Goal: Information Seeking & Learning: Find specific fact

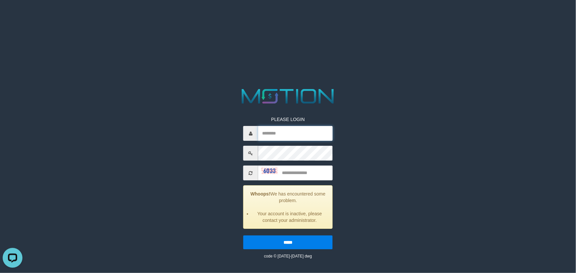
click at [281, 132] on input "text" at bounding box center [295, 133] width 75 height 15
paste input "******"
type input "******"
click at [287, 168] on input "text" at bounding box center [295, 173] width 75 height 15
type input "****"
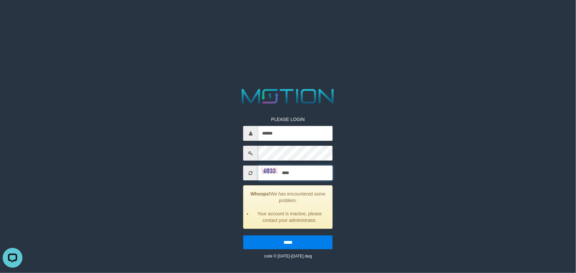
click at [243, 236] on input "*****" at bounding box center [287, 243] width 89 height 14
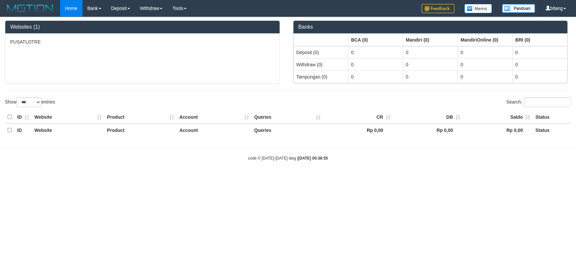
select select "***"
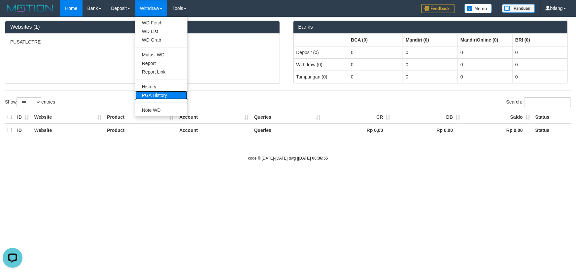
click at [157, 96] on link "PGA History" at bounding box center [161, 95] width 52 height 9
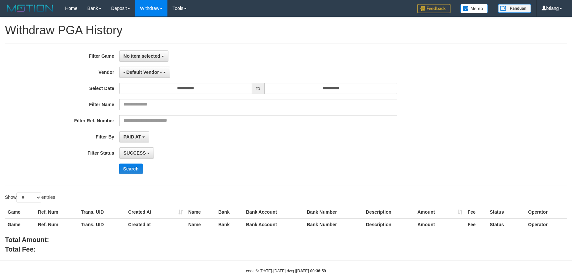
select select
select select "**"
click at [152, 57] on span "No item selected" at bounding box center [141, 55] width 37 height 5
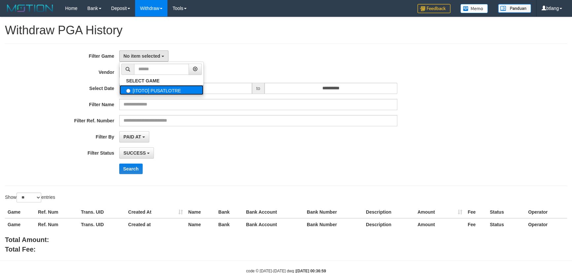
click at [149, 85] on label "[ITOTO] PUSATLOTRE" at bounding box center [161, 90] width 84 height 10
select select "****"
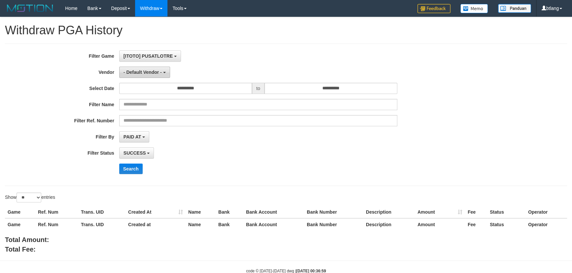
click at [146, 72] on span "- Default Vendor -" at bounding box center [142, 72] width 38 height 5
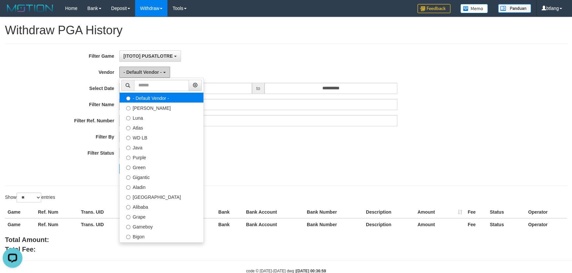
scroll to position [0, 0]
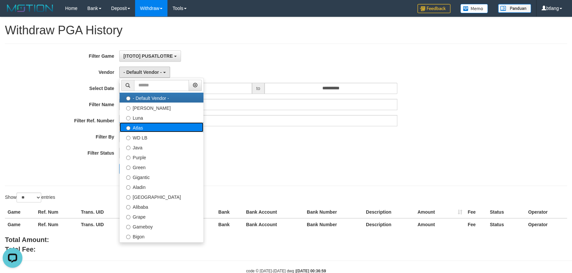
click at [150, 127] on label "Atlas" at bounding box center [161, 127] width 84 height 10
select select "**********"
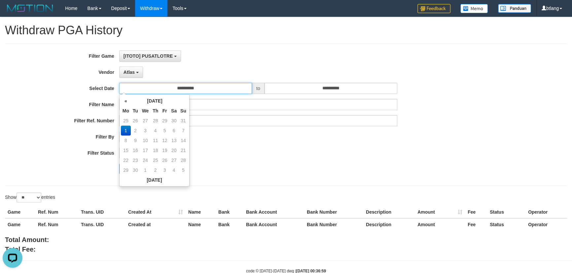
click at [193, 85] on input "**********" at bounding box center [185, 88] width 133 height 11
click at [186, 122] on td "31" at bounding box center [183, 121] width 9 height 10
type input "**********"
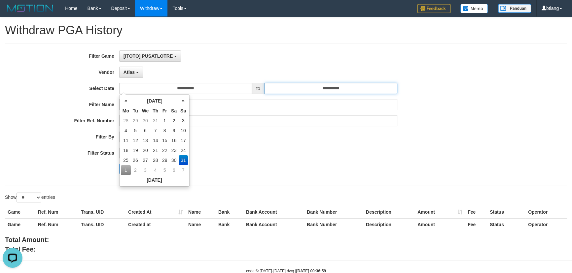
click at [309, 91] on input "**********" at bounding box center [330, 88] width 133 height 11
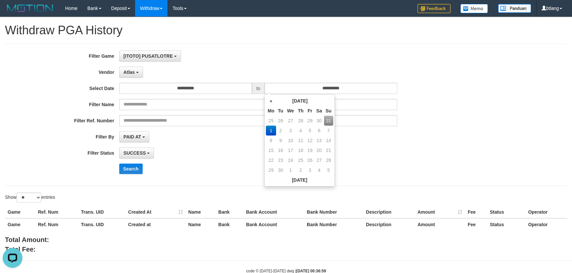
click at [330, 122] on td "31" at bounding box center [328, 121] width 9 height 10
type input "**********"
click at [196, 152] on div "SUCCESS SUCCESS ON PROCESS FAILED" at bounding box center [258, 153] width 278 height 11
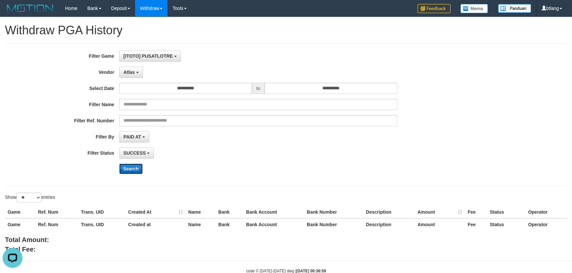
click at [132, 171] on button "Search" at bounding box center [130, 169] width 23 height 11
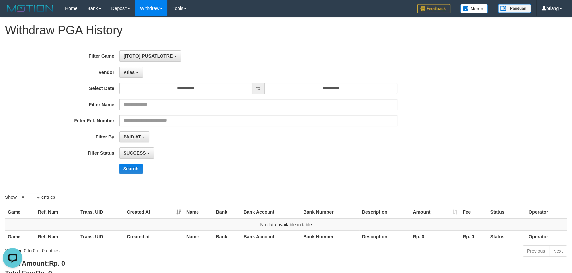
click at [391, 145] on div "**********" at bounding box center [238, 115] width 476 height 129
click at [188, 89] on input "**********" at bounding box center [185, 88] width 133 height 11
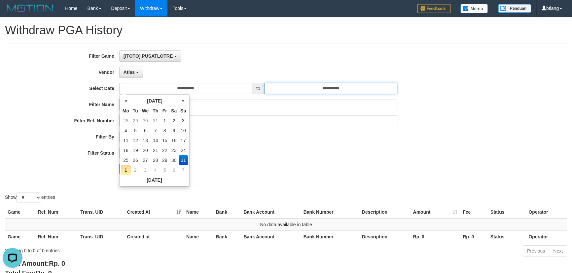
click at [304, 90] on input "**********" at bounding box center [330, 88] width 133 height 11
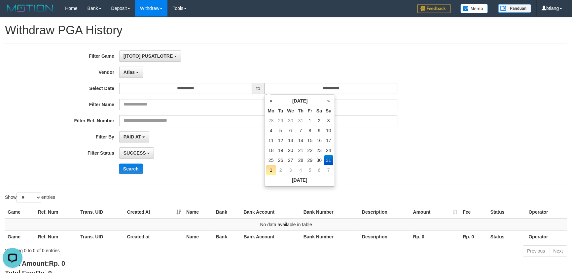
click at [198, 140] on div "PAID AT PAID AT CREATED AT" at bounding box center [258, 136] width 278 height 11
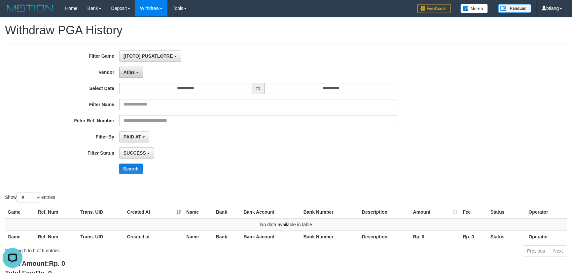
click at [141, 68] on button "Atlas" at bounding box center [131, 72] width 24 height 11
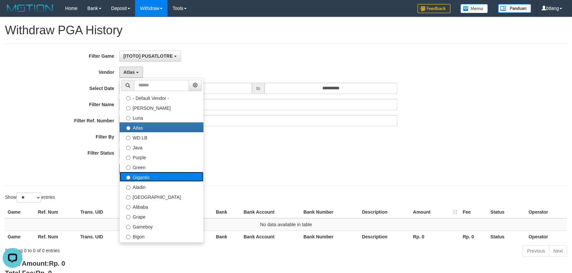
click at [156, 173] on label "Gigantic" at bounding box center [161, 177] width 84 height 10
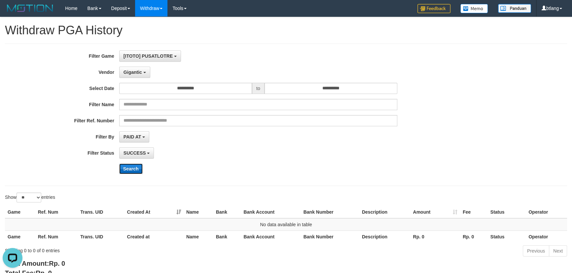
click at [129, 166] on button "Search" at bounding box center [130, 169] width 23 height 11
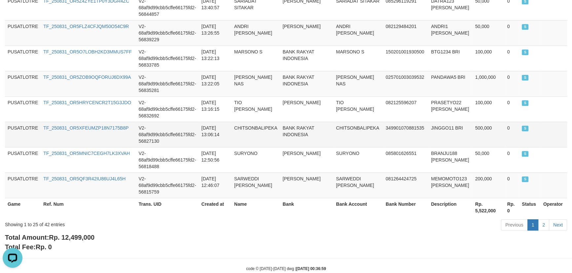
scroll to position [663, 0]
click at [92, 233] on span "Rp. 12,499,000" at bounding box center [72, 236] width 46 height 7
copy span "12,499,000"
click at [197, 218] on div "Showing 1 to 25 of 42 entries Previous 1 2 Next" at bounding box center [286, 225] width 572 height 14
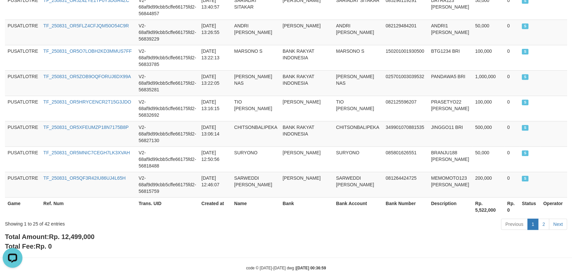
click at [46, 218] on div "Showing 1 to 25 of 42 entries" at bounding box center [119, 222] width 228 height 9
copy div "42"
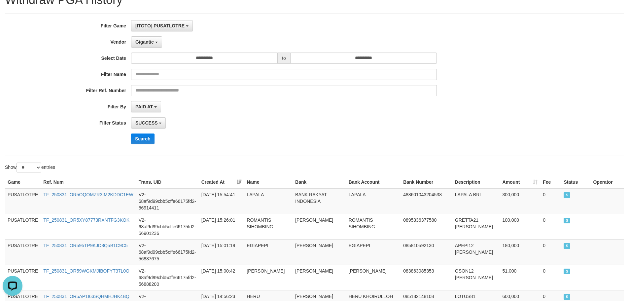
scroll to position [0, 0]
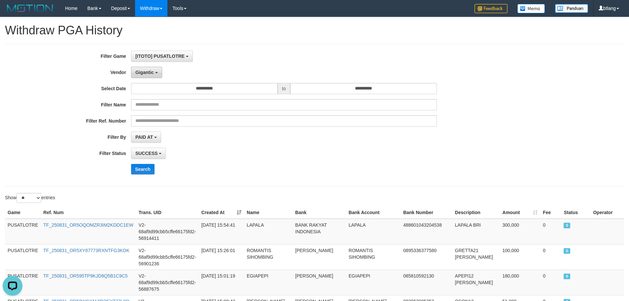
click at [157, 77] on button "Gigantic" at bounding box center [146, 72] width 31 height 11
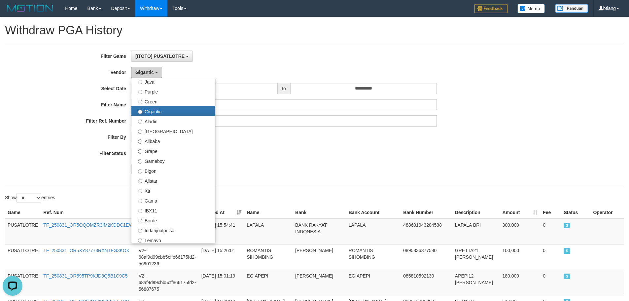
scroll to position [99, 0]
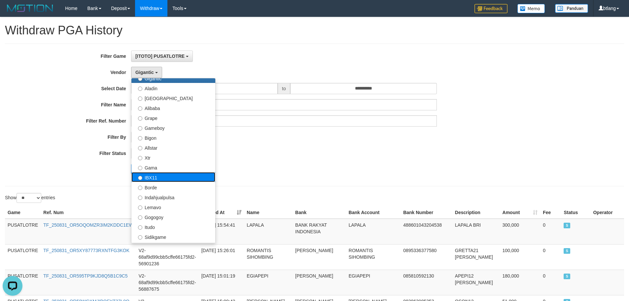
click at [156, 178] on label "IBX11" at bounding box center [173, 177] width 84 height 10
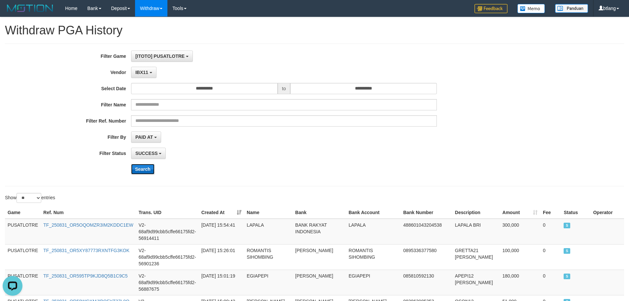
click at [146, 171] on button "Search" at bounding box center [142, 169] width 23 height 11
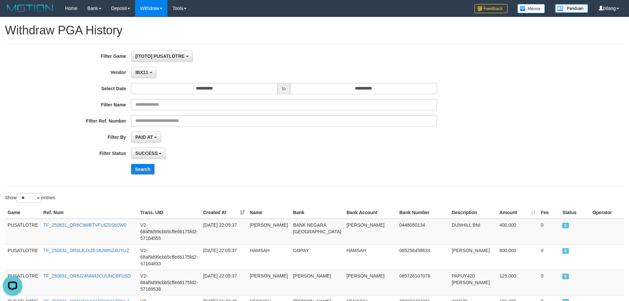
drag, startPoint x: 501, startPoint y: 178, endPoint x: 424, endPoint y: 184, distance: 77.5
click at [501, 178] on div "**********" at bounding box center [262, 115] width 524 height 129
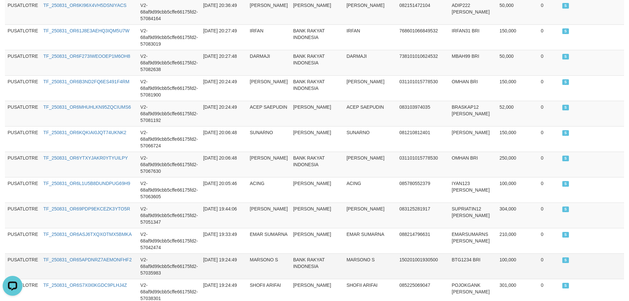
scroll to position [637, 0]
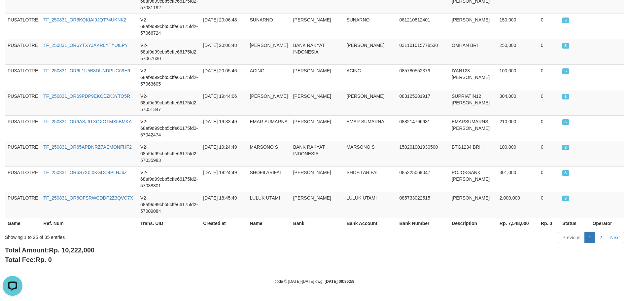
click at [88, 252] on span "Rp. 10,222,000" at bounding box center [72, 249] width 46 height 7
copy span "10,222,000"
drag, startPoint x: 132, startPoint y: 232, endPoint x: 83, endPoint y: 234, distance: 49.5
click at [132, 232] on div "Showing 1 to 25 of 35 entries" at bounding box center [131, 235] width 252 height 9
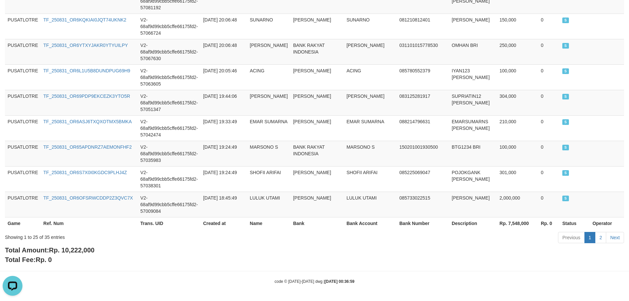
click at [47, 238] on div "Showing 1 to 25 of 35 entries" at bounding box center [131, 235] width 252 height 9
copy div "35"
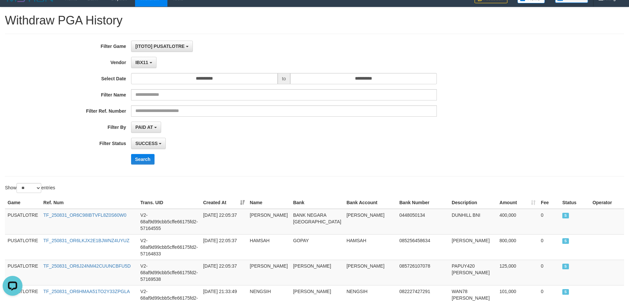
scroll to position [0, 0]
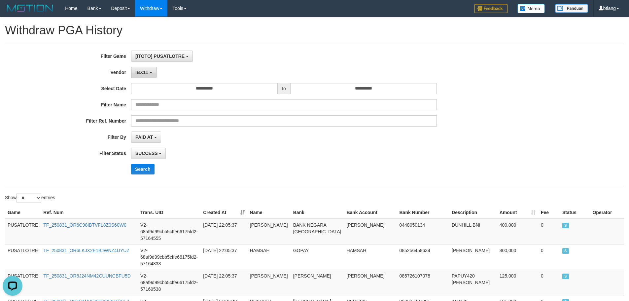
click at [150, 70] on button "IBX11" at bounding box center [143, 72] width 25 height 11
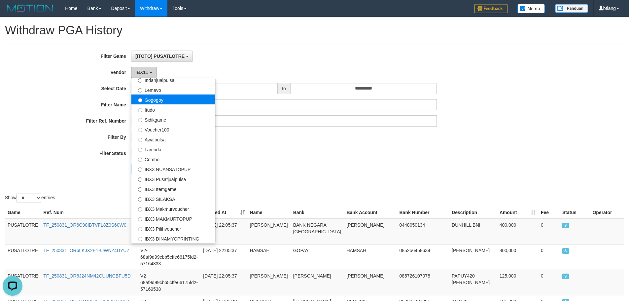
scroll to position [217, 0]
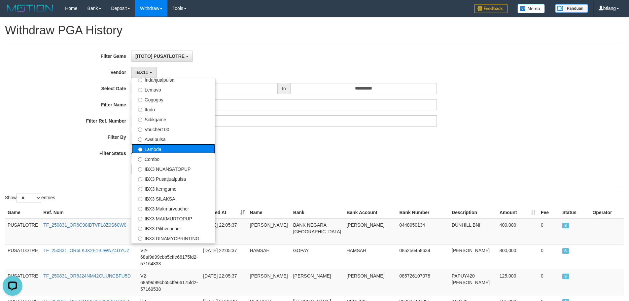
click at [155, 152] on label "Lambda" at bounding box center [173, 149] width 84 height 10
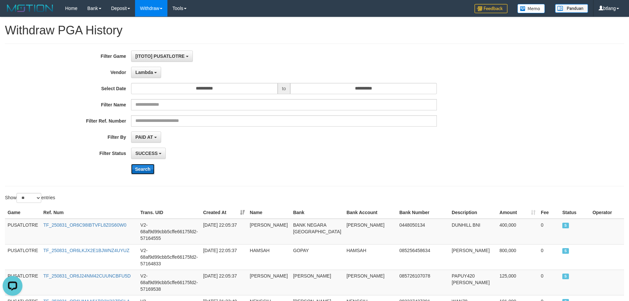
click at [146, 167] on button "Search" at bounding box center [142, 169] width 23 height 11
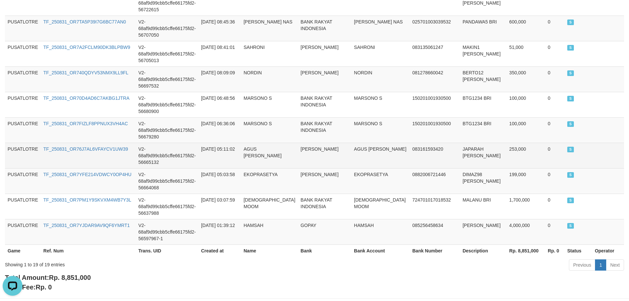
scroll to position [485, 0]
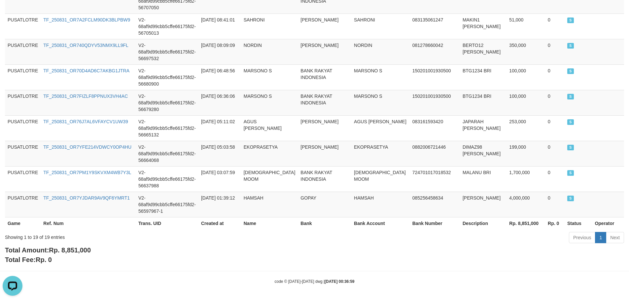
click at [78, 252] on span "Rp. 8,851,000" at bounding box center [70, 249] width 42 height 7
copy span "8,851,000"
click at [132, 244] on div "Showing 1 to 19 of 19 entries Previous 1 Next" at bounding box center [314, 238] width 629 height 14
click at [48, 235] on div "Showing 1 to 19 of 19 entries" at bounding box center [131, 235] width 252 height 9
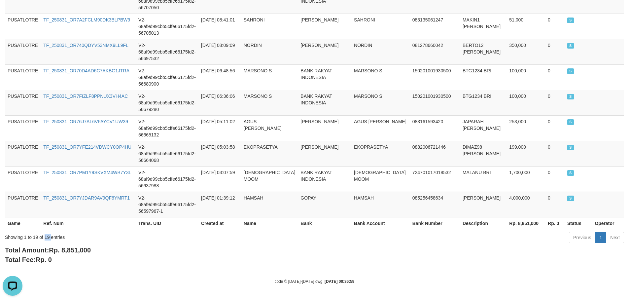
click at [48, 235] on div "Showing 1 to 19 of 19 entries" at bounding box center [131, 235] width 252 height 9
copy div "19"
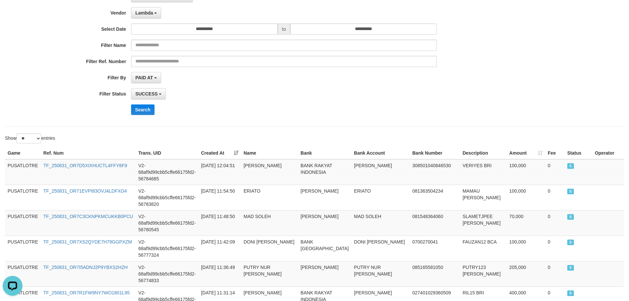
scroll to position [0, 0]
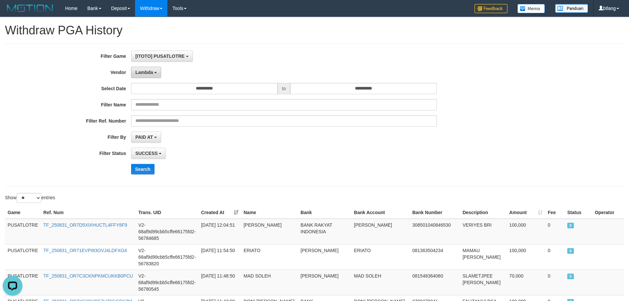
click at [141, 76] on button "Lambda" at bounding box center [146, 72] width 30 height 11
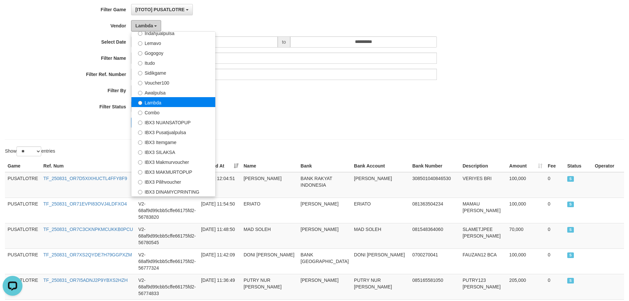
scroll to position [132, 0]
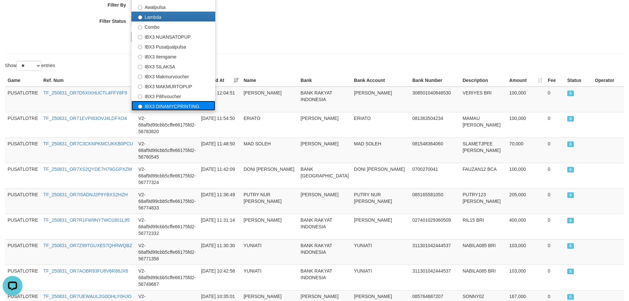
click at [179, 103] on label "IBX3 DINAMYCPRINTING" at bounding box center [173, 106] width 84 height 10
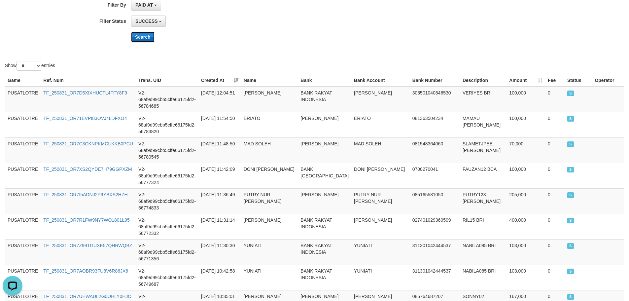
click at [138, 38] on button "Search" at bounding box center [142, 37] width 23 height 11
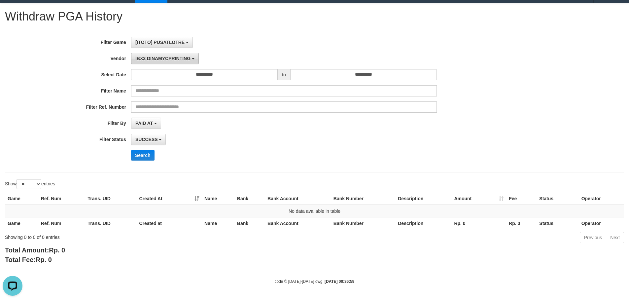
click at [157, 62] on button "IBX3 DINAMYCPRINTING" at bounding box center [165, 58] width 68 height 11
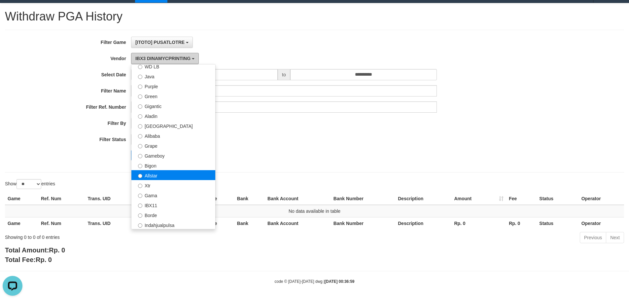
scroll to position [0, 0]
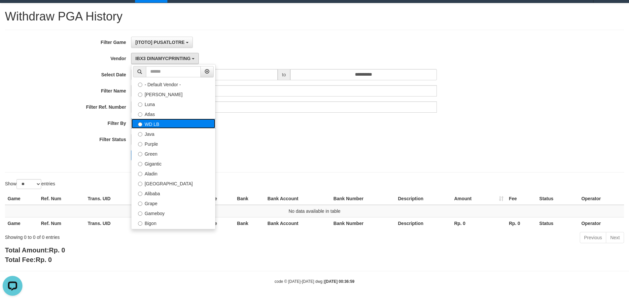
click at [170, 126] on label "WD LB" at bounding box center [173, 124] width 84 height 10
select select "**********"
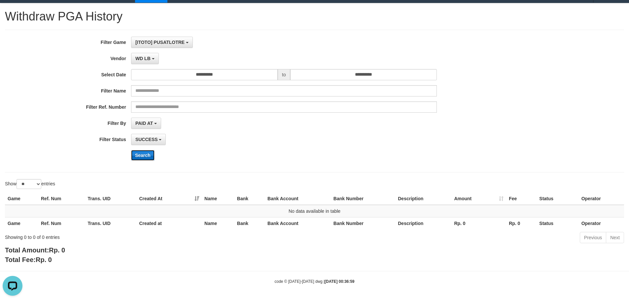
click at [149, 159] on button "Search" at bounding box center [142, 155] width 23 height 11
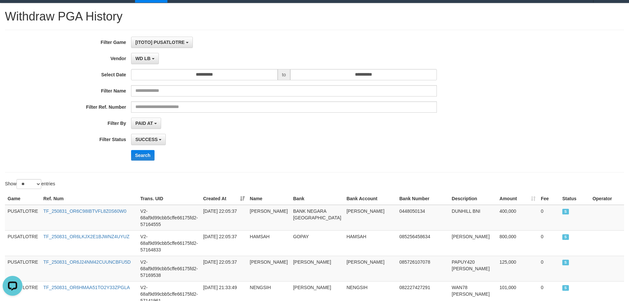
drag, startPoint x: 436, startPoint y: 153, endPoint x: 429, endPoint y: 154, distance: 6.7
click at [436, 153] on div "Search" at bounding box center [327, 155] width 393 height 11
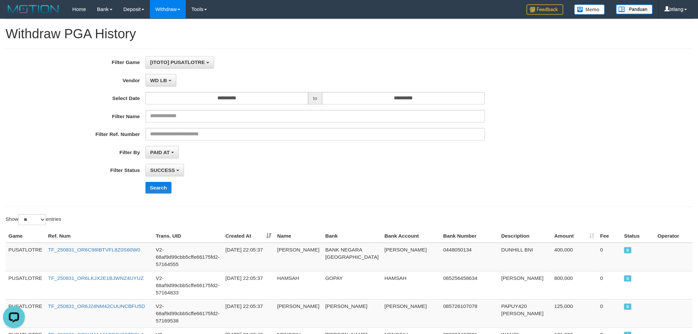
scroll to position [6, 0]
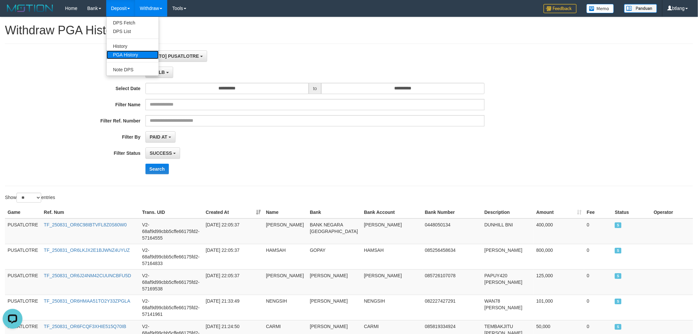
click at [130, 58] on link "PGA History" at bounding box center [133, 55] width 52 height 9
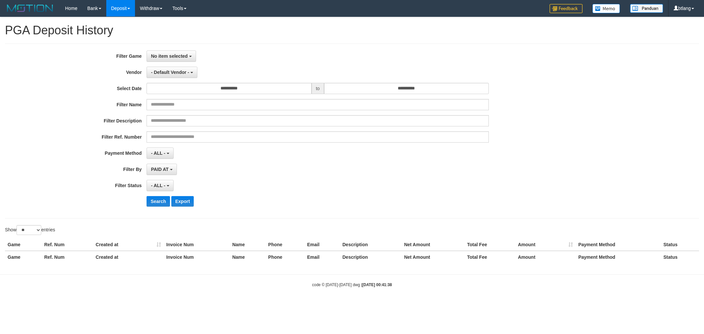
select select
select select "**"
click at [161, 55] on span "No item selected" at bounding box center [169, 55] width 37 height 5
click at [170, 92] on label "[ITOTO] PUSATLOTRE" at bounding box center [189, 90] width 84 height 10
select select "****"
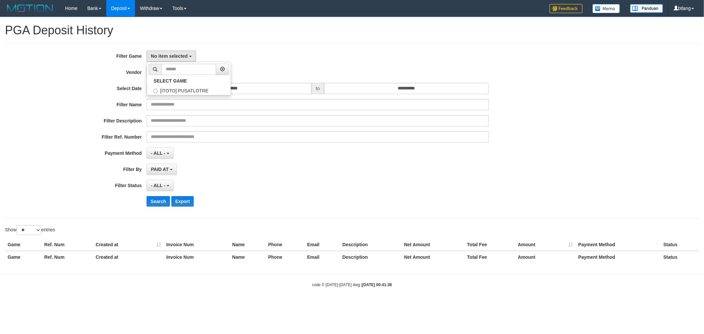
scroll to position [6, 0]
click at [173, 78] on button "- Default Vendor -" at bounding box center [172, 72] width 51 height 11
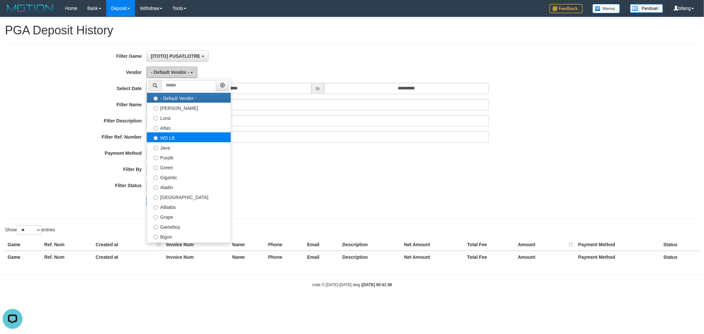
scroll to position [0, 0]
click at [188, 122] on label "Atlas" at bounding box center [189, 127] width 84 height 10
select select "**********"
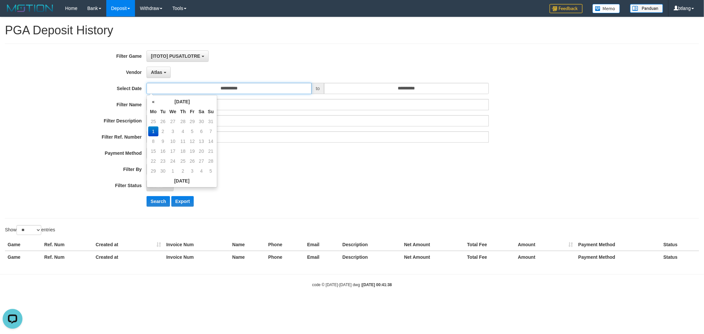
click at [211, 88] on input "**********" at bounding box center [229, 88] width 165 height 11
click at [210, 120] on td "31" at bounding box center [210, 122] width 9 height 10
type input "**********"
click at [389, 90] on input "**********" at bounding box center [406, 88] width 165 height 11
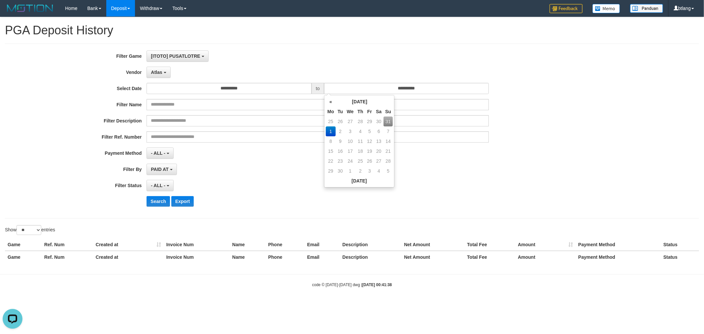
click at [390, 124] on td "31" at bounding box center [388, 122] width 9 height 10
type input "**********"
drag, startPoint x: 271, startPoint y: 177, endPoint x: 265, endPoint y: 178, distance: 6.0
click at [269, 178] on div "**********" at bounding box center [293, 131] width 587 height 161
click at [170, 185] on button "- ALL -" at bounding box center [160, 185] width 27 height 11
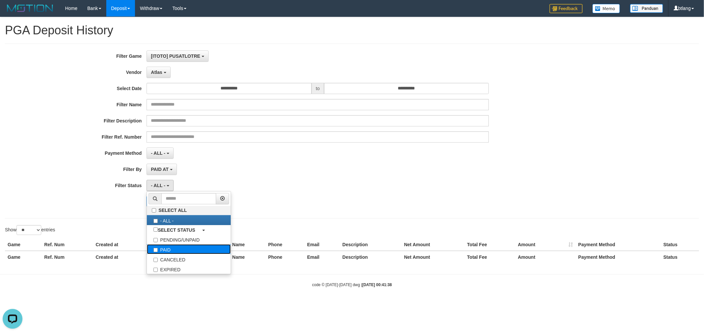
click at [193, 252] on label "PAID" at bounding box center [189, 249] width 84 height 10
select select "*"
click at [329, 215] on div "**********" at bounding box center [352, 131] width 694 height 175
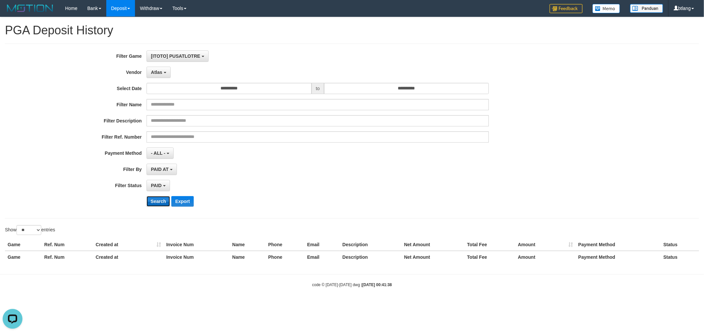
click at [154, 203] on button "Search" at bounding box center [158, 201] width 23 height 11
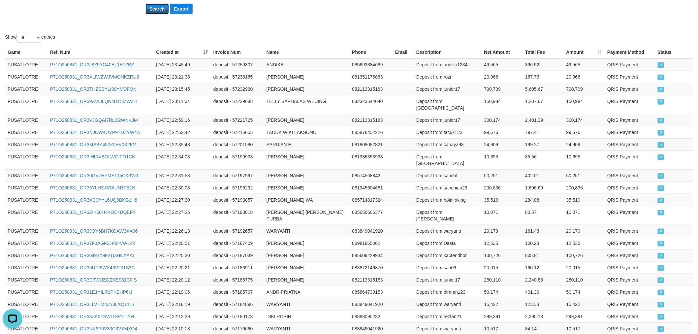
scroll to position [288, 0]
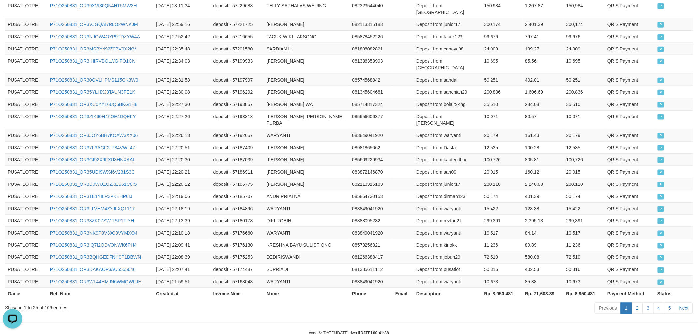
click at [513, 288] on th "Rp. 8,950,481" at bounding box center [502, 294] width 41 height 12
click at [503, 288] on th "Rp. 8,950,481" at bounding box center [502, 294] width 41 height 12
copy th "8,950,481"
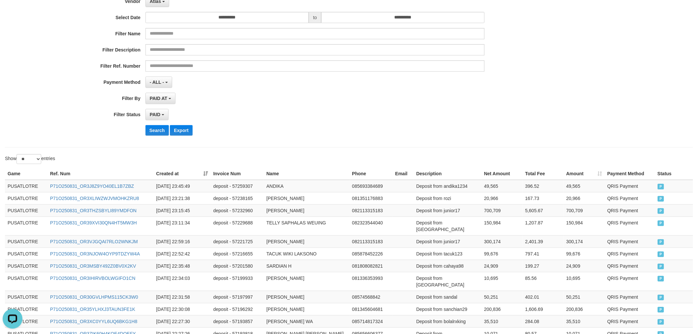
scroll to position [0, 0]
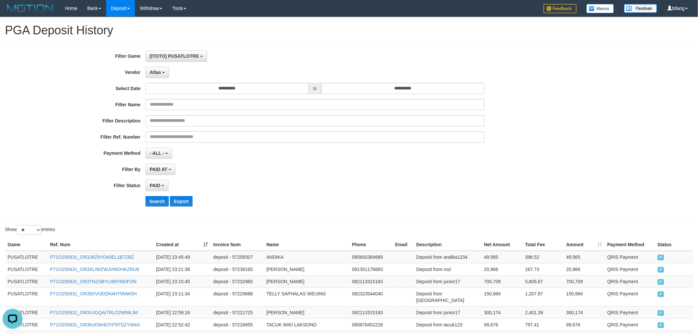
drag, startPoint x: 328, startPoint y: 180, endPoint x: 192, endPoint y: 77, distance: 170.8
click at [316, 173] on div "**********" at bounding box center [291, 131] width 582 height 161
click at [158, 70] on span "Atlas" at bounding box center [155, 72] width 11 height 5
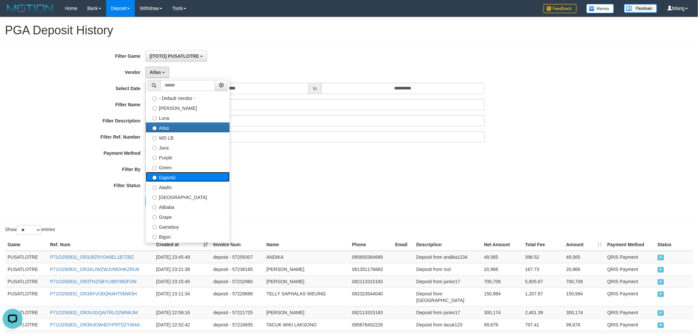
click at [187, 173] on label "Gigantic" at bounding box center [188, 177] width 84 height 10
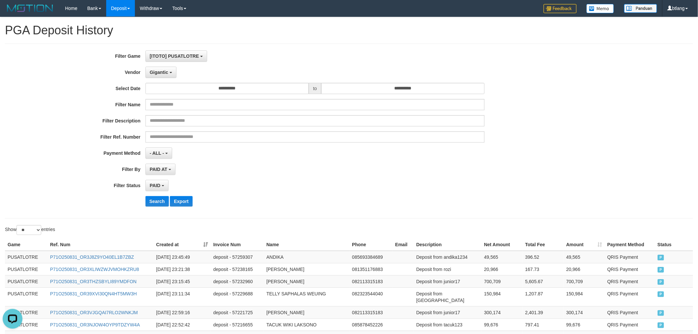
click at [155, 207] on div "**********" at bounding box center [291, 131] width 582 height 161
drag, startPoint x: 157, startPoint y: 203, endPoint x: 161, endPoint y: 201, distance: 4.7
click at [157, 202] on button "Search" at bounding box center [157, 201] width 23 height 11
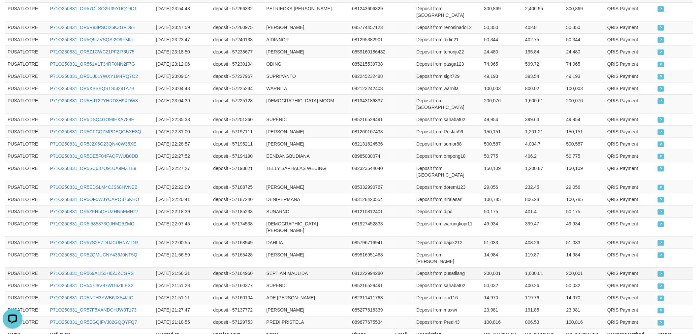
scroll to position [295, 0]
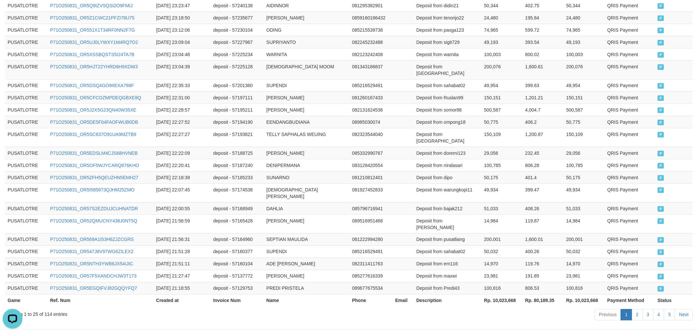
click at [509, 294] on th "Rp. 10,023,668" at bounding box center [502, 300] width 41 height 12
copy th "10,023,668"
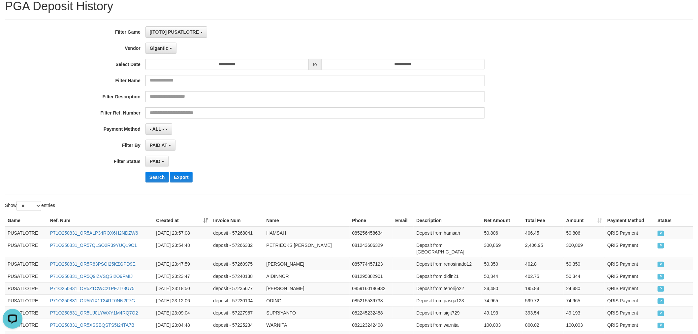
scroll to position [0, 0]
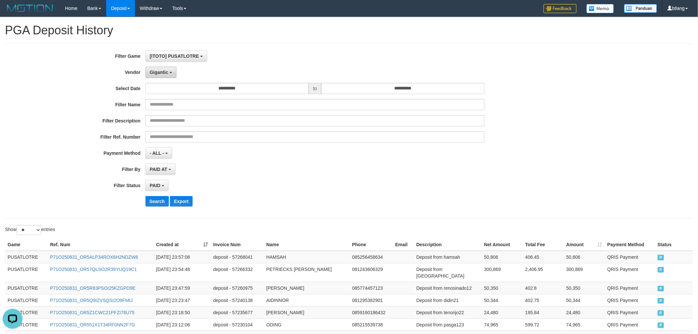
click at [164, 69] on button "Gigantic" at bounding box center [161, 72] width 31 height 11
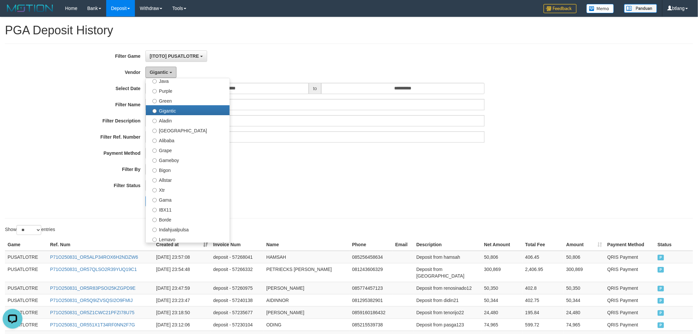
scroll to position [147, 0]
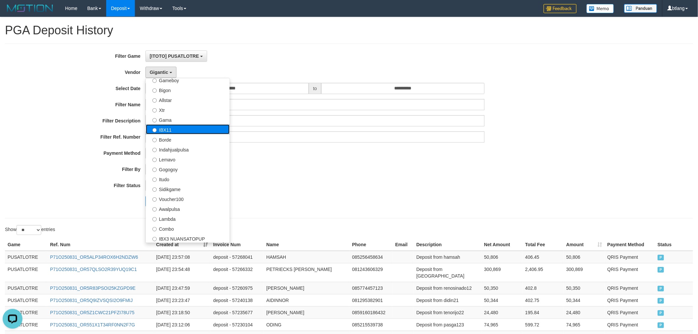
click at [203, 134] on label "IBX11" at bounding box center [188, 129] width 84 height 10
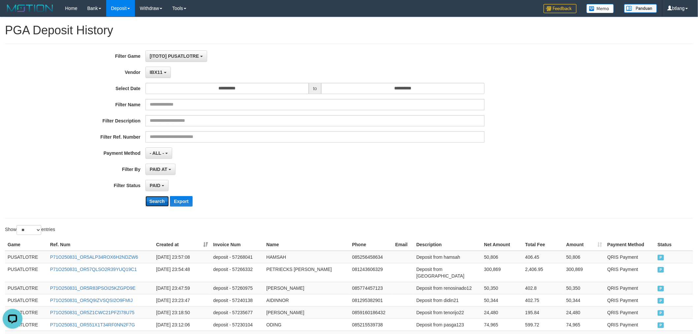
click at [153, 206] on button "Search" at bounding box center [157, 201] width 23 height 11
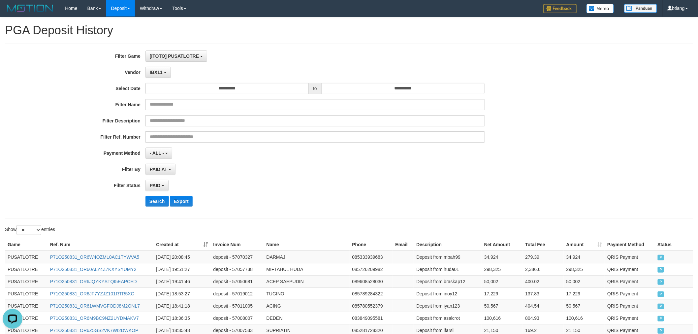
click at [490, 219] on hr at bounding box center [349, 218] width 689 height 0
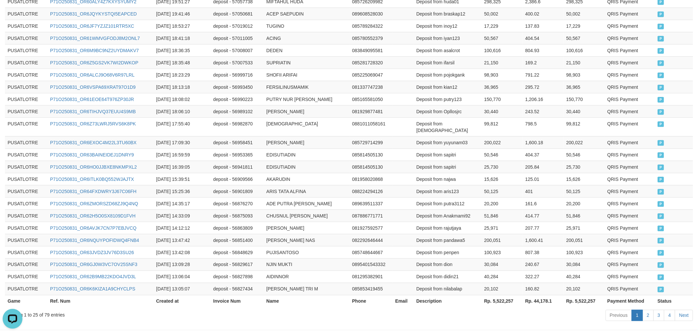
scroll to position [295, 0]
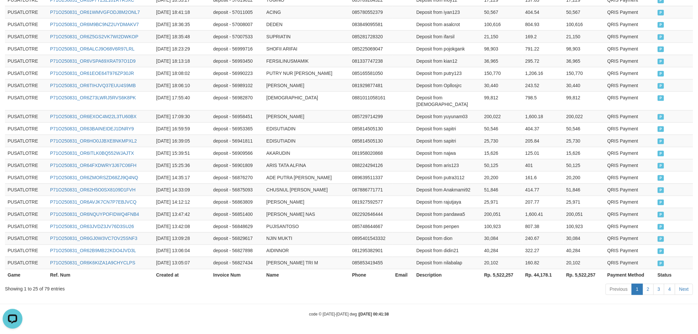
click at [502, 276] on th "Rp. 5,522,257" at bounding box center [502, 275] width 41 height 12
copy th "5,522,257"
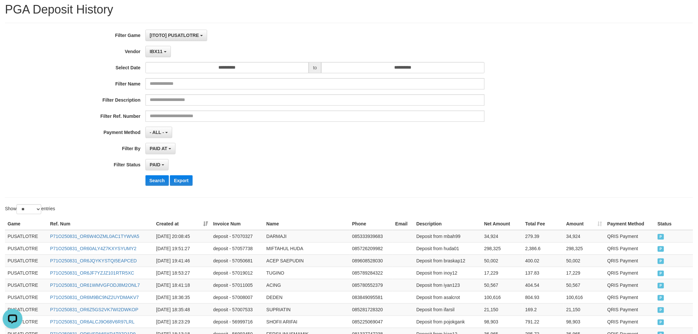
scroll to position [0, 0]
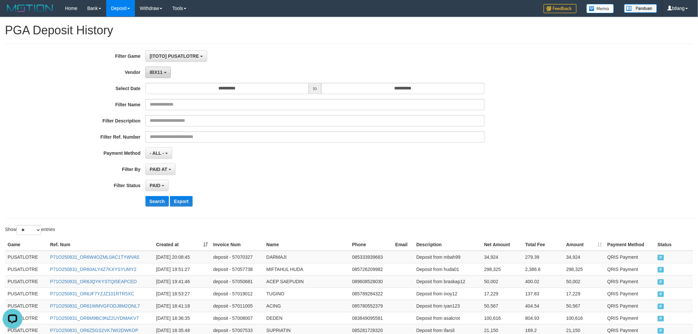
click at [164, 75] on button "IBX11" at bounding box center [158, 72] width 25 height 11
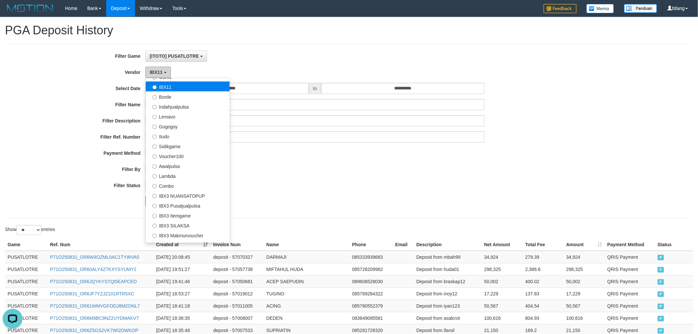
scroll to position [216, 0]
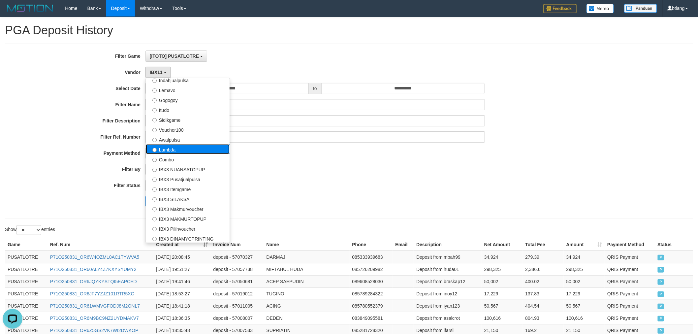
click at [184, 147] on label "Lambda" at bounding box center [188, 149] width 84 height 10
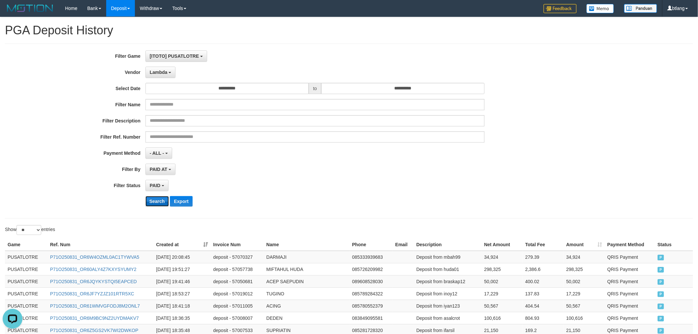
click at [163, 202] on button "Search" at bounding box center [157, 201] width 23 height 11
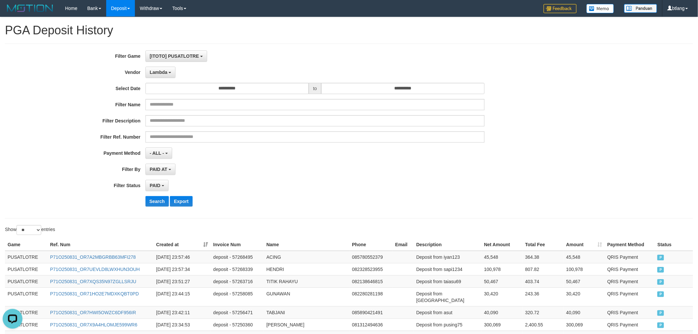
click at [461, 191] on div "PAID SELECT ALL - ALL - SELECT STATUS PENDING/UNPAID PAID CANCELED EXPIRED" at bounding box center [316, 185] width 340 height 11
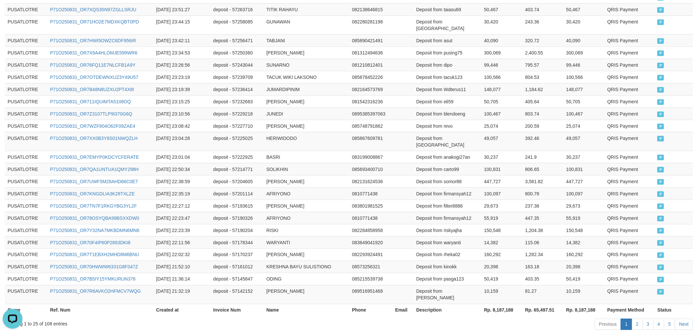
scroll to position [288, 0]
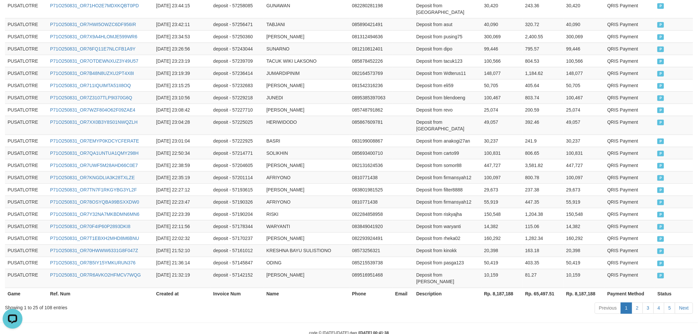
click at [503, 288] on th "Rp. 8,187,188" at bounding box center [502, 294] width 41 height 12
copy th "8,187,188"
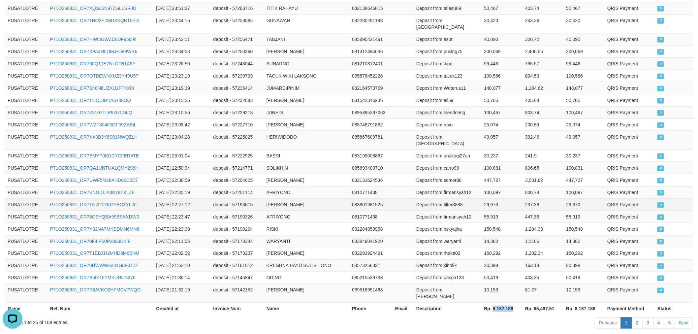
scroll to position [0, 0]
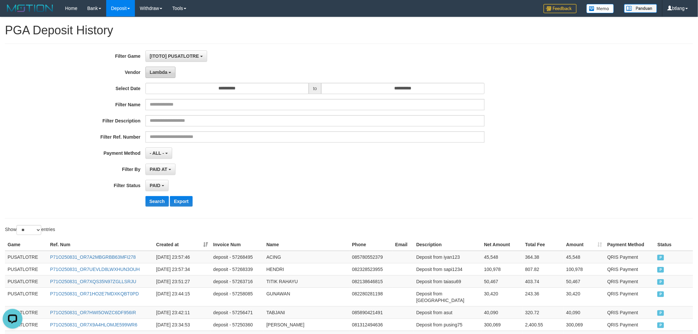
click at [149, 74] on button "Lambda" at bounding box center [161, 72] width 30 height 11
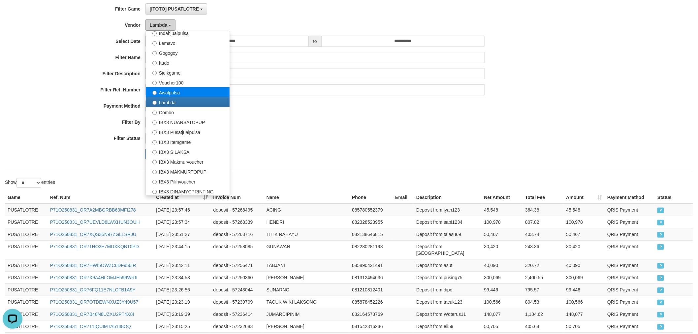
scroll to position [110, 0]
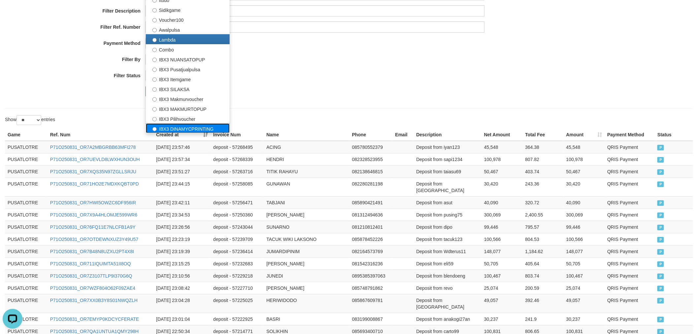
click at [206, 124] on label "IBX3 DINAMYCPRINTING" at bounding box center [188, 128] width 84 height 10
select select "**********"
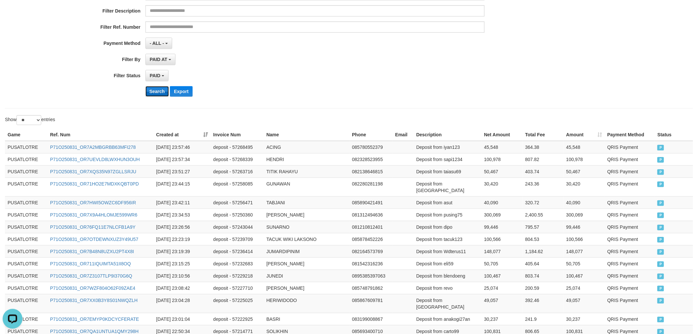
click at [157, 95] on button "Search" at bounding box center [157, 91] width 23 height 11
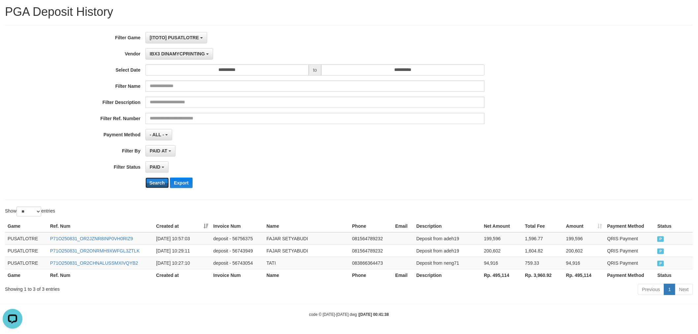
scroll to position [19, 0]
click at [506, 275] on th "Rp. 495,114" at bounding box center [502, 275] width 41 height 12
copy th "495,114"
click at [614, 129] on div "**********" at bounding box center [349, 112] width 698 height 161
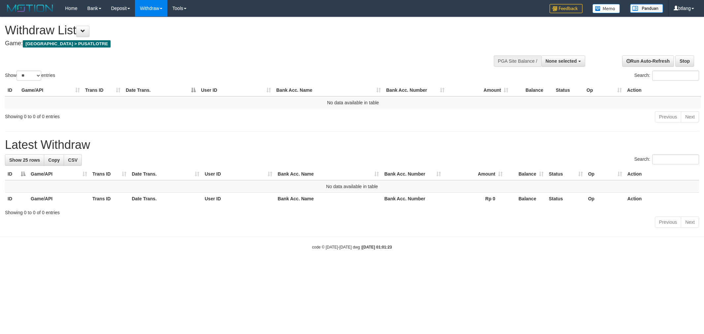
select select
select select "**"
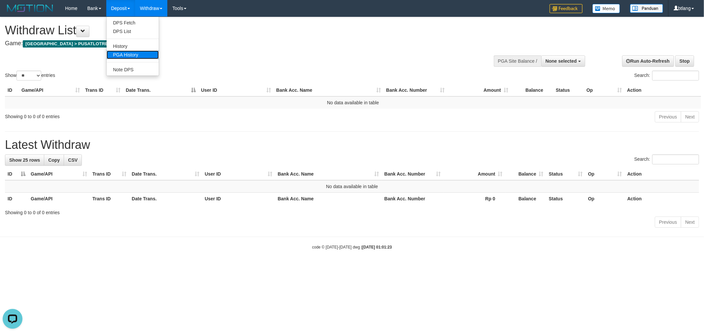
click at [132, 51] on link "PGA History" at bounding box center [133, 55] width 52 height 9
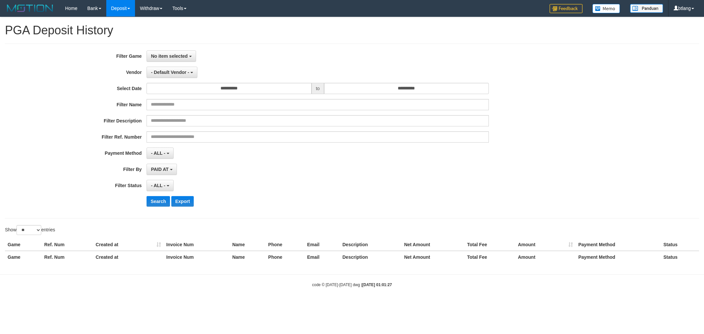
select select
select select "**"
click at [155, 52] on button "No item selected" at bounding box center [171, 56] width 49 height 11
click at [186, 89] on label "[ITOTO] PUSATLOTRE" at bounding box center [189, 90] width 84 height 10
select select "****"
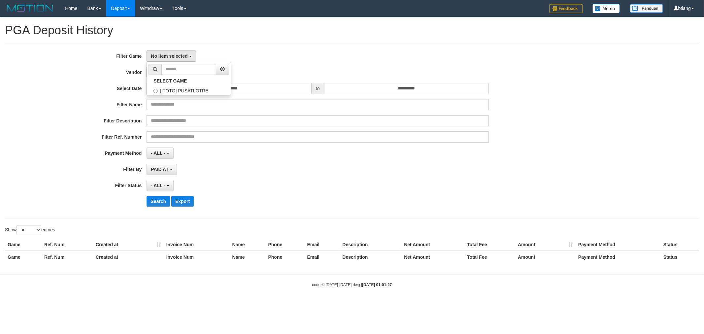
scroll to position [6, 0]
click at [170, 71] on span "- Default Vendor -" at bounding box center [170, 72] width 38 height 5
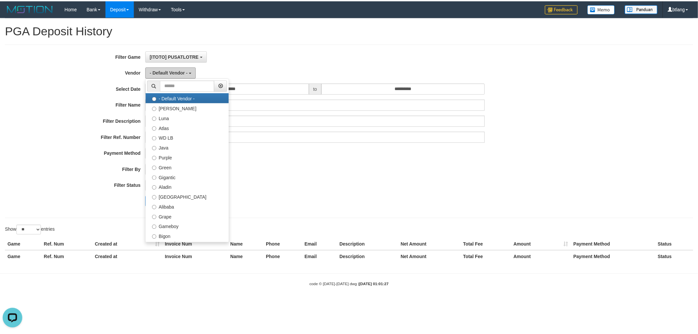
scroll to position [0, 0]
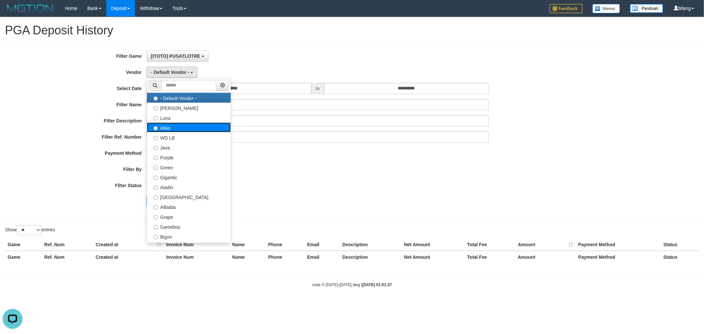
click at [184, 125] on label "Atlas" at bounding box center [189, 127] width 84 height 10
select select "**********"
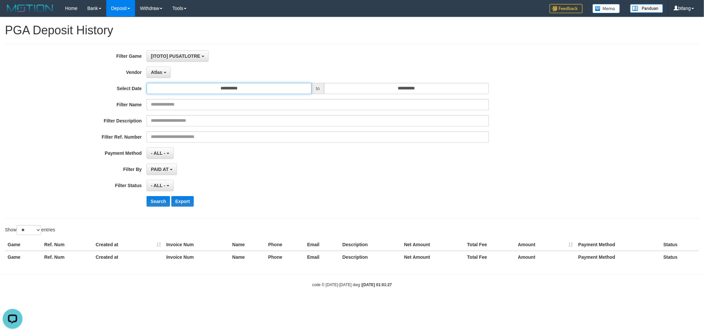
click at [229, 92] on input "**********" at bounding box center [229, 88] width 165 height 11
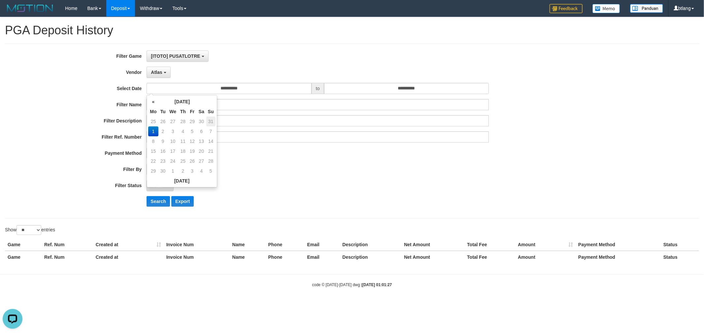
click at [211, 121] on td "31" at bounding box center [210, 122] width 9 height 10
type input "**********"
click at [294, 183] on div "- ALL - SELECT ALL - ALL - SELECT STATUS PENDING/UNPAID PAID CANCELED EXPIRED" at bounding box center [318, 185] width 342 height 11
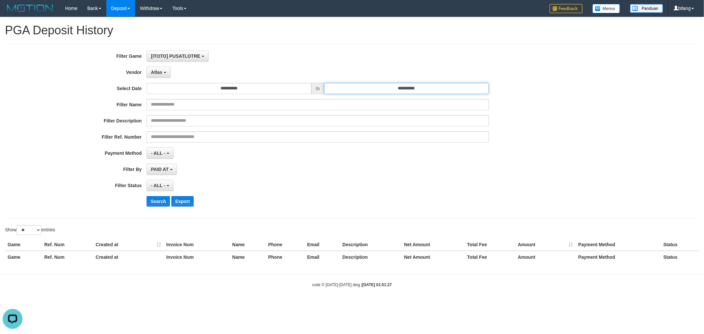
click at [359, 93] on input "**********" at bounding box center [406, 88] width 165 height 11
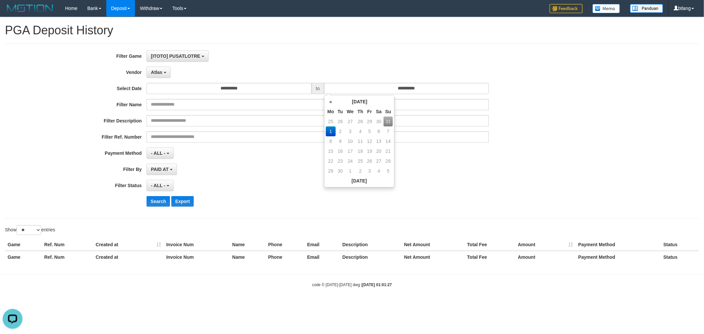
click at [389, 119] on td "31" at bounding box center [388, 122] width 9 height 10
type input "**********"
click at [205, 182] on div "- ALL - SELECT ALL - ALL - SELECT STATUS PENDING/UNPAID PAID CANCELED EXPIRED" at bounding box center [318, 185] width 342 height 11
click at [161, 182] on button "- ALL -" at bounding box center [160, 185] width 27 height 11
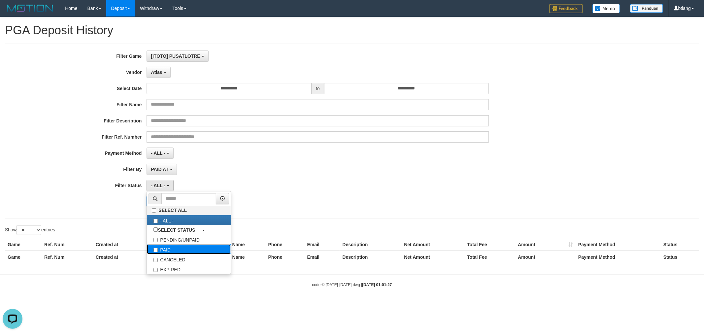
click at [192, 246] on label "PAID" at bounding box center [189, 249] width 84 height 10
select select "*"
click at [262, 162] on div "**********" at bounding box center [293, 131] width 587 height 161
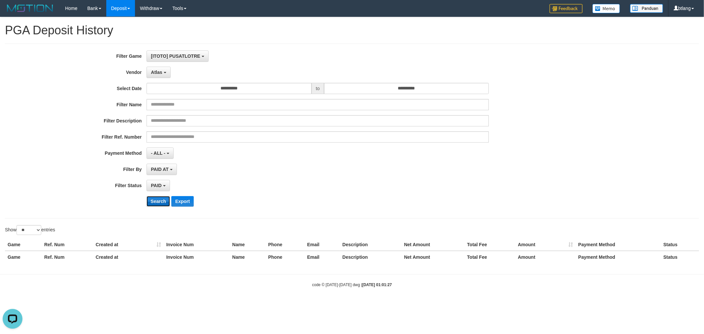
click at [152, 202] on button "Search" at bounding box center [158, 201] width 23 height 11
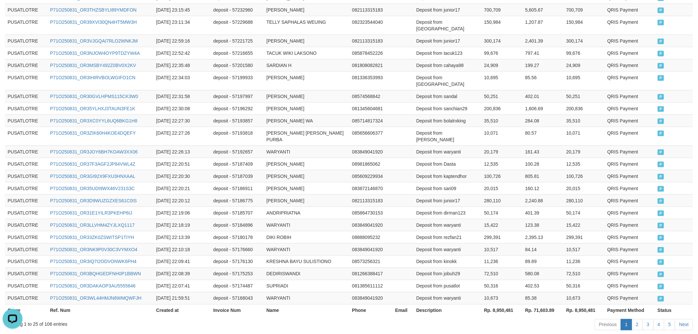
scroll to position [288, 0]
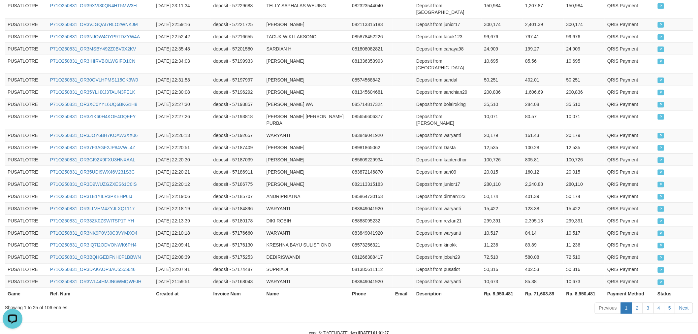
click at [504, 288] on th "Rp. 8,950,481" at bounding box center [502, 294] width 41 height 12
copy th "8,950,481"
drag, startPoint x: 111, startPoint y: 291, endPoint x: 105, endPoint y: 293, distance: 6.7
click at [111, 302] on div "Showing 1 to 25 of 106 entries Previous 1 2 3 4 5 Next" at bounding box center [349, 309] width 698 height 14
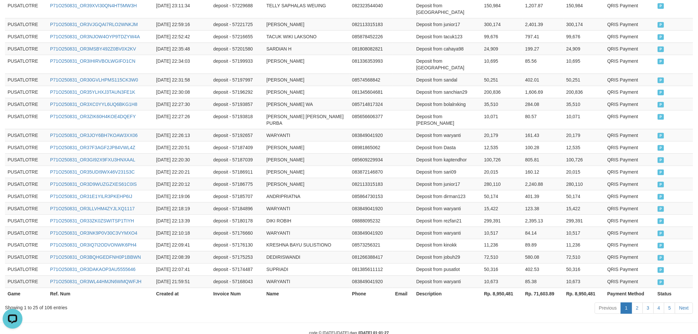
click at [48, 302] on div "Showing 1 to 25 of 106 entries" at bounding box center [145, 306] width 281 height 9
copy div "106"
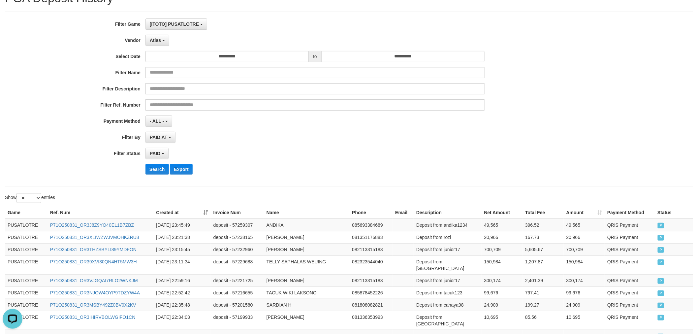
scroll to position [0, 0]
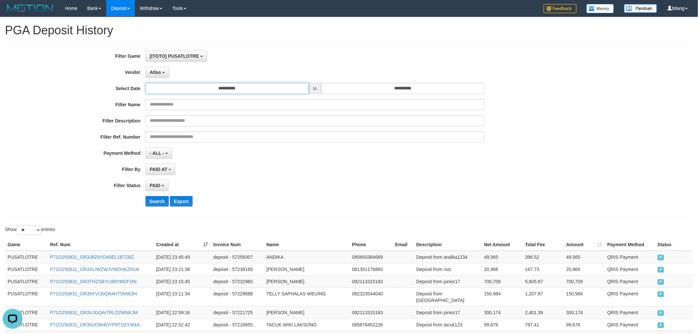
click at [179, 88] on input "**********" at bounding box center [227, 88] width 163 height 11
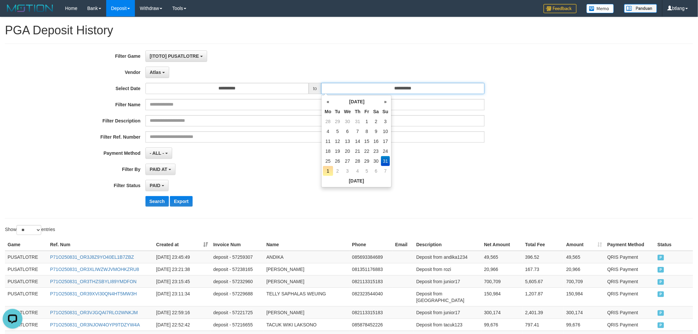
click at [347, 85] on input "**********" at bounding box center [403, 88] width 163 height 11
click at [245, 159] on div "- ALL - SELECT ALL - ALL - SELECT PAYMENT METHOD Mandiri BNI OVO CIMB BRI MAYBA…" at bounding box center [316, 153] width 340 height 11
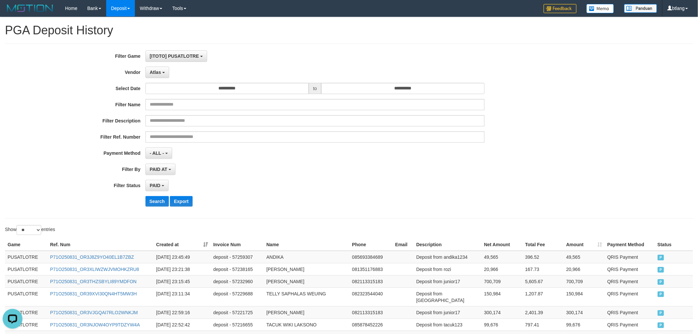
click at [324, 186] on div "PAID SELECT ALL - ALL - SELECT STATUS PENDING/UNPAID PAID CANCELED EXPIRED" at bounding box center [316, 185] width 340 height 11
click at [162, 65] on div "**********" at bounding box center [291, 131] width 582 height 161
click at [161, 68] on button "Atlas" at bounding box center [158, 72] width 24 height 11
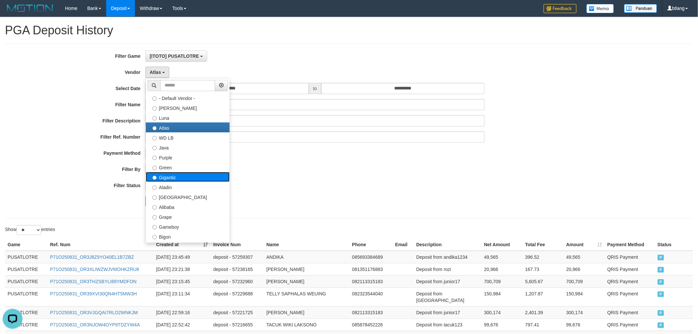
click at [196, 179] on label "Gigantic" at bounding box center [188, 177] width 84 height 10
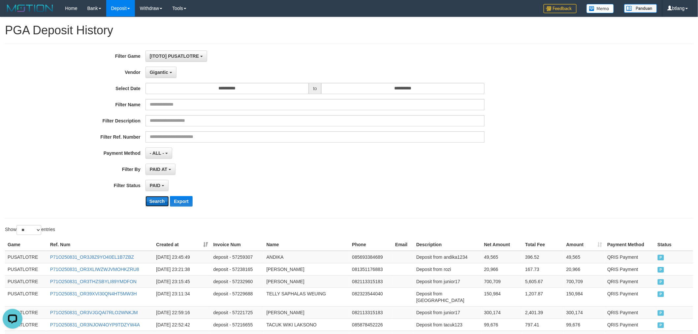
click at [152, 199] on button "Search" at bounding box center [157, 201] width 23 height 11
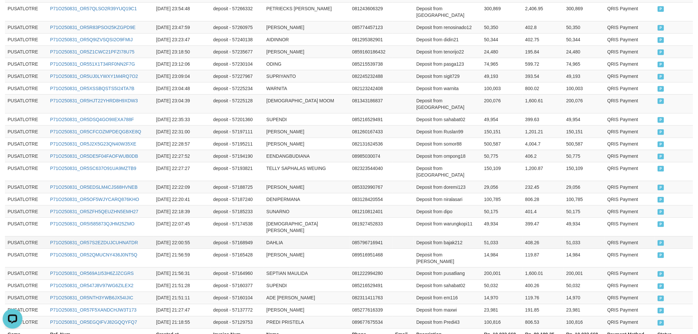
scroll to position [295, 0]
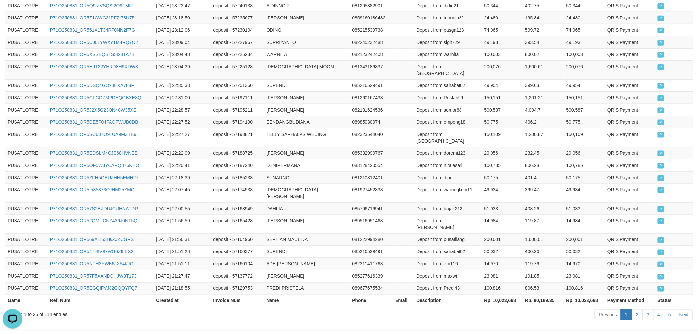
click at [504, 294] on th "Rp. 10,023,668" at bounding box center [502, 300] width 41 height 12
copy th "10,023,668"
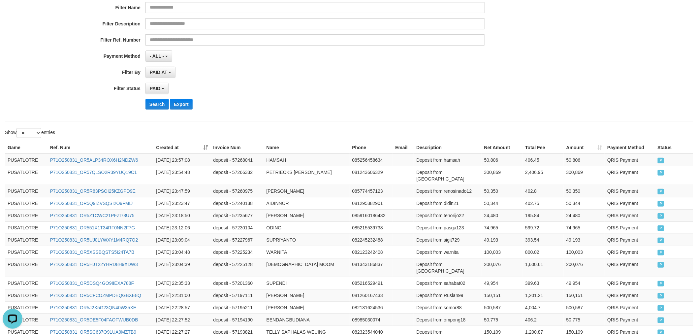
scroll to position [38, 0]
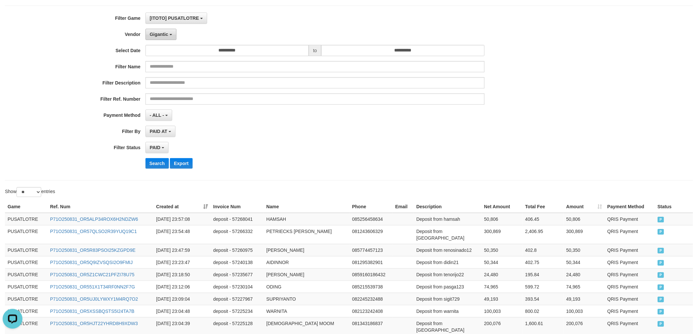
click at [163, 34] on span "Gigantic" at bounding box center [159, 34] width 18 height 5
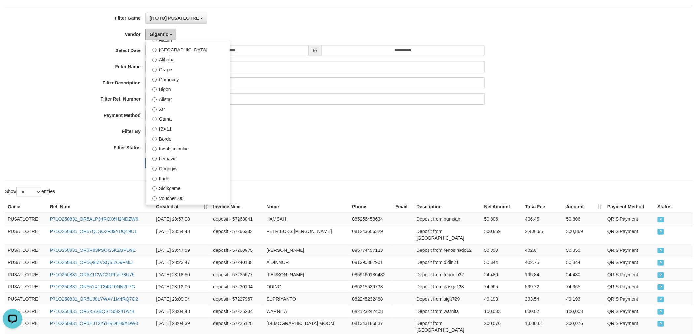
scroll to position [110, 0]
click at [180, 126] on label "IBX11" at bounding box center [188, 128] width 84 height 10
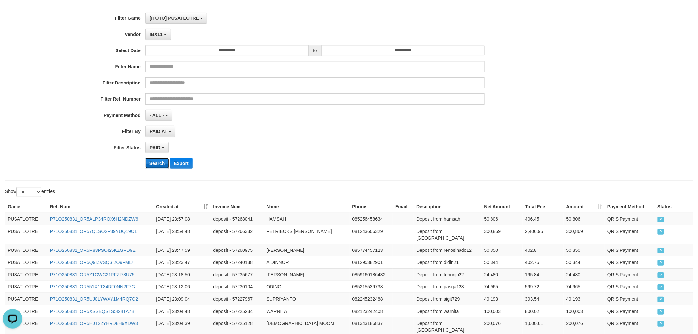
click at [162, 162] on button "Search" at bounding box center [157, 163] width 23 height 11
click at [167, 162] on button "Search" at bounding box center [157, 163] width 23 height 11
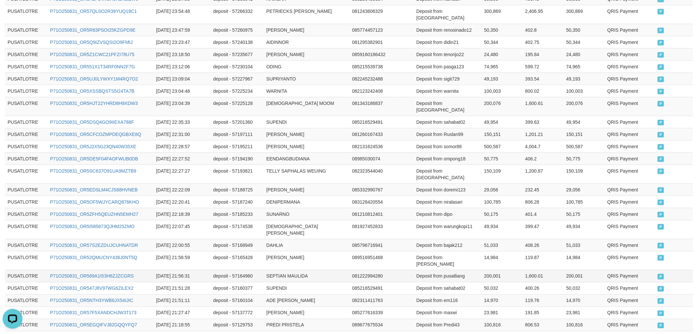
scroll to position [295, 0]
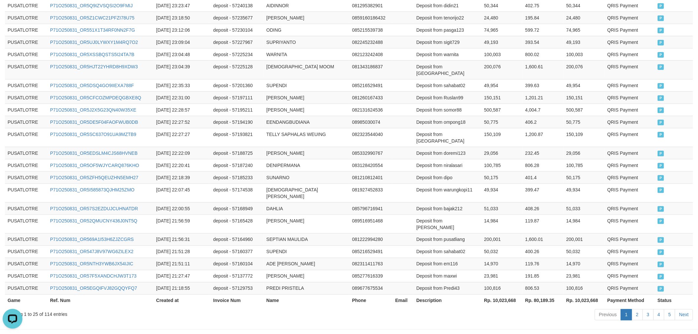
click at [513, 294] on th "Rp. 10,023,668" at bounding box center [502, 300] width 41 height 12
click at [509, 294] on th "Rp. 10,023,668" at bounding box center [502, 300] width 41 height 12
copy th "10,023,668"
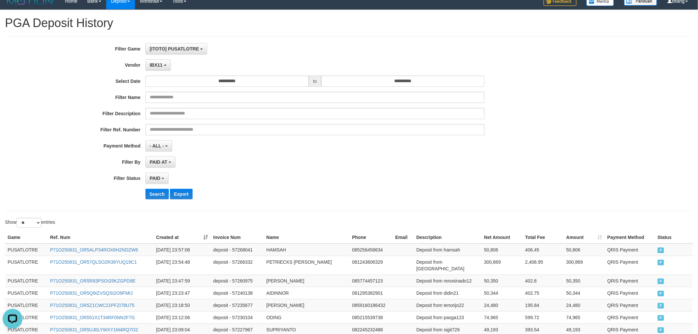
scroll to position [0, 0]
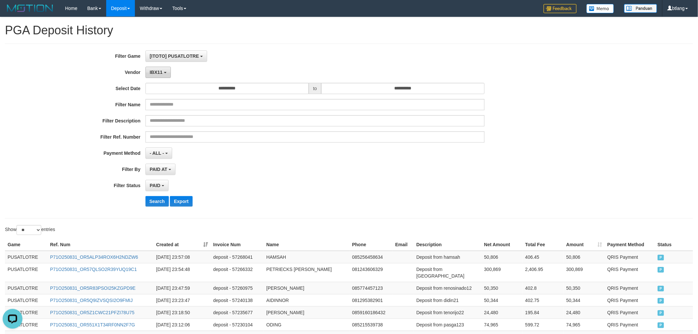
click at [164, 77] on button "IBX11" at bounding box center [158, 72] width 25 height 11
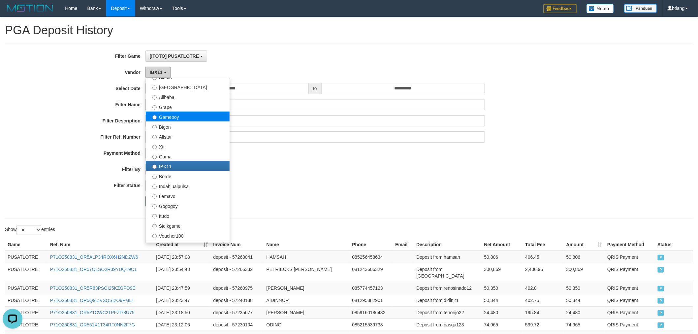
scroll to position [216, 0]
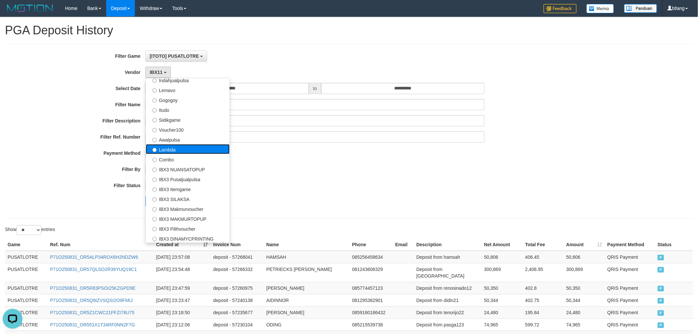
click at [182, 152] on label "Lambda" at bounding box center [188, 149] width 84 height 10
select select "**********"
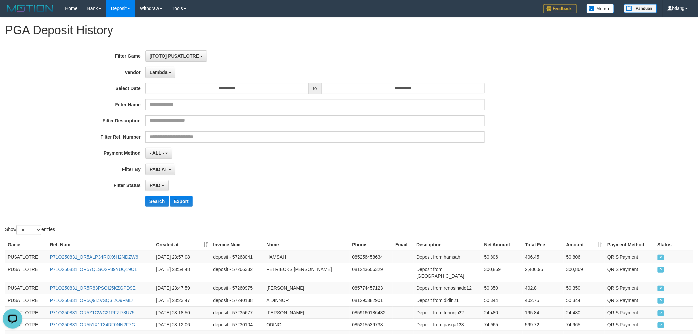
click at [161, 196] on div "**********" at bounding box center [291, 131] width 582 height 161
click at [160, 205] on button "Search" at bounding box center [157, 201] width 23 height 11
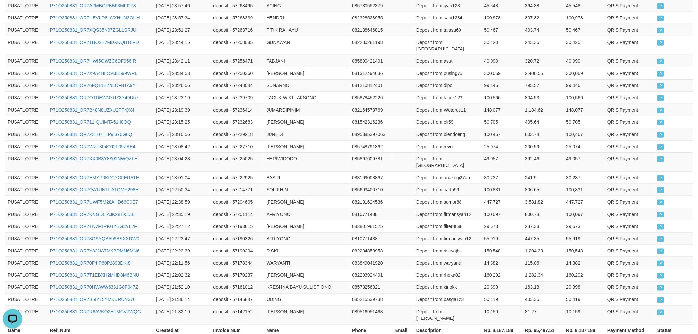
scroll to position [288, 0]
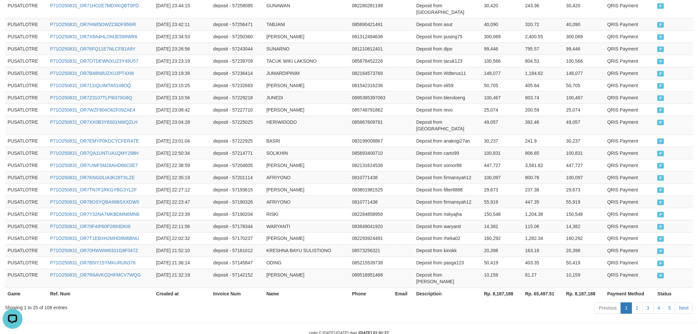
click at [499, 288] on th "Rp. 8,187,188" at bounding box center [502, 294] width 41 height 12
copy th "8,187,188"
click at [370, 196] on td "0810771438" at bounding box center [371, 202] width 43 height 12
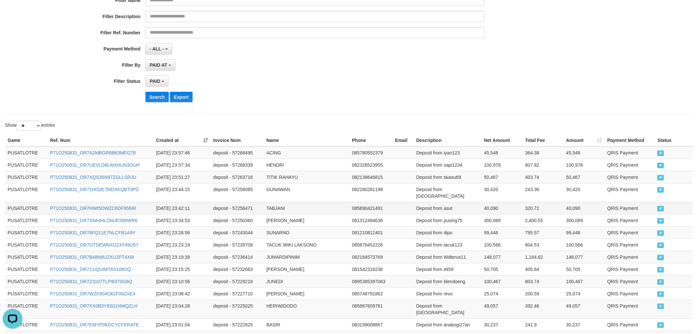
scroll to position [0, 0]
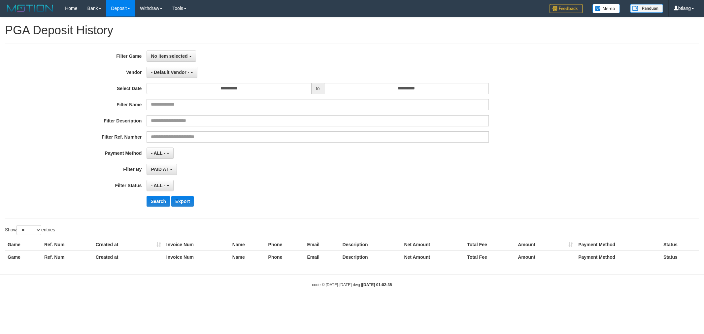
select select
select select "**"
click at [174, 54] on span "No item selected" at bounding box center [169, 55] width 37 height 5
click at [183, 87] on label "[ITOTO] PUSATLOTRE" at bounding box center [189, 90] width 84 height 10
select select "****"
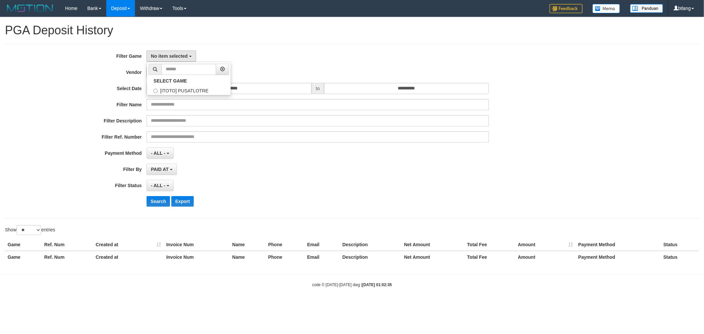
scroll to position [6, 0]
click at [184, 74] on span "- Default Vendor -" at bounding box center [170, 72] width 38 height 5
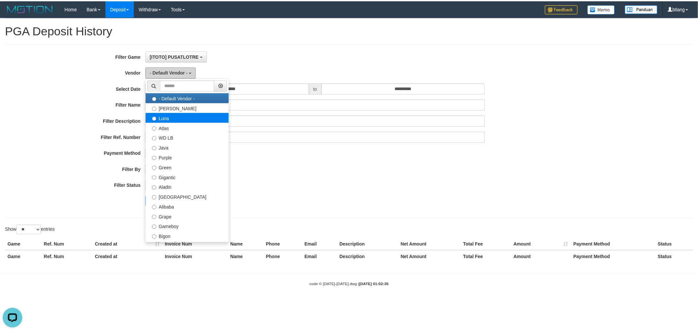
scroll to position [0, 0]
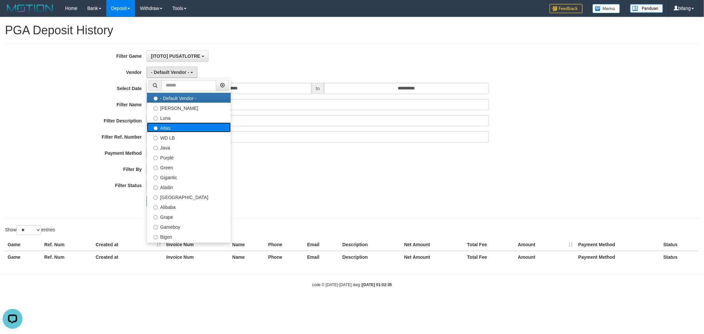
click at [193, 130] on label "Atlas" at bounding box center [189, 127] width 84 height 10
select select "**********"
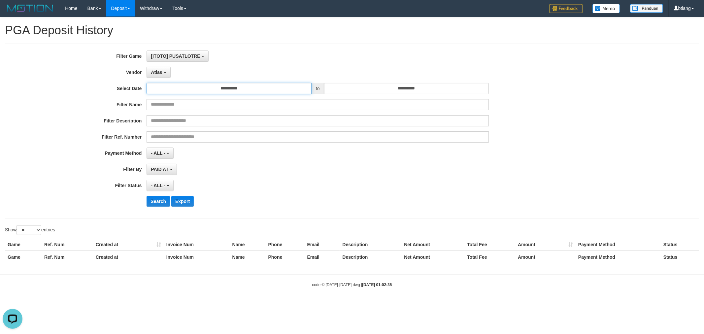
click at [226, 85] on input "**********" at bounding box center [229, 88] width 165 height 11
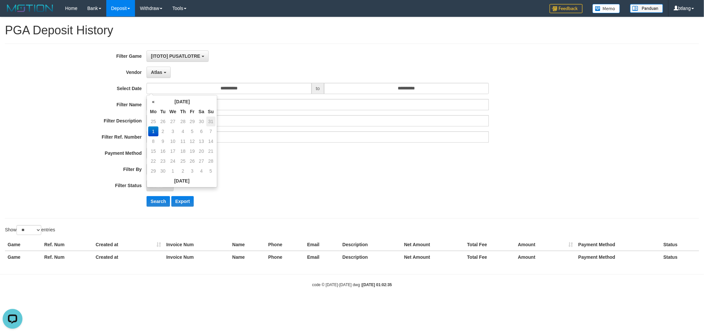
click at [212, 121] on td "31" at bounding box center [210, 122] width 9 height 10
type input "**********"
click at [380, 98] on div "**********" at bounding box center [293, 131] width 587 height 161
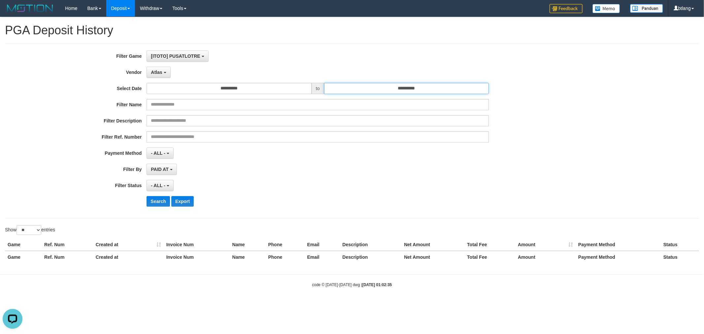
click at [394, 93] on input "**********" at bounding box center [406, 88] width 165 height 11
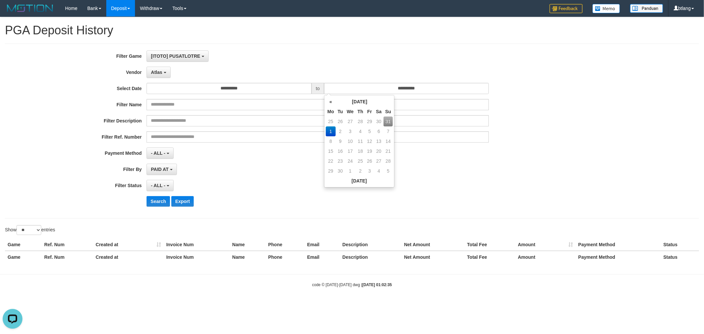
click at [390, 122] on td "31" at bounding box center [388, 122] width 9 height 10
type input "**********"
click at [266, 161] on div "**********" at bounding box center [293, 131] width 587 height 161
click at [153, 196] on button "Search" at bounding box center [158, 201] width 23 height 11
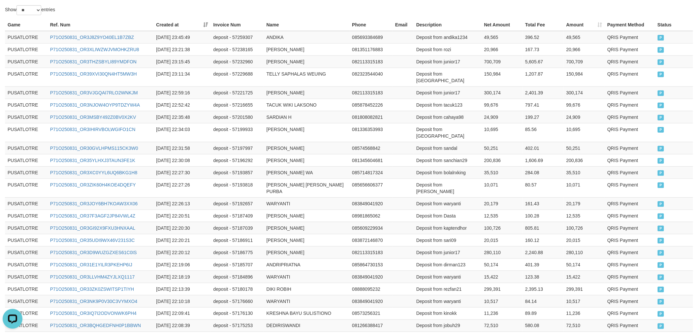
scroll to position [288, 0]
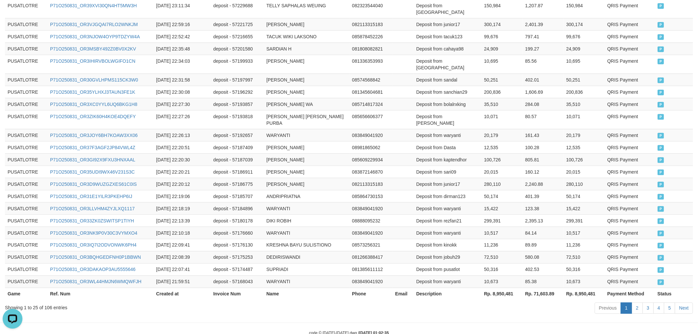
click at [493, 288] on th "Rp. 8,950,481" at bounding box center [502, 294] width 41 height 12
copy th "8,950,481"
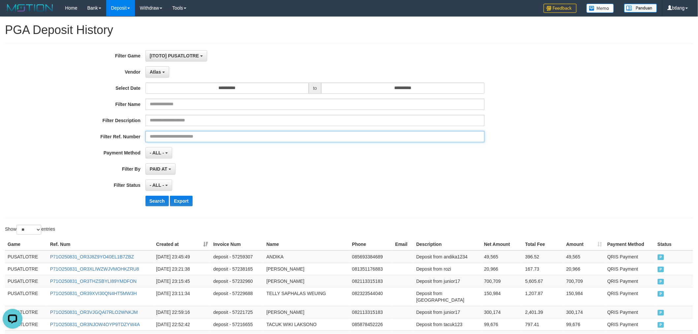
scroll to position [0, 0]
drag, startPoint x: 302, startPoint y: 132, endPoint x: 239, endPoint y: 119, distance: 64.7
click at [302, 132] on input "text" at bounding box center [316, 136] width 340 height 11
click at [160, 71] on span "Atlas" at bounding box center [155, 72] width 11 height 5
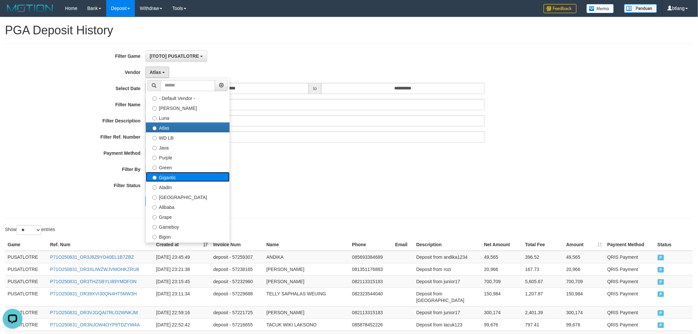
click at [209, 179] on label "Gigantic" at bounding box center [188, 177] width 84 height 10
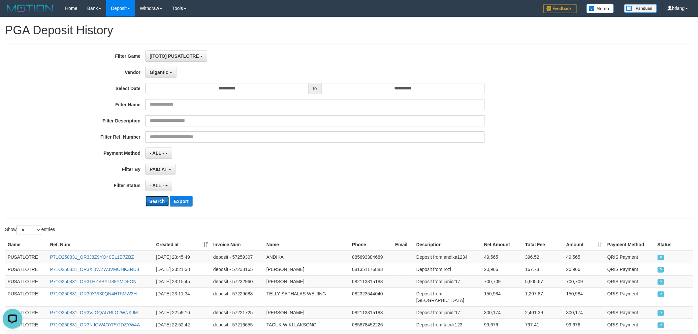
click at [151, 203] on button "Search" at bounding box center [157, 201] width 23 height 11
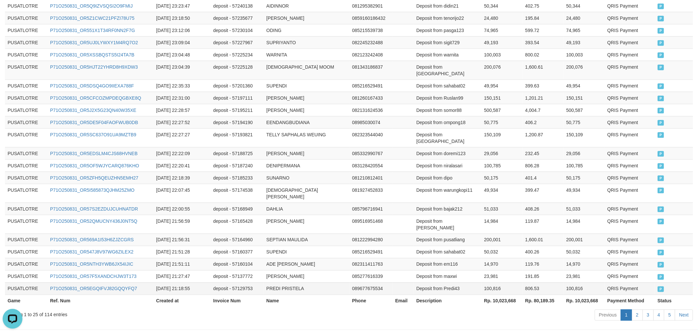
scroll to position [295, 0]
click at [496, 294] on th "Rp. 10,023,668" at bounding box center [502, 300] width 41 height 12
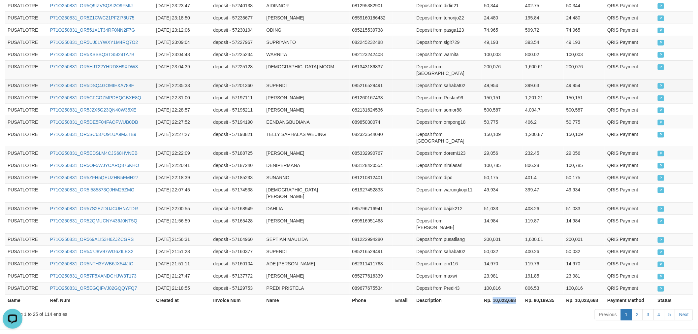
copy th "10,023,668"
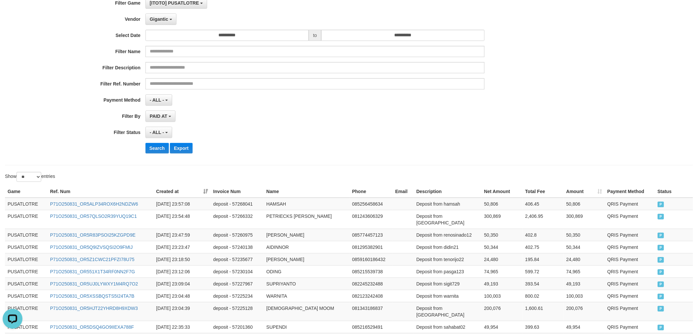
scroll to position [0, 0]
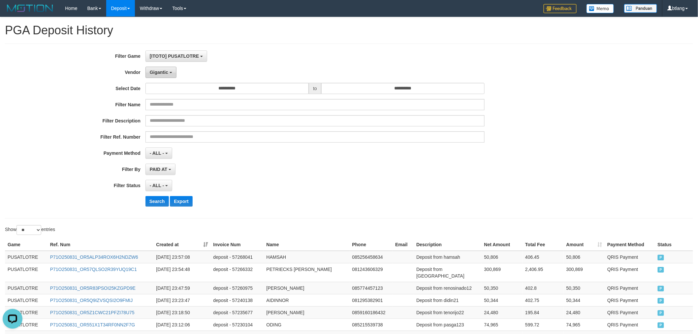
click at [166, 75] on button "Gigantic" at bounding box center [161, 72] width 31 height 11
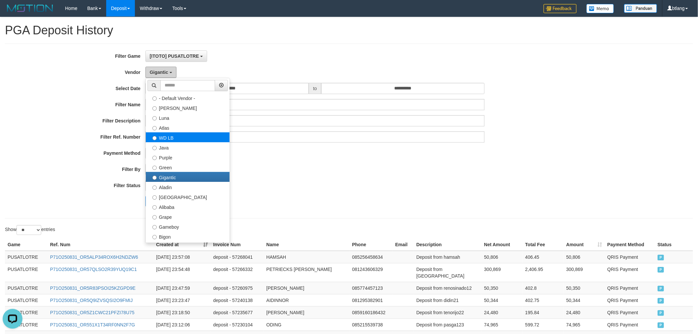
scroll to position [110, 0]
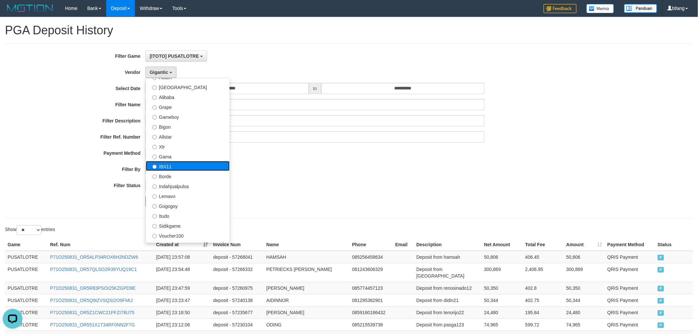
click at [203, 164] on label "IBX11" at bounding box center [188, 166] width 84 height 10
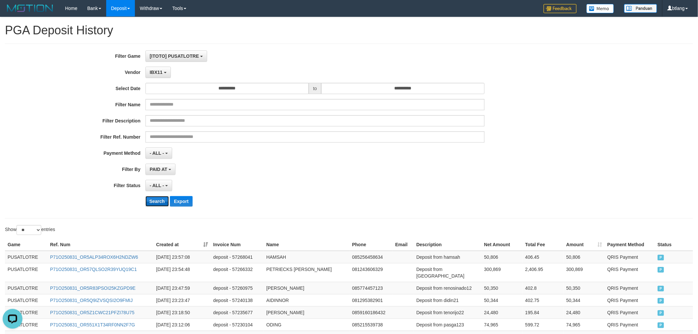
click at [163, 200] on button "Search" at bounding box center [157, 201] width 23 height 11
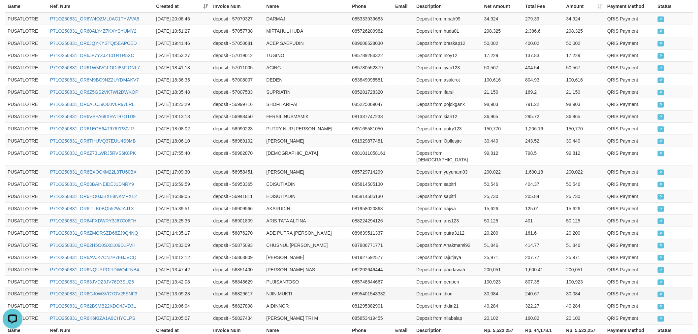
scroll to position [295, 0]
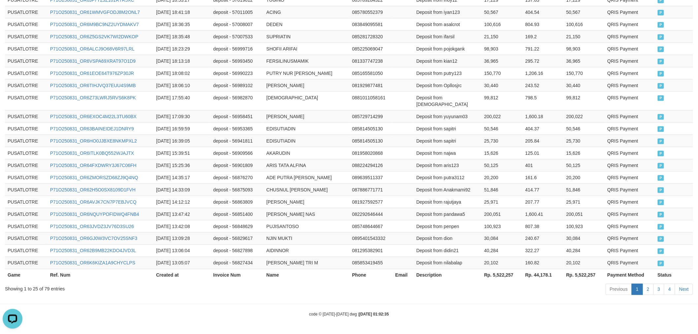
click at [502, 276] on th "Rp. 5,522,257" at bounding box center [502, 275] width 41 height 12
copy th "5,522,257"
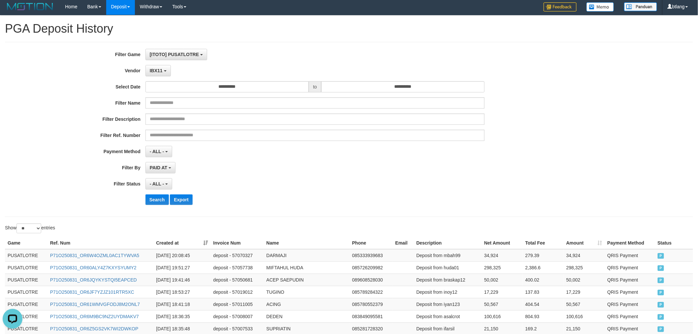
scroll to position [0, 0]
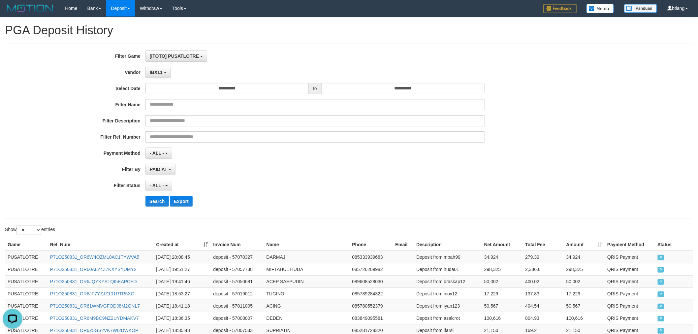
click at [167, 66] on div "**********" at bounding box center [291, 131] width 582 height 161
click at [165, 69] on button "IBX11" at bounding box center [158, 72] width 25 height 11
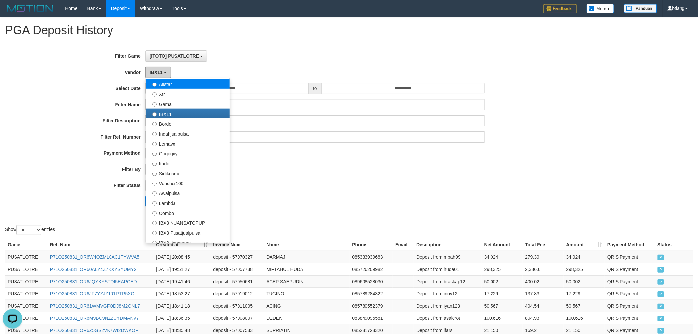
scroll to position [216, 0]
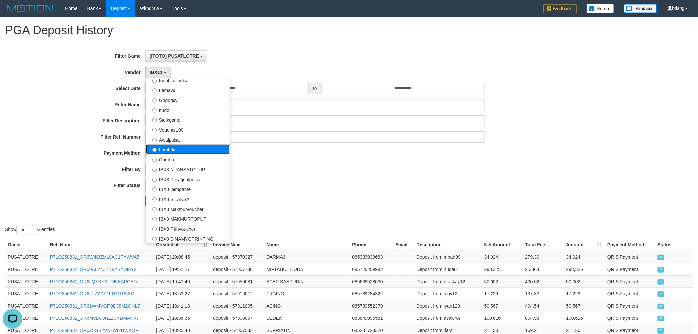
click at [206, 145] on label "Lambda" at bounding box center [188, 149] width 84 height 10
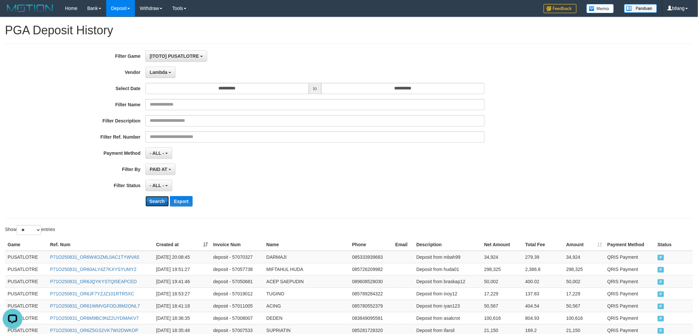
click at [156, 202] on button "Search" at bounding box center [157, 201] width 23 height 11
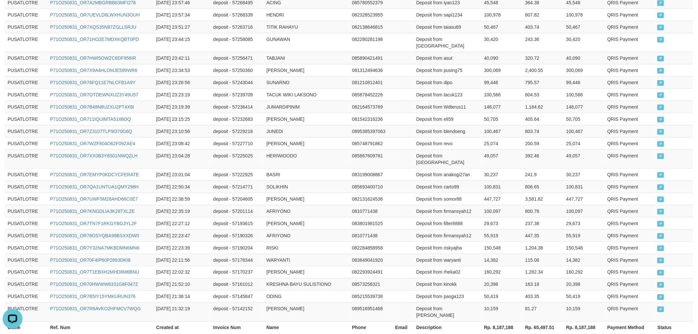
scroll to position [288, 0]
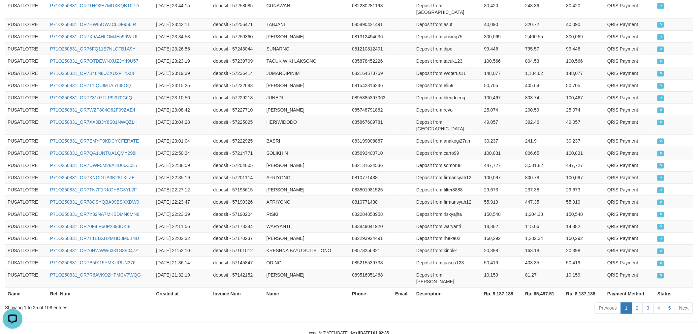
click at [502, 288] on th "Rp. 8,187,188" at bounding box center [502, 294] width 41 height 12
copy th "8,187,188"
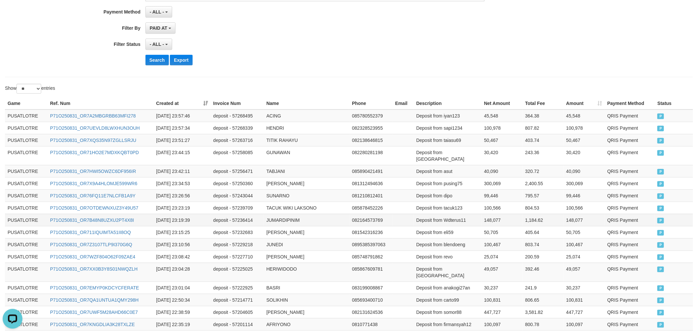
scroll to position [0, 0]
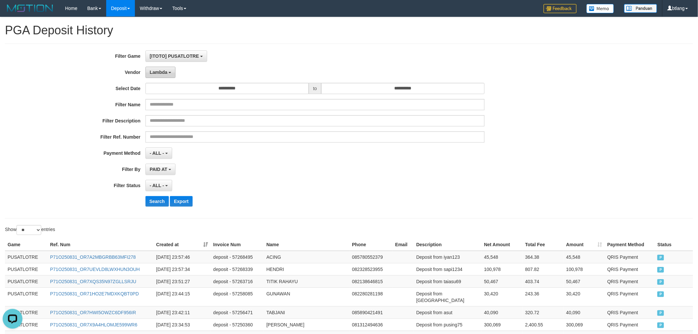
click at [154, 72] on span "Lambda" at bounding box center [159, 72] width 18 height 5
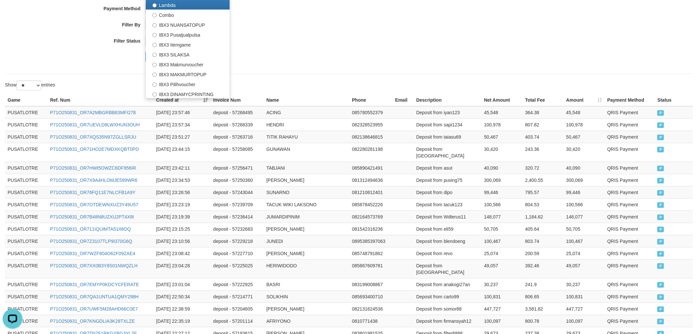
scroll to position [147, 0]
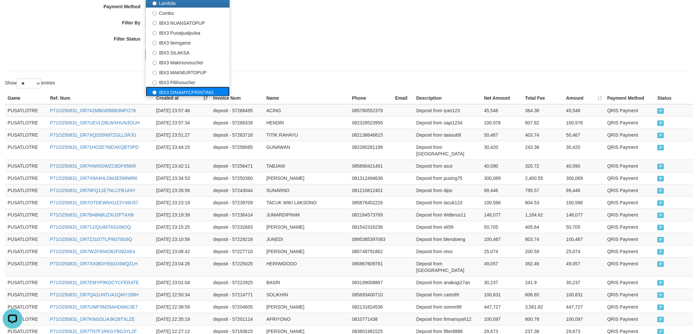
click at [203, 96] on label "IBX3 DINAMYCPRINTING" at bounding box center [188, 92] width 84 height 10
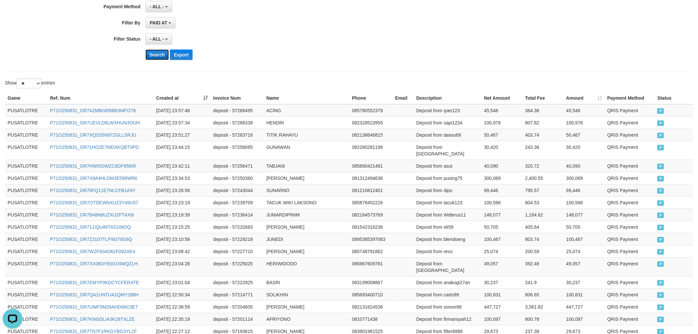
click at [159, 55] on button "Search" at bounding box center [157, 55] width 23 height 11
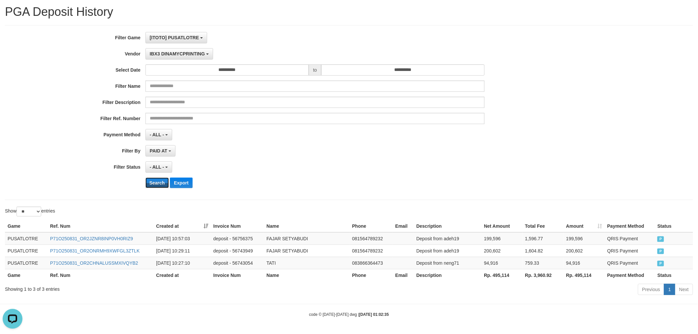
scroll to position [19, 0]
click at [502, 276] on th "Rp. 495,114" at bounding box center [502, 275] width 41 height 12
copy th "495,114"
click at [557, 186] on div "Search Export" at bounding box center [364, 183] width 437 height 11
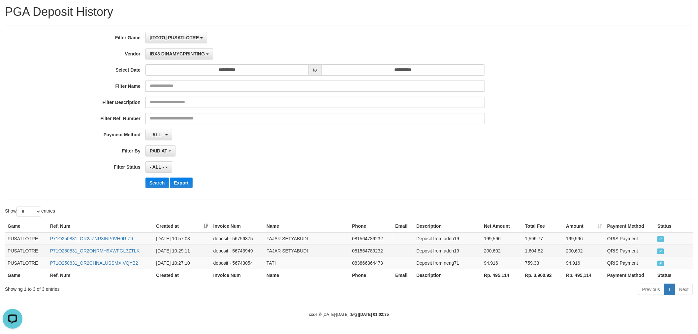
scroll to position [0, 0]
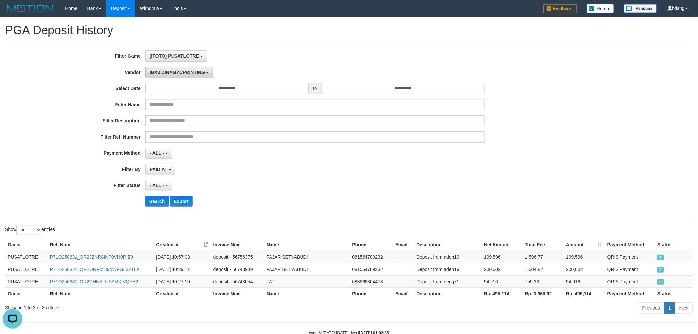
click at [198, 71] on span "IBX3 DINAMYCPRINTING" at bounding box center [177, 72] width 55 height 5
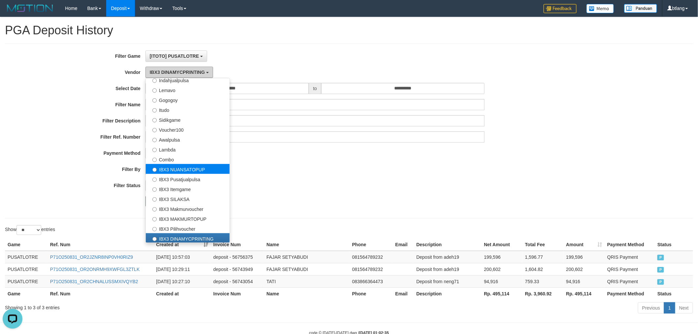
scroll to position [179, 0]
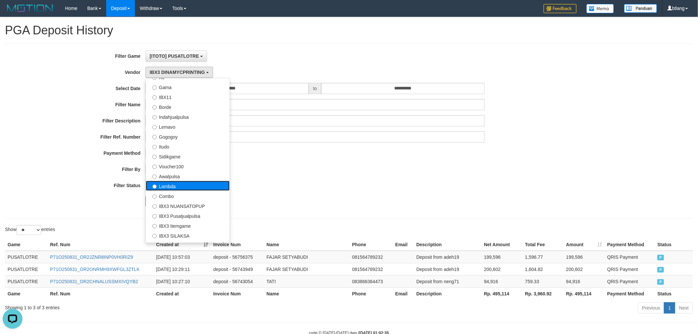
click at [190, 187] on label "Lambda" at bounding box center [188, 186] width 84 height 10
select select "**********"
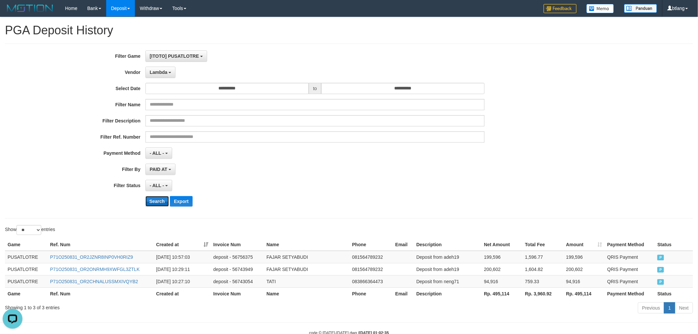
click at [159, 203] on button "Search" at bounding box center [157, 201] width 23 height 11
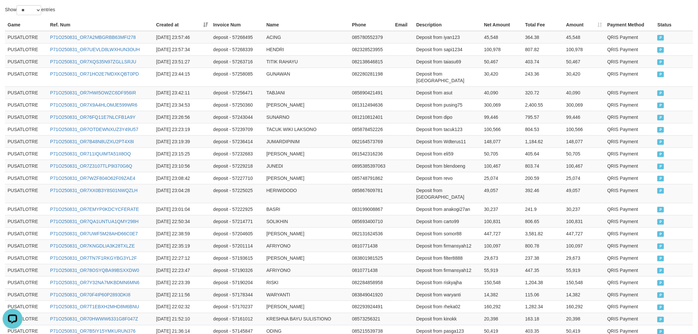
scroll to position [288, 0]
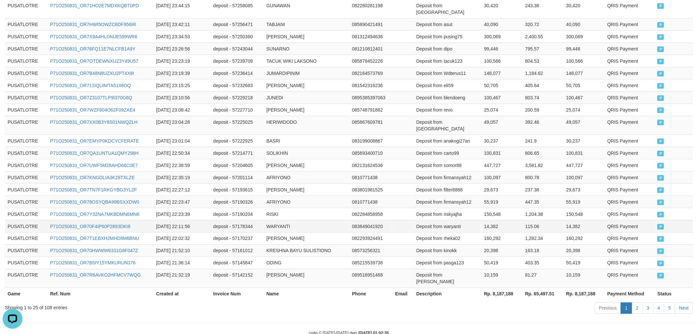
click at [360, 220] on td "083849041920" at bounding box center [371, 226] width 43 height 12
click at [638, 303] on link "2" at bounding box center [637, 308] width 11 height 11
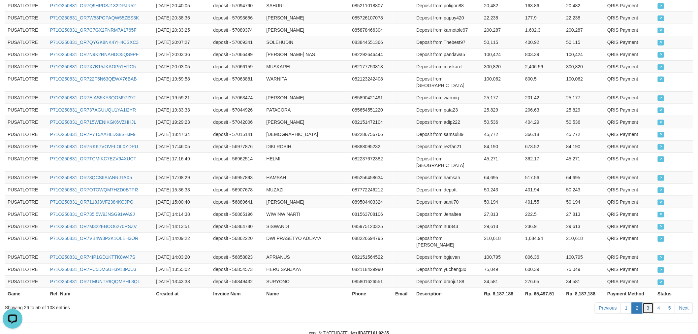
click at [648, 303] on link "3" at bounding box center [648, 308] width 11 height 11
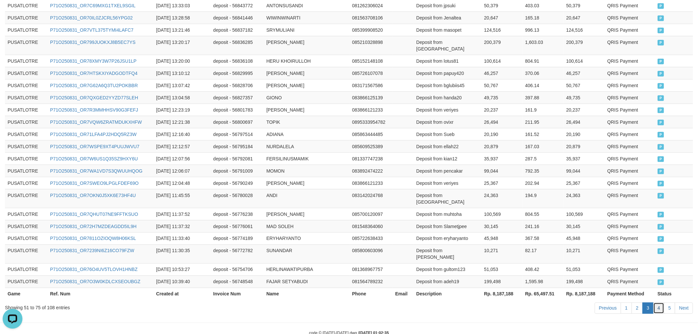
click at [656, 303] on link "4" at bounding box center [659, 308] width 11 height 11
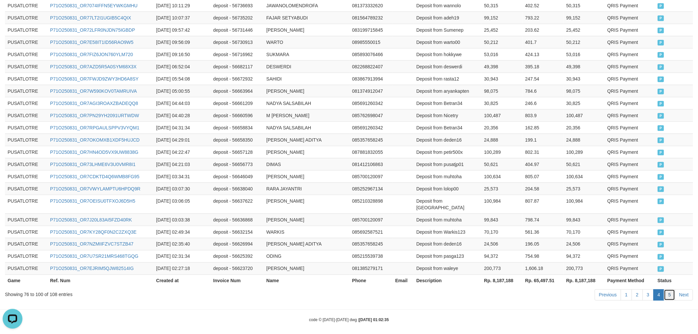
click at [670, 293] on link "5" at bounding box center [669, 294] width 11 height 11
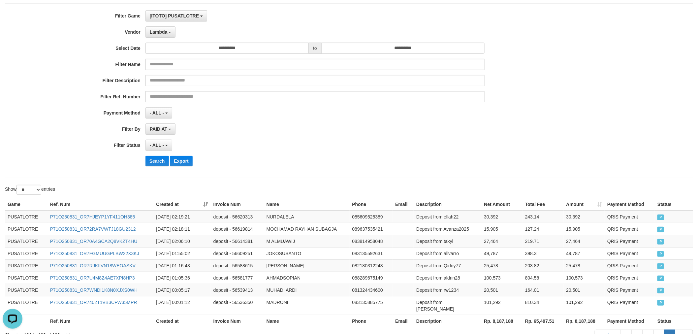
scroll to position [0, 0]
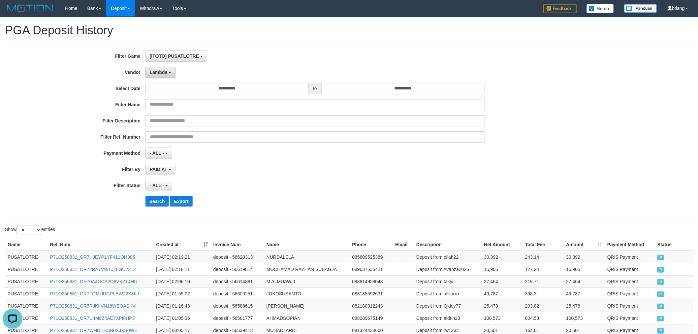
click at [165, 73] on span "Lambda" at bounding box center [159, 72] width 18 height 5
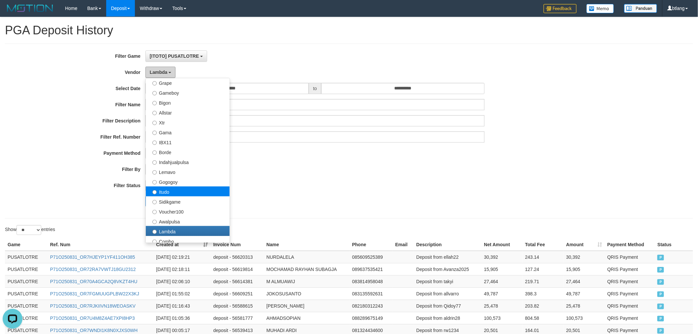
scroll to position [69, 0]
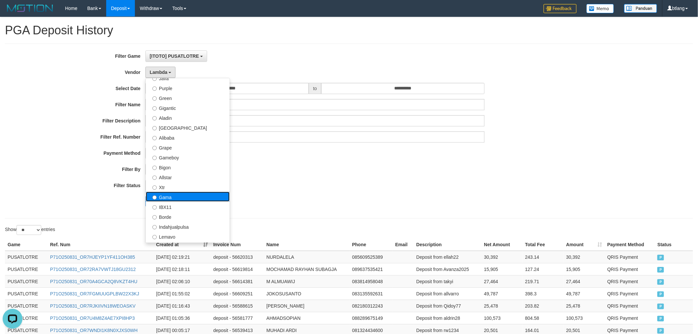
click at [184, 200] on label "Gama" at bounding box center [188, 197] width 84 height 10
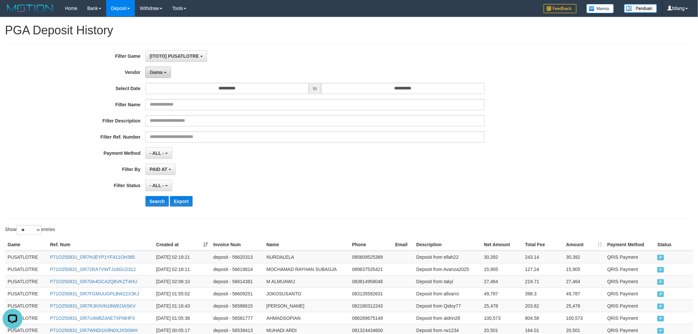
click at [163, 68] on button "Gama" at bounding box center [158, 72] width 25 height 11
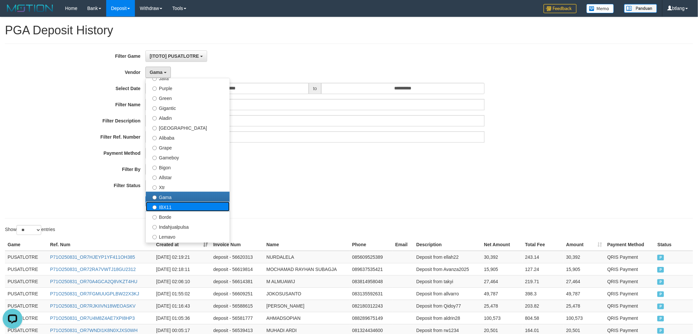
click at [161, 205] on label "IBX11" at bounding box center [188, 207] width 84 height 10
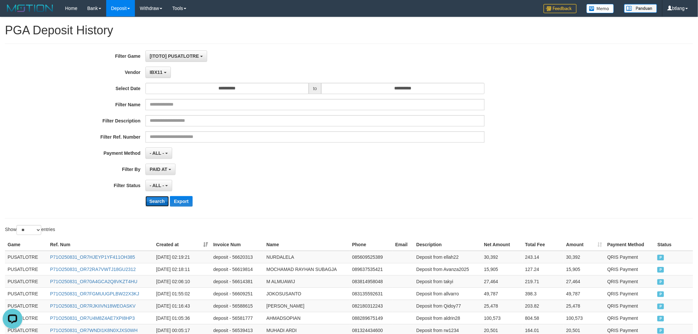
click at [153, 199] on button "Search" at bounding box center [157, 201] width 23 height 11
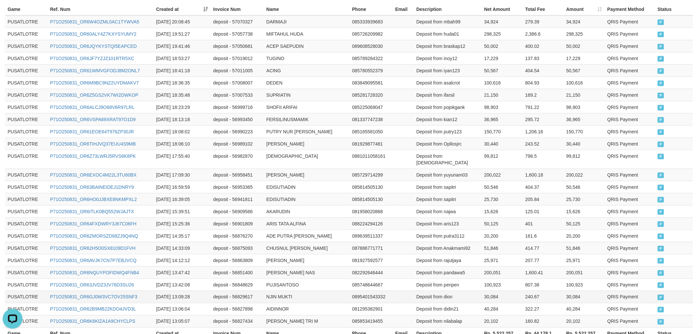
scroll to position [295, 0]
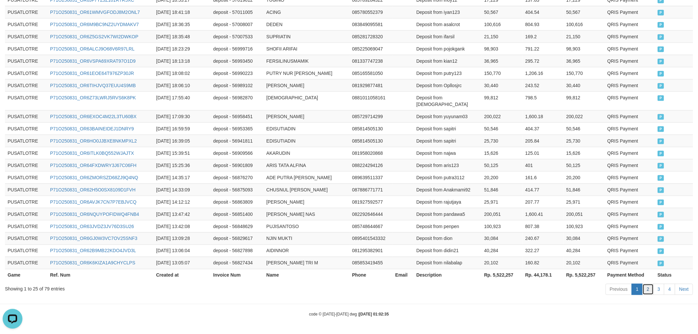
click at [648, 289] on link "2" at bounding box center [648, 289] width 11 height 11
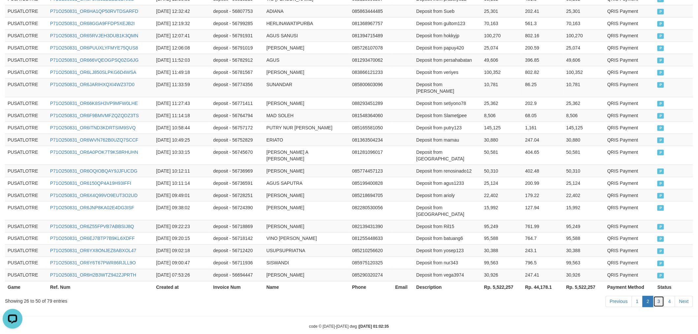
click at [656, 296] on link "3" at bounding box center [659, 301] width 11 height 11
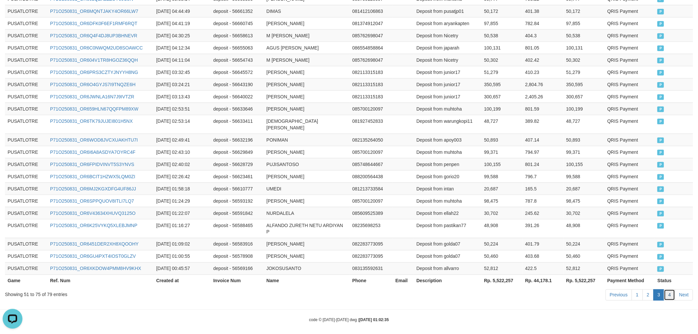
click at [666, 289] on link "4" at bounding box center [669, 294] width 11 height 11
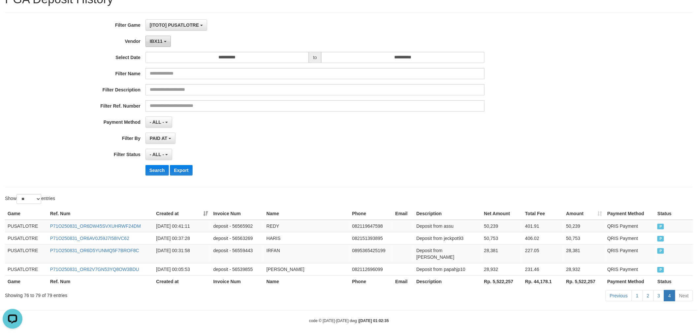
click at [151, 44] on button "IBX11" at bounding box center [158, 41] width 25 height 11
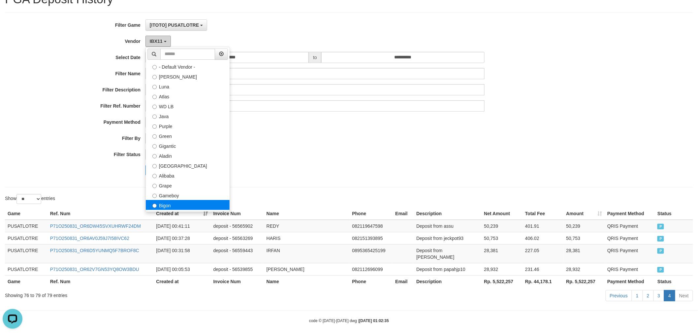
scroll to position [0, 0]
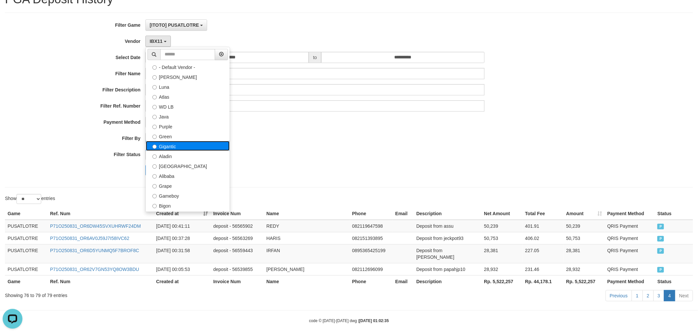
click at [192, 146] on label "Gigantic" at bounding box center [188, 146] width 84 height 10
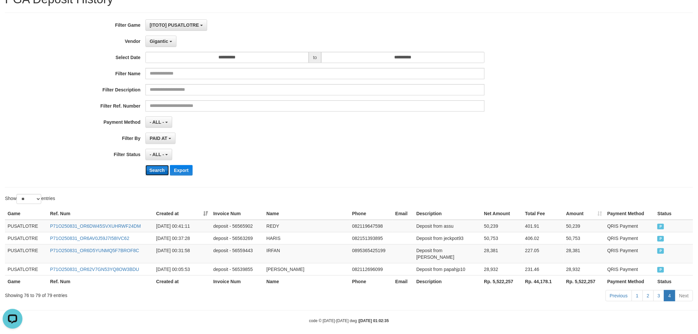
click at [154, 169] on button "Search" at bounding box center [157, 170] width 23 height 11
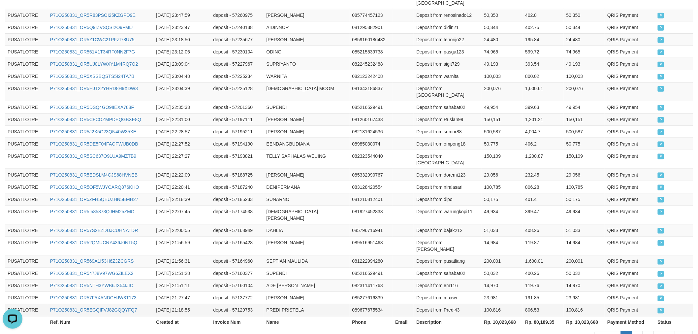
scroll to position [295, 0]
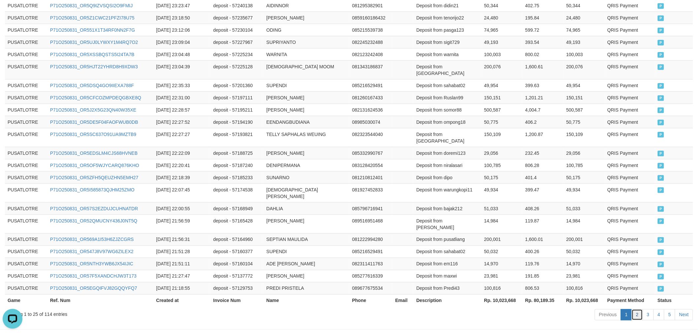
click at [638, 309] on link "2" at bounding box center [637, 314] width 11 height 11
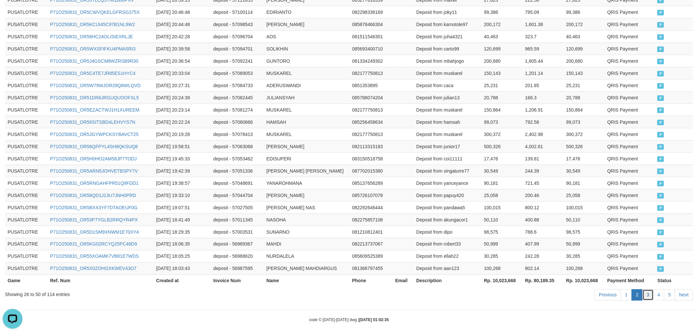
click at [646, 289] on link "3" at bounding box center [648, 294] width 11 height 11
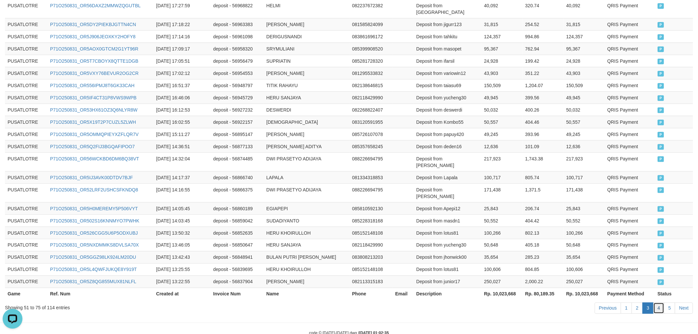
click at [662, 303] on link "4" at bounding box center [659, 308] width 11 height 11
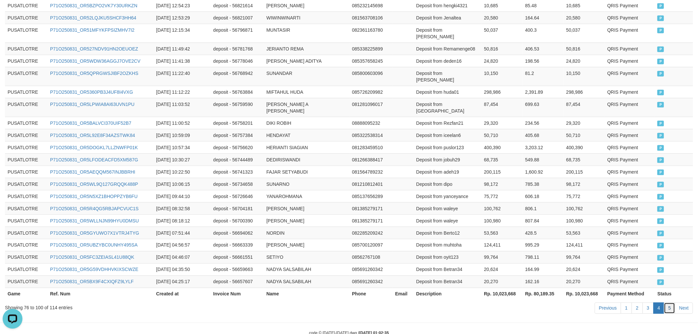
click at [669, 303] on link "5" at bounding box center [669, 308] width 11 height 11
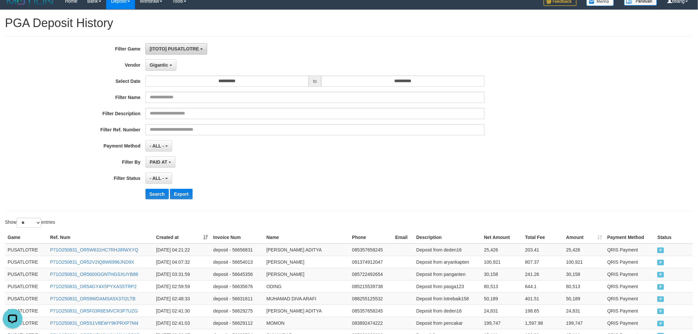
scroll to position [7, 0]
click at [162, 75] on div "**********" at bounding box center [291, 124] width 582 height 161
click at [164, 72] on div "**********" at bounding box center [291, 124] width 582 height 161
click at [164, 65] on span "Gigantic" at bounding box center [159, 65] width 18 height 5
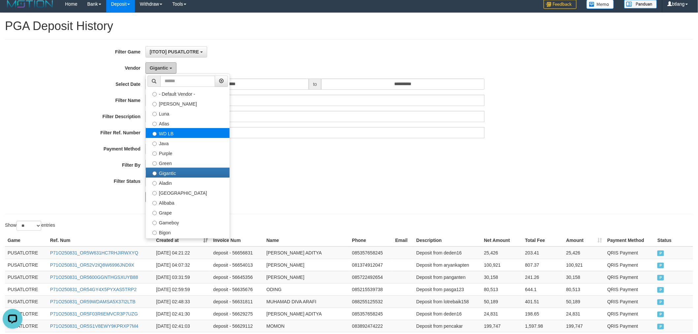
scroll to position [0, 0]
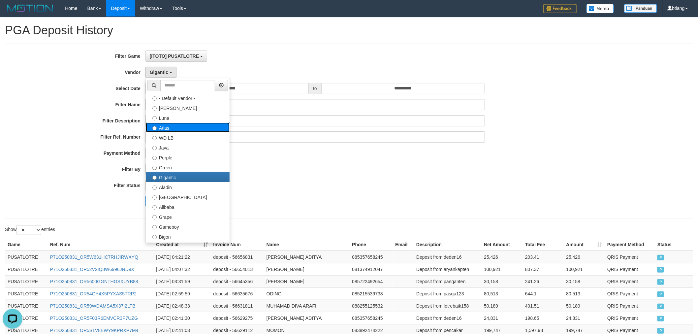
click at [184, 128] on label "Atlas" at bounding box center [188, 127] width 84 height 10
select select "**********"
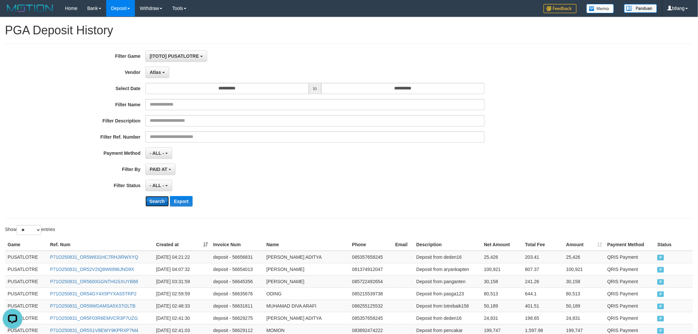
click at [156, 200] on button "Search" at bounding box center [157, 201] width 23 height 11
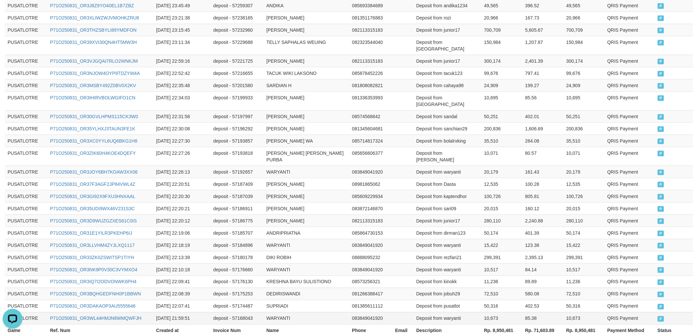
scroll to position [288, 0]
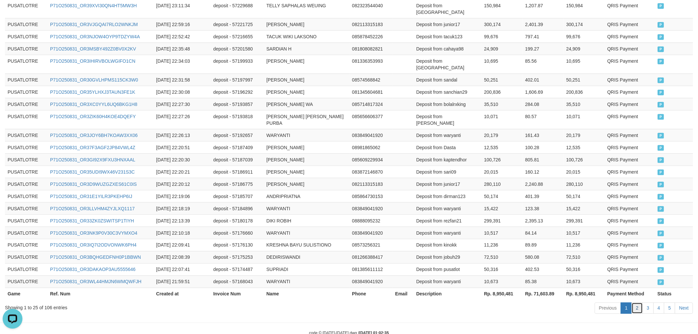
click at [636, 303] on link "2" at bounding box center [637, 308] width 11 height 11
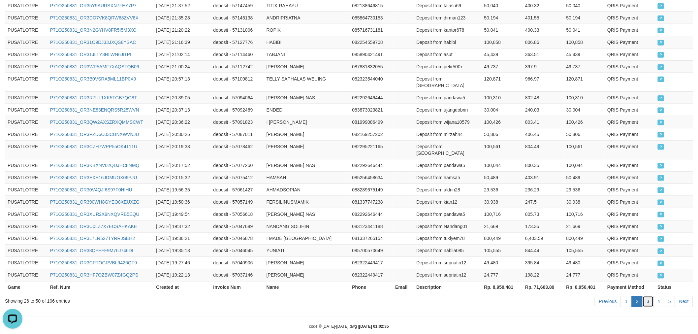
click at [650, 296] on link "3" at bounding box center [648, 301] width 11 height 11
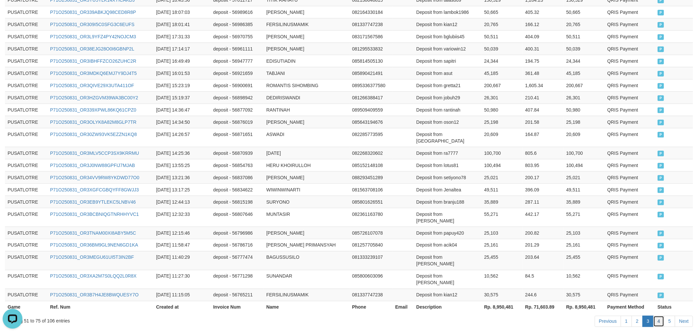
click at [659, 316] on link "4" at bounding box center [659, 321] width 11 height 11
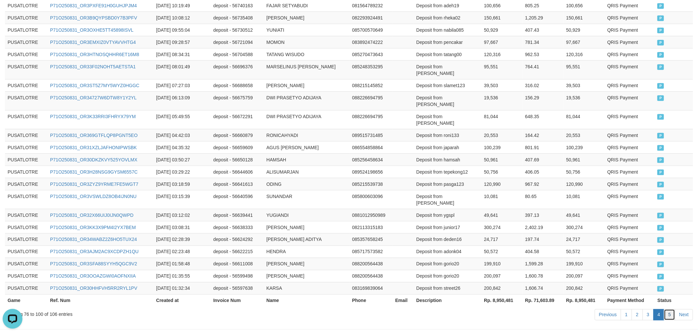
click at [669, 309] on link "5" at bounding box center [669, 314] width 11 height 11
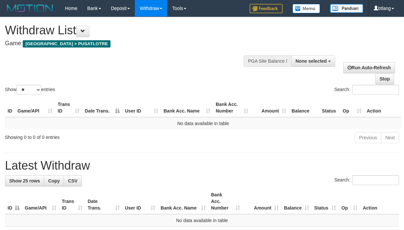
select select
select select "**"
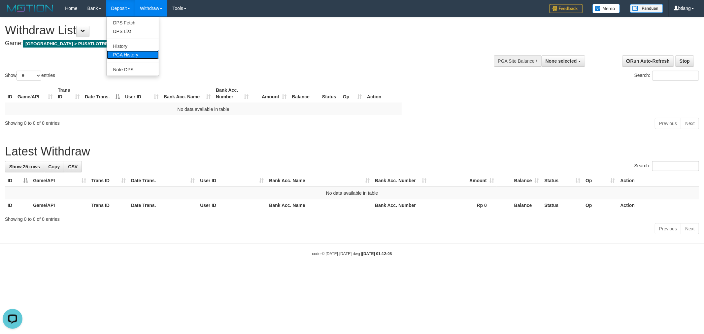
click at [131, 55] on link "PGA History" at bounding box center [133, 55] width 52 height 9
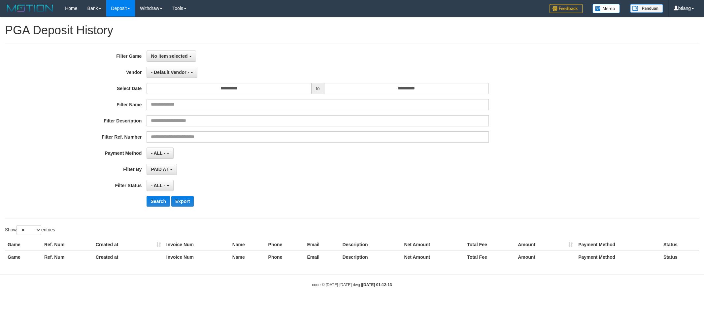
select select
select select "**"
click at [186, 62] on div "**********" at bounding box center [293, 131] width 587 height 161
click at [184, 60] on button "No item selected" at bounding box center [171, 56] width 49 height 11
click at [192, 91] on label "[ITOTO] PUSATLOTRE" at bounding box center [189, 90] width 84 height 10
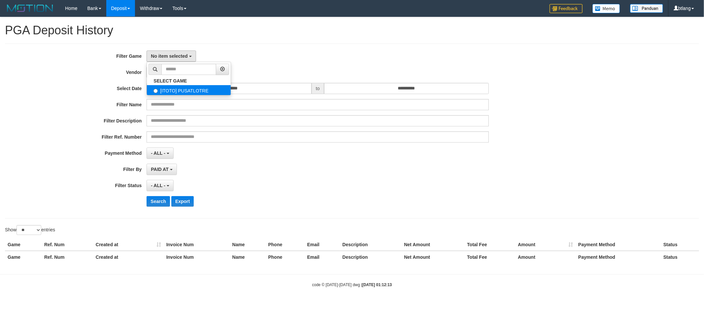
select select "****"
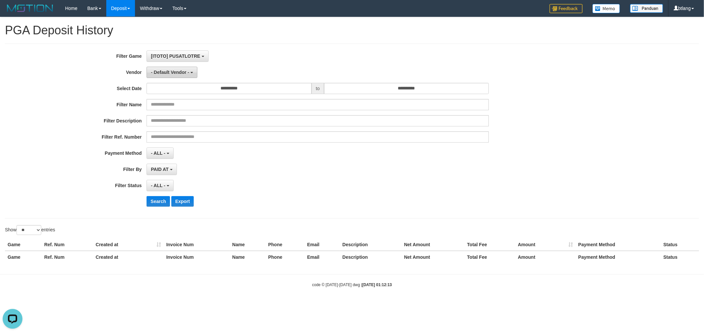
click at [182, 72] on span "- Default Vendor -" at bounding box center [170, 72] width 38 height 5
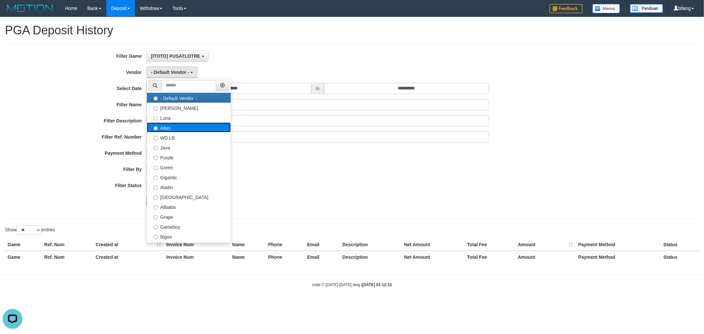
click at [193, 130] on label "Atlas" at bounding box center [189, 127] width 84 height 10
select select "**********"
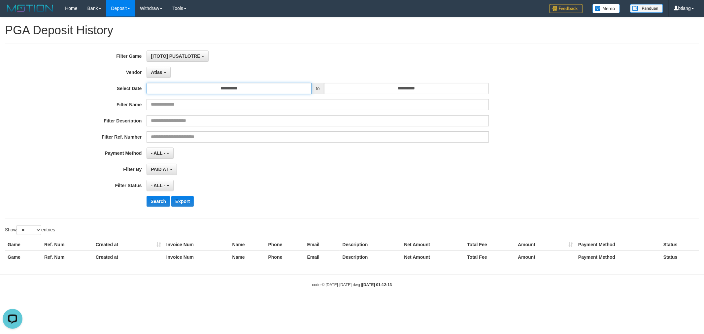
click at [216, 85] on input "**********" at bounding box center [229, 88] width 165 height 11
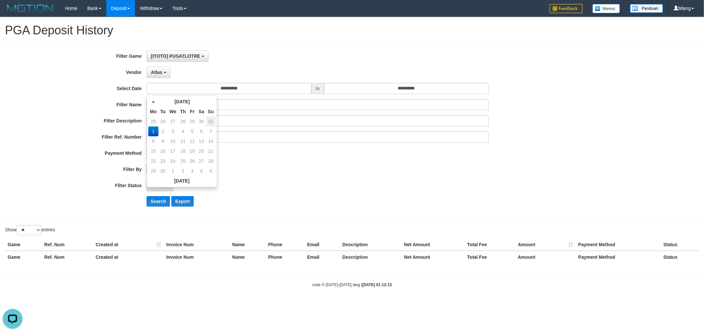
click at [212, 123] on td "31" at bounding box center [210, 122] width 9 height 10
type input "**********"
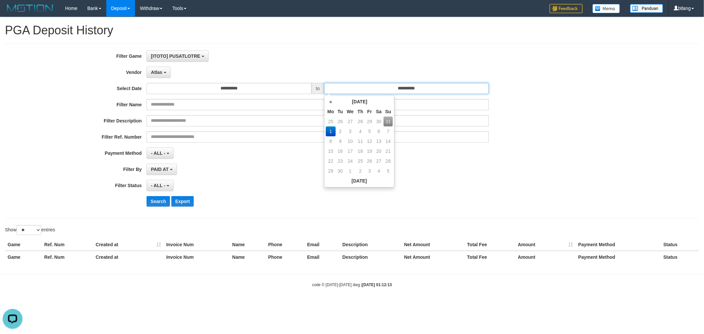
click at [380, 92] on input "**********" at bounding box center [406, 88] width 165 height 11
click at [390, 121] on td "31" at bounding box center [388, 122] width 9 height 10
type input "**********"
drag, startPoint x: 490, startPoint y: 197, endPoint x: 230, endPoint y: 197, distance: 260.4
click at [484, 197] on div "Search Export" at bounding box center [367, 201] width 440 height 11
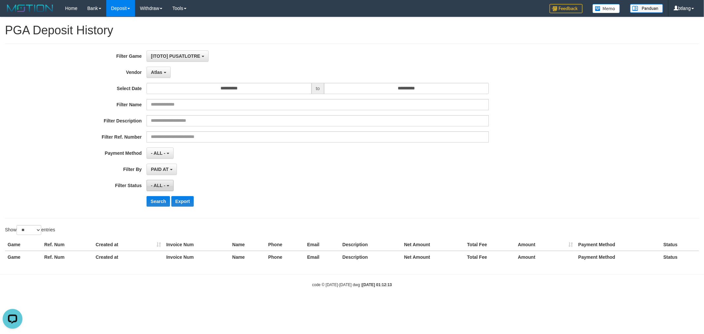
click at [166, 189] on button "- ALL -" at bounding box center [160, 185] width 27 height 11
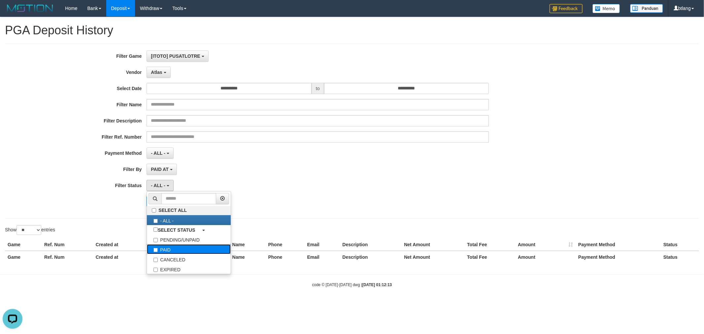
click at [170, 248] on label "PAID" at bounding box center [189, 249] width 84 height 10
select select "*"
drag, startPoint x: 331, startPoint y: 148, endPoint x: 322, endPoint y: 150, distance: 10.1
click at [331, 148] on div "- ALL - SELECT ALL - ALL - SELECT PAYMENT METHOD Mandiri BNI OVO CIMB BRI MAYBA…" at bounding box center [318, 153] width 342 height 11
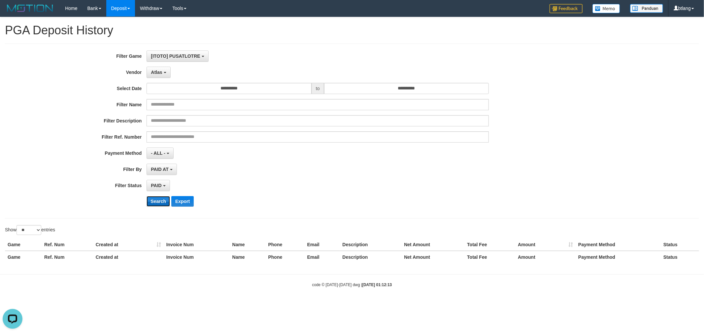
click at [157, 206] on button "Search" at bounding box center [158, 201] width 23 height 11
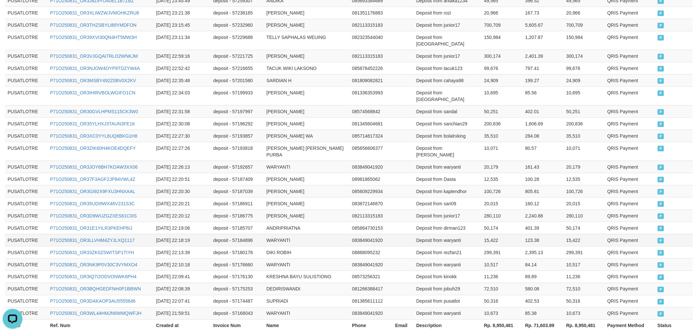
scroll to position [288, 0]
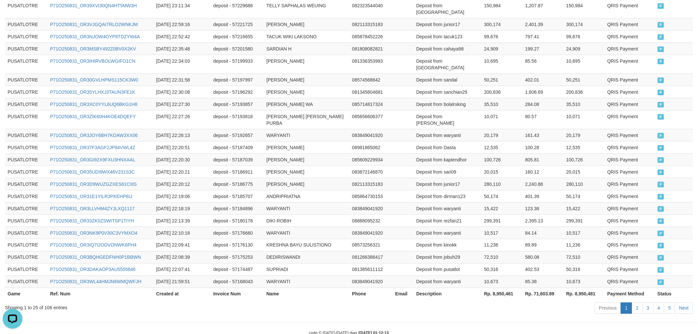
click at [500, 288] on th "Rp. 8,950,481" at bounding box center [502, 294] width 41 height 12
copy th "8,950,481"
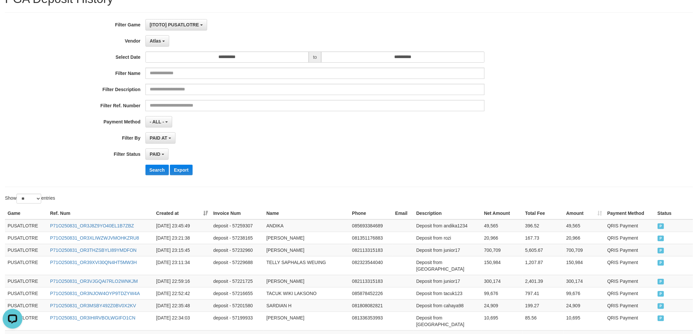
scroll to position [0, 0]
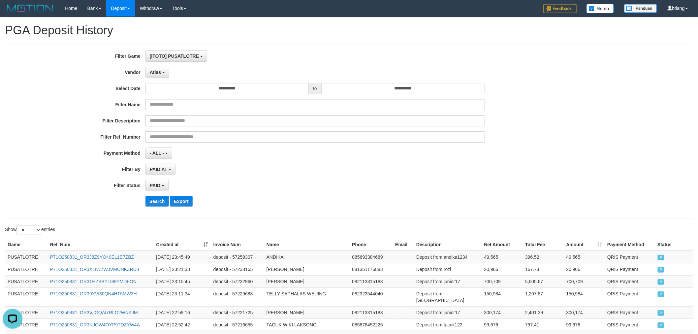
click at [327, 172] on div "PAID AT PAID AT CREATED AT" at bounding box center [316, 169] width 340 height 11
click at [166, 71] on button "Atlas" at bounding box center [158, 72] width 24 height 11
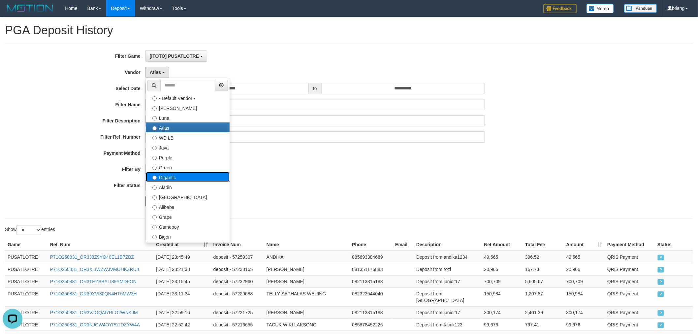
click at [174, 180] on label "Gigantic" at bounding box center [188, 177] width 84 height 10
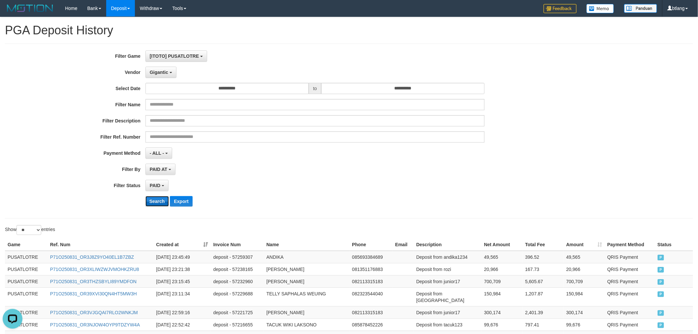
click at [156, 200] on button "Search" at bounding box center [157, 201] width 23 height 11
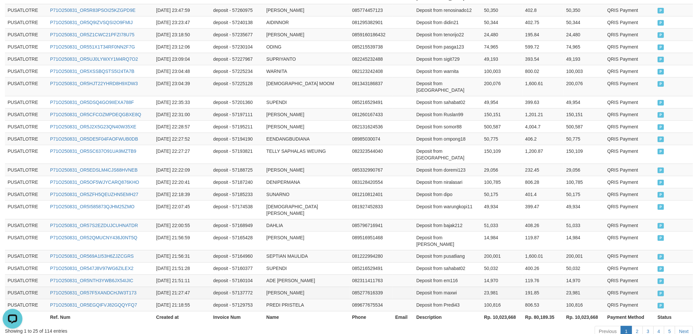
scroll to position [295, 0]
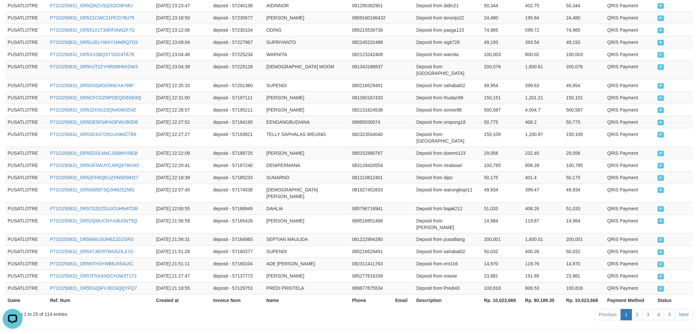
click at [513, 294] on th "Rp. 10,023,668" at bounding box center [502, 300] width 41 height 12
copy th "10,023,668"
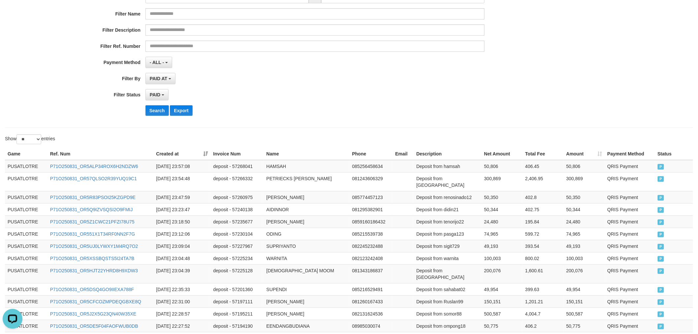
scroll to position [38, 0]
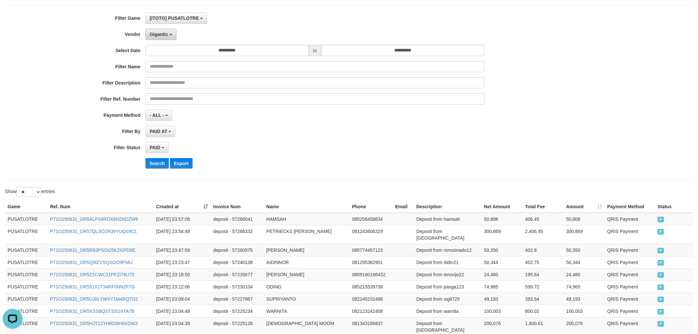
click at [159, 36] on span "Gigantic" at bounding box center [159, 34] width 18 height 5
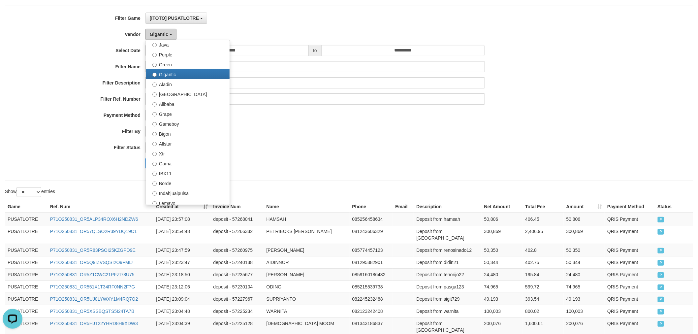
scroll to position [73, 0]
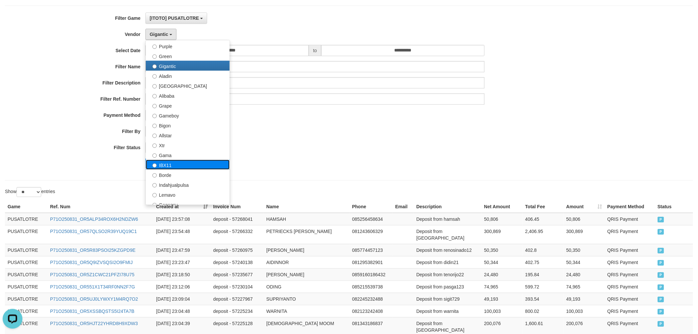
click at [177, 160] on label "IBX11" at bounding box center [188, 165] width 84 height 10
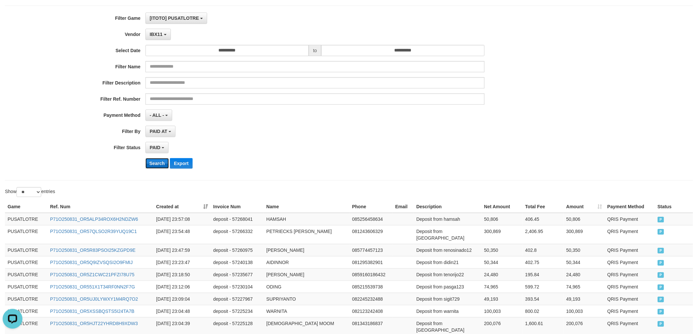
click at [161, 162] on button "Search" at bounding box center [157, 163] width 23 height 11
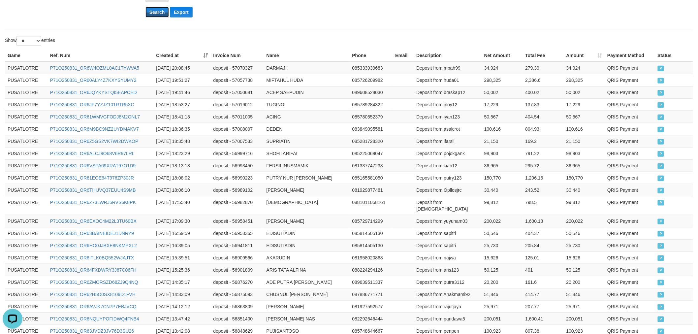
scroll to position [295, 0]
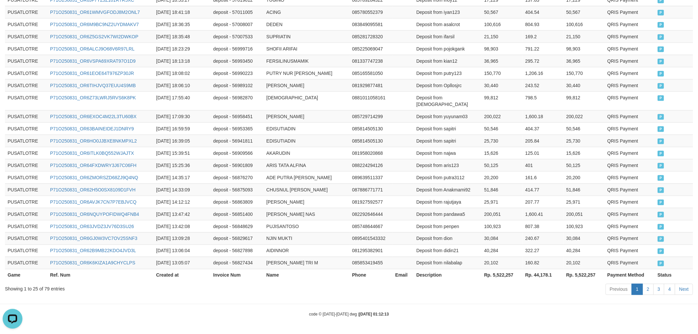
click at [499, 272] on th "Rp. 5,522,257" at bounding box center [502, 275] width 41 height 12
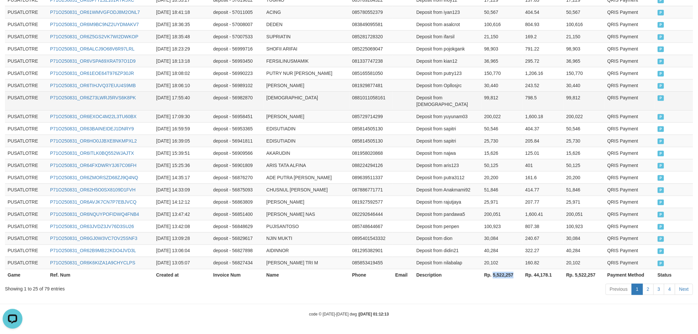
copy th "5,522,257"
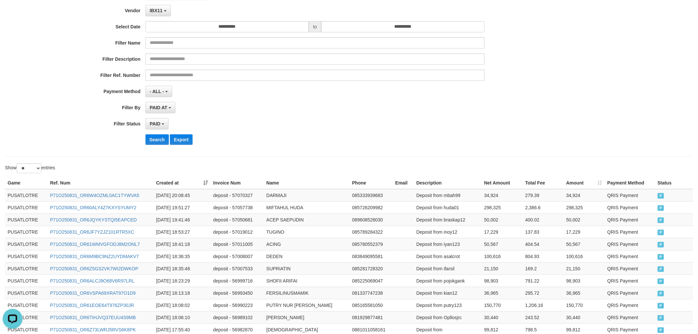
scroll to position [0, 0]
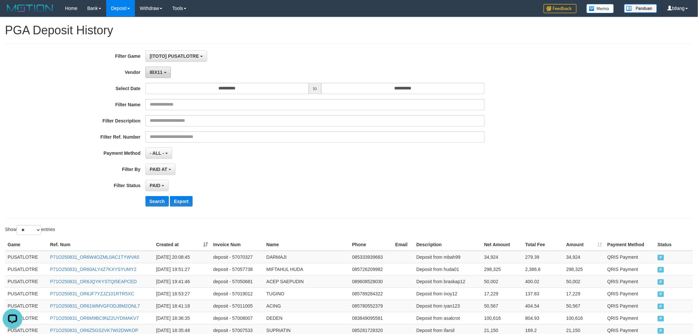
click at [151, 70] on span "IBX11" at bounding box center [156, 72] width 13 height 5
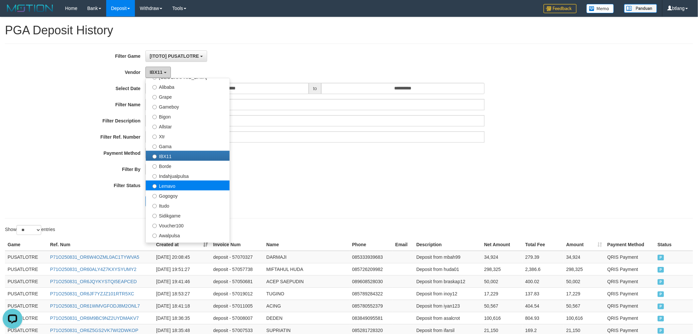
scroll to position [183, 0]
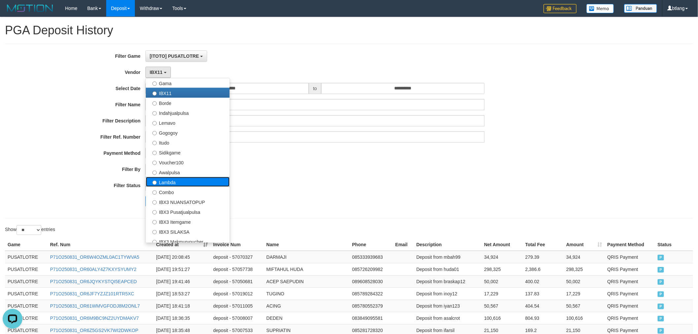
click at [166, 184] on label "Lambda" at bounding box center [188, 182] width 84 height 10
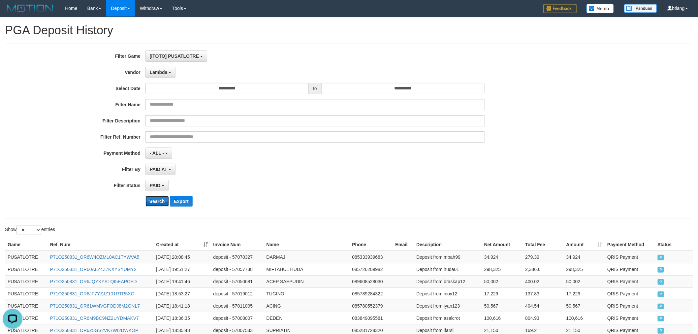
click at [154, 198] on button "Search" at bounding box center [157, 201] width 23 height 11
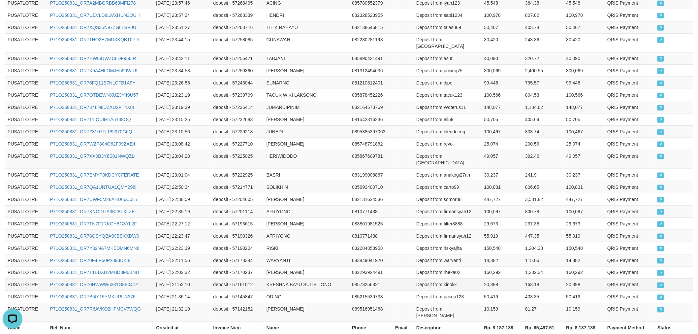
scroll to position [288, 0]
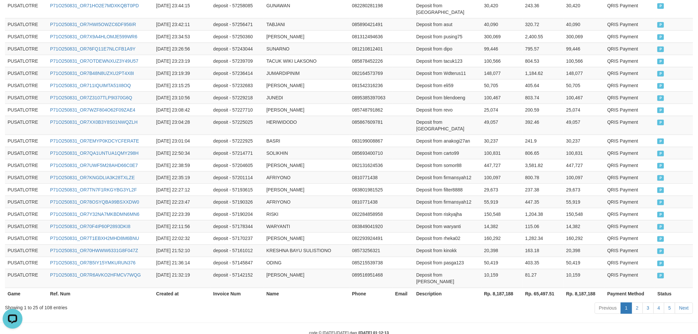
click at [508, 288] on th "Rp. 8,187,188" at bounding box center [502, 294] width 41 height 12
copy th "8,187,188"
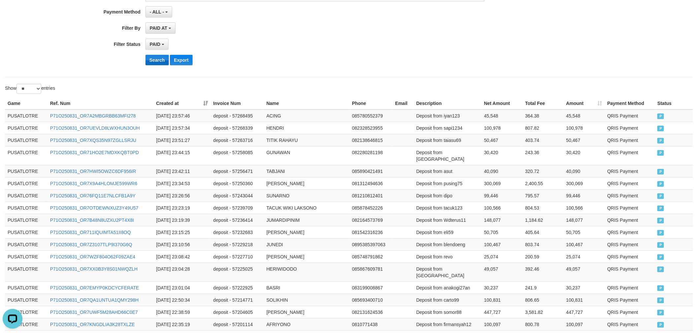
scroll to position [0, 0]
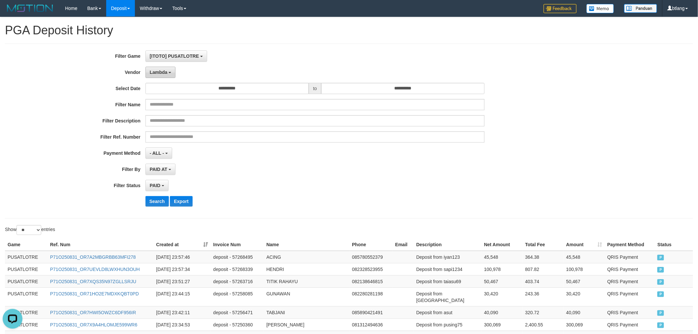
click at [153, 74] on span "Lambda" at bounding box center [159, 72] width 18 height 5
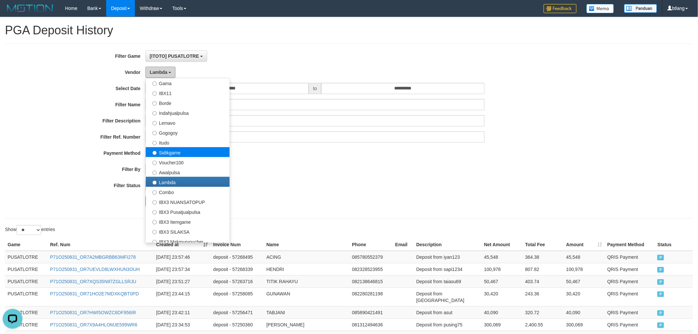
scroll to position [216, 0]
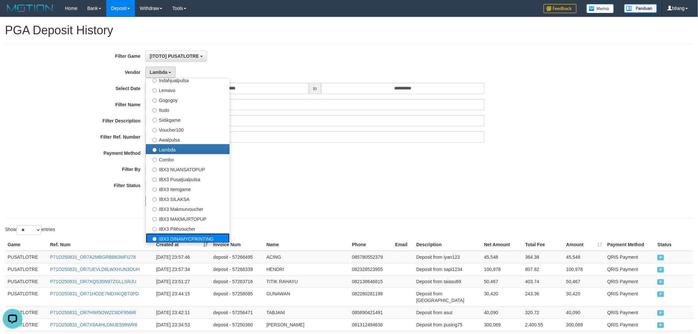
click at [189, 234] on label "IBX3 DINAMYCPRINTING" at bounding box center [188, 238] width 84 height 10
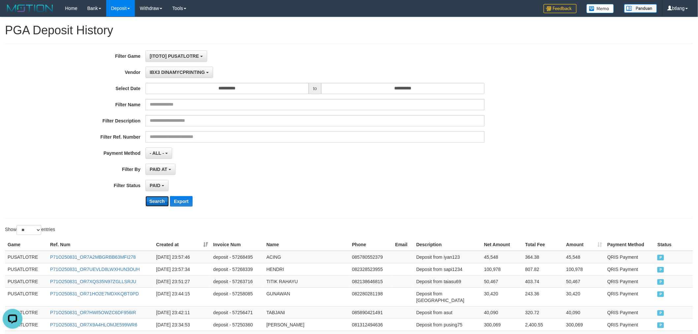
click at [151, 204] on button "Search" at bounding box center [157, 201] width 23 height 11
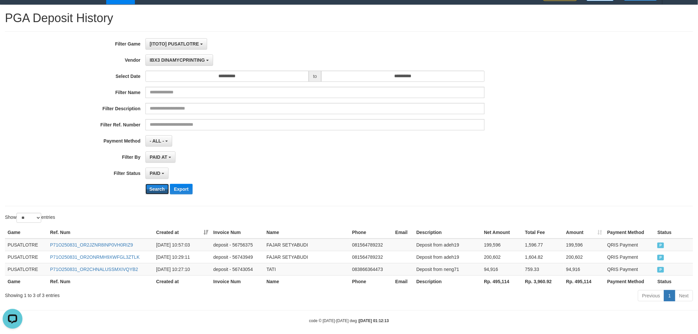
scroll to position [19, 0]
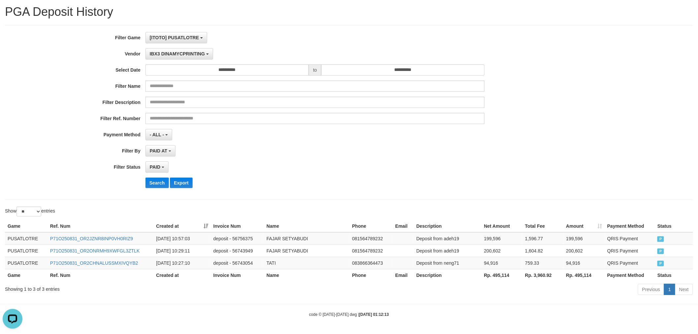
click at [510, 274] on th "Rp. 495,114" at bounding box center [502, 275] width 41 height 12
click at [505, 274] on th "Rp. 495,114" at bounding box center [502, 275] width 41 height 12
copy th "495,114"
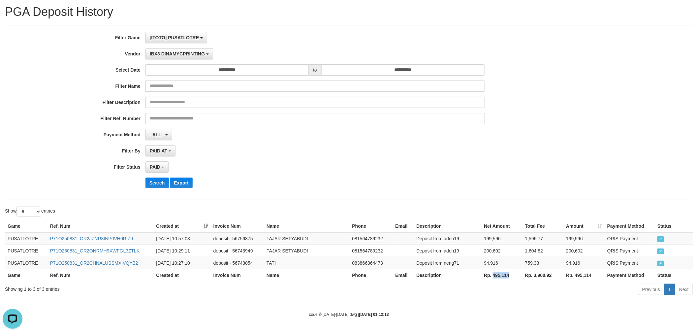
scroll to position [0, 0]
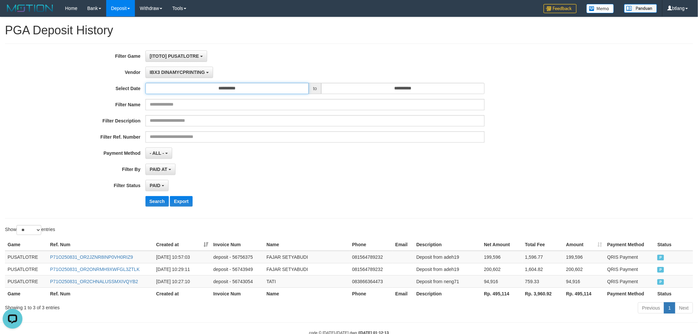
click at [195, 85] on input "**********" at bounding box center [227, 88] width 163 height 11
click at [292, 160] on div "**********" at bounding box center [291, 131] width 582 height 161
click at [174, 75] on button "IBX3 DINAMYCPRINTING" at bounding box center [180, 72] width 68 height 11
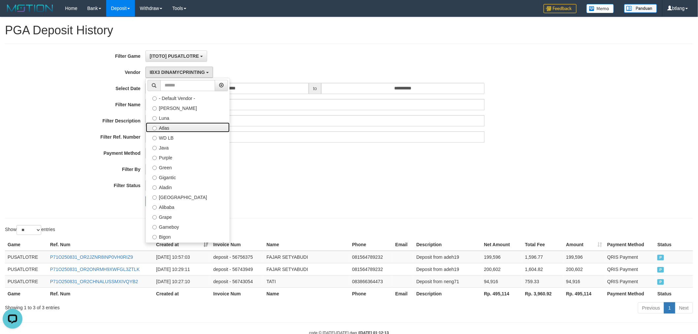
click at [188, 127] on label "Atlas" at bounding box center [188, 127] width 84 height 10
select select "**********"
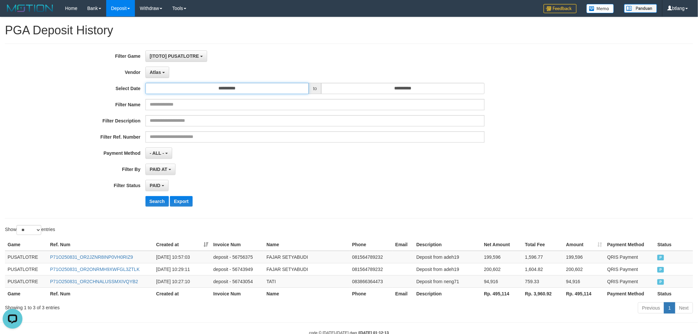
click at [212, 89] on input "**********" at bounding box center [227, 88] width 163 height 11
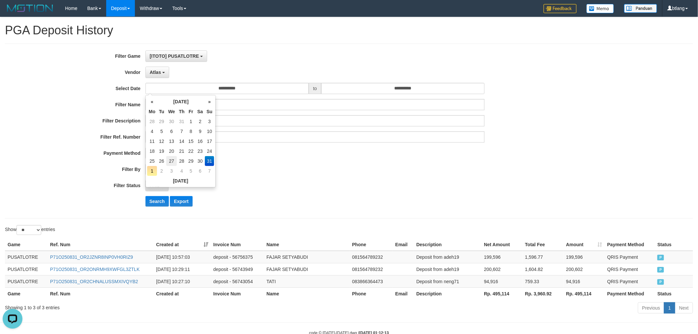
click at [169, 159] on td "27" at bounding box center [171, 161] width 11 height 10
type input "**********"
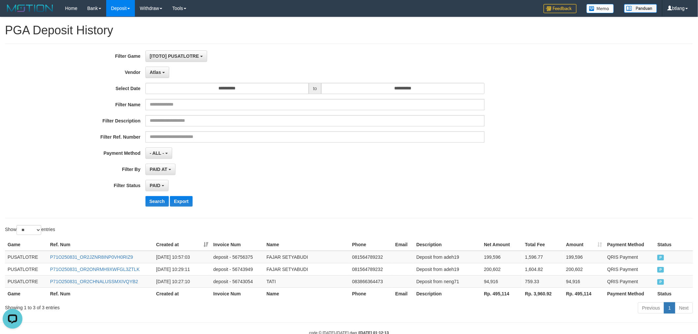
click at [290, 158] on div "- ALL - SELECT ALL - ALL - SELECT PAYMENT METHOD Mandiri BNI OVO CIMB BRI MAYBA…" at bounding box center [316, 153] width 340 height 11
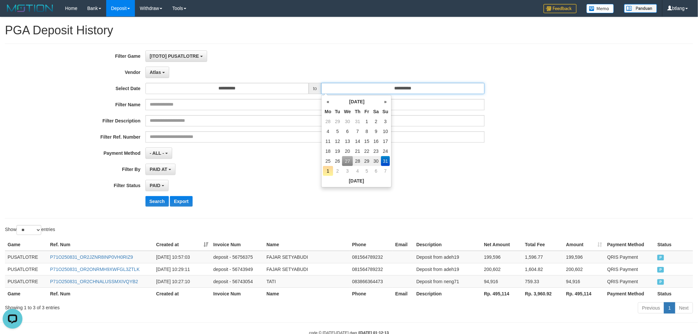
click at [349, 85] on input "**********" at bounding box center [403, 88] width 163 height 11
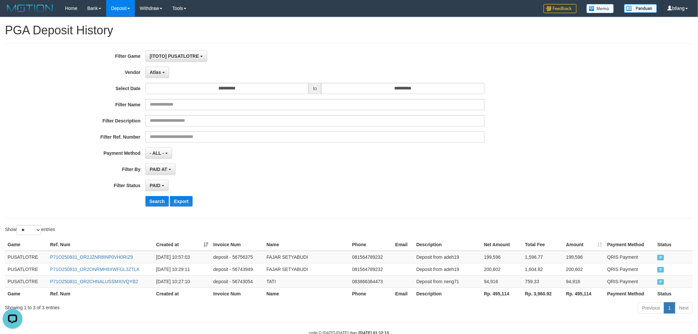
click at [252, 146] on div "**********" at bounding box center [291, 131] width 582 height 161
click at [160, 200] on button "Search" at bounding box center [157, 201] width 23 height 11
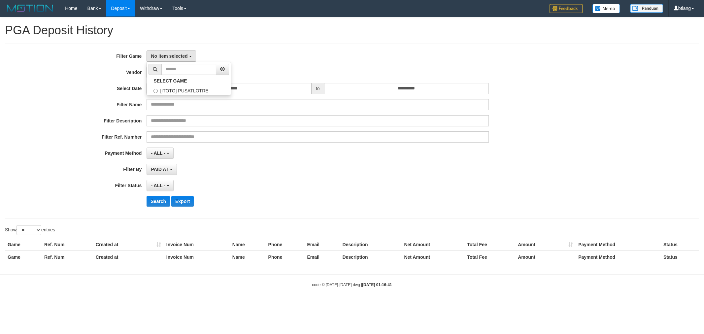
select select
select select "**"
click at [191, 93] on label "[ITOTO] PUSATLOTRE" at bounding box center [189, 90] width 84 height 10
select select "****"
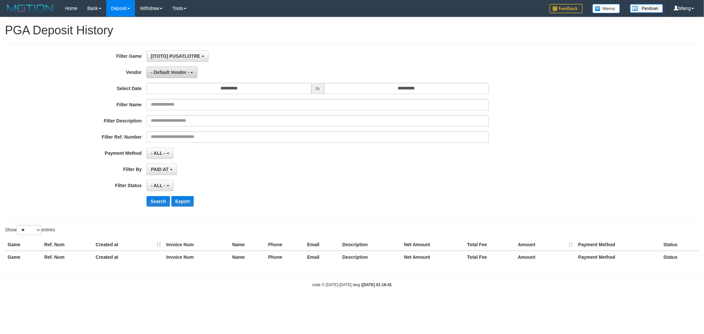
click at [180, 76] on button "- Default Vendor -" at bounding box center [172, 72] width 51 height 11
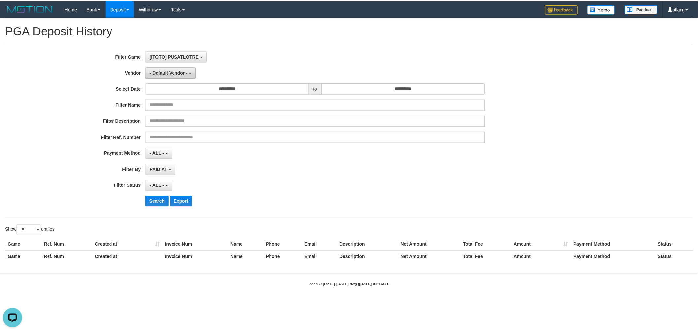
scroll to position [0, 0]
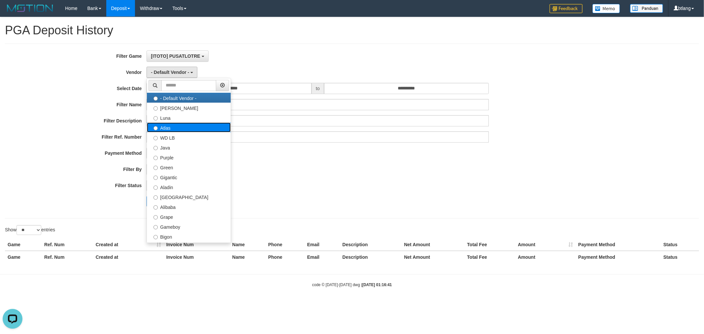
click at [190, 131] on label "Atlas" at bounding box center [189, 127] width 84 height 10
select select "**********"
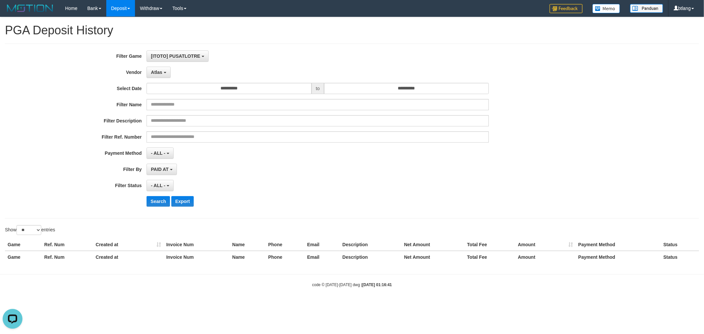
drag, startPoint x: 224, startPoint y: 98, endPoint x: 228, endPoint y: 91, distance: 8.3
click at [224, 98] on div "**********" at bounding box center [293, 131] width 587 height 161
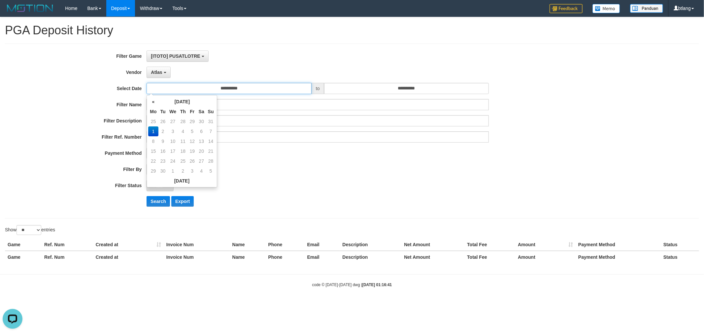
click at [228, 91] on input "**********" at bounding box center [229, 88] width 165 height 11
click at [153, 101] on th "«" at bounding box center [153, 102] width 10 height 10
click at [171, 161] on td "27" at bounding box center [172, 161] width 11 height 10
type input "**********"
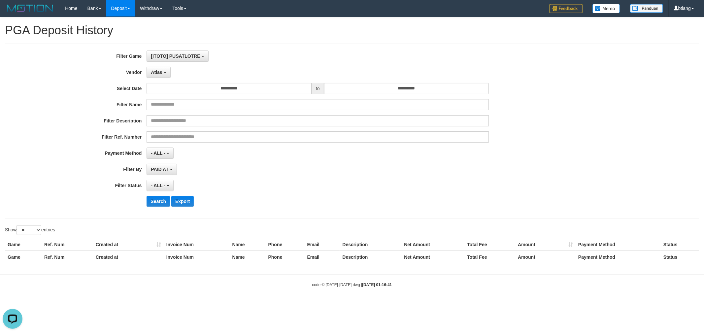
drag, startPoint x: 313, startPoint y: 146, endPoint x: 336, endPoint y: 99, distance: 52.4
click at [314, 144] on div "**********" at bounding box center [293, 131] width 587 height 161
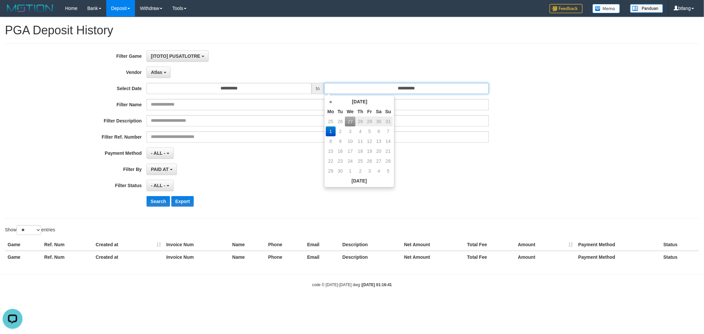
click at [355, 85] on input "**********" at bounding box center [406, 88] width 165 height 11
click at [329, 104] on th "«" at bounding box center [331, 102] width 10 height 10
click at [390, 160] on td "31" at bounding box center [388, 161] width 9 height 10
type input "**********"
drag, startPoint x: 412, startPoint y: 163, endPoint x: 339, endPoint y: 141, distance: 76.7
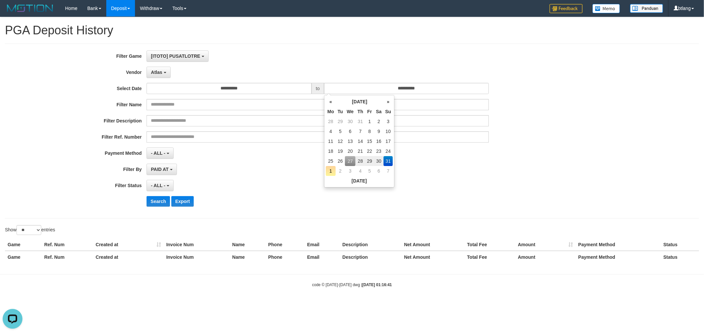
click at [412, 162] on div "**********" at bounding box center [293, 131] width 587 height 161
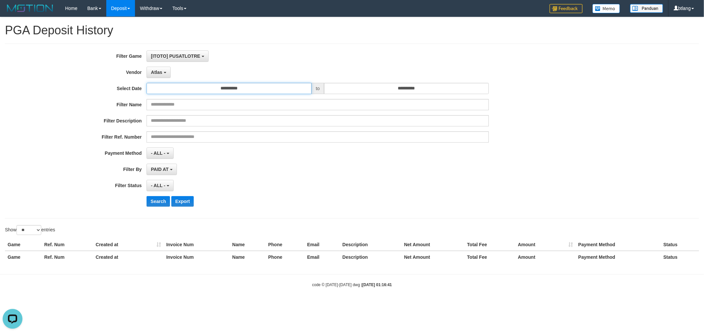
click at [268, 93] on input "**********" at bounding box center [229, 88] width 165 height 11
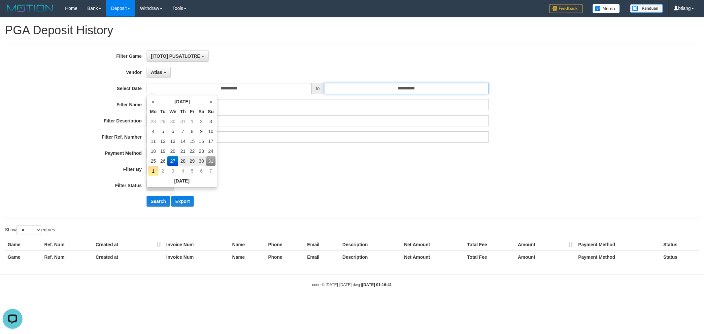
click at [368, 84] on input "**********" at bounding box center [406, 88] width 165 height 11
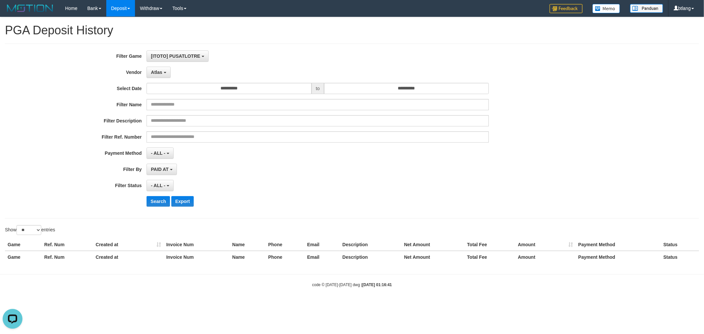
click at [246, 153] on div "- ALL - SELECT ALL - ALL - SELECT PAYMENT METHOD Mandiri BNI OVO CIMB BRI MAYBA…" at bounding box center [318, 153] width 342 height 11
click at [170, 186] on button "- ALL -" at bounding box center [160, 185] width 27 height 11
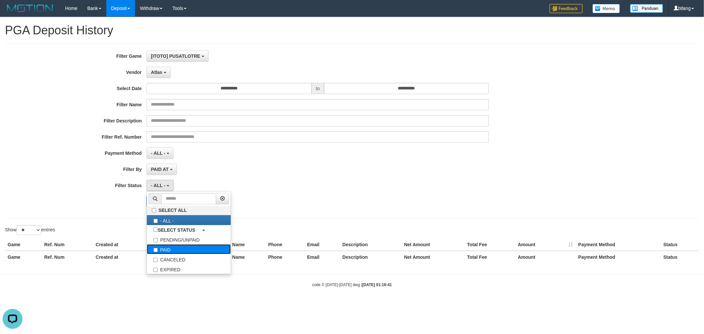
click at [187, 245] on label "PAID" at bounding box center [189, 249] width 84 height 10
select select "*"
click at [280, 163] on div "**********" at bounding box center [293, 131] width 587 height 161
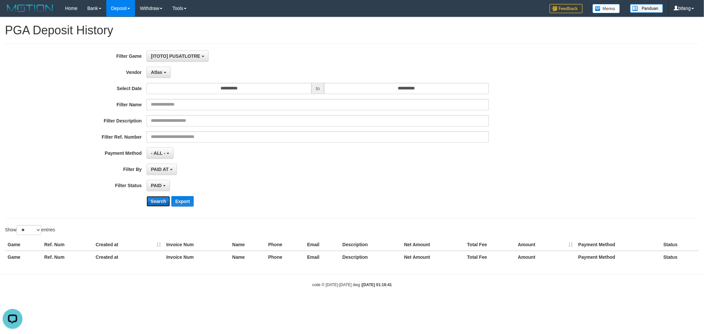
click at [151, 203] on button "Search" at bounding box center [158, 201] width 23 height 11
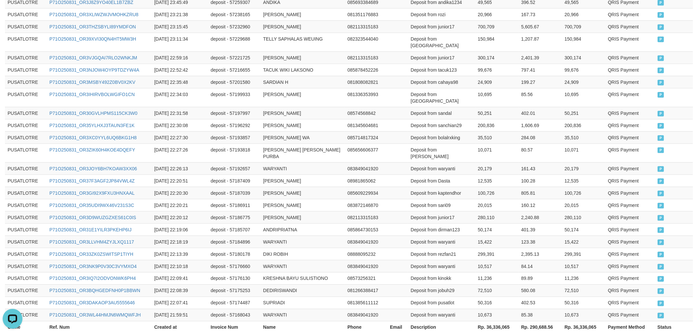
scroll to position [288, 0]
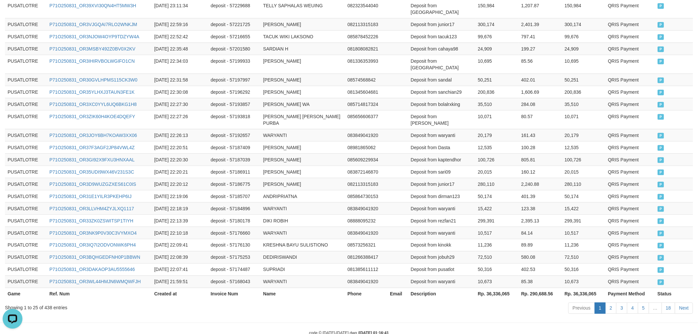
click at [502, 288] on th "Rp. 36,336,065" at bounding box center [498, 294] width 44 height 12
copy th "36,336,065"
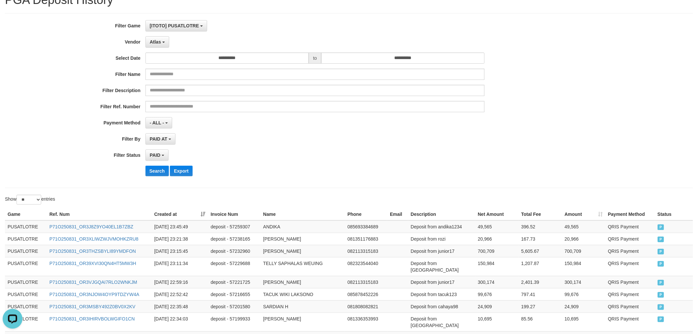
scroll to position [0, 0]
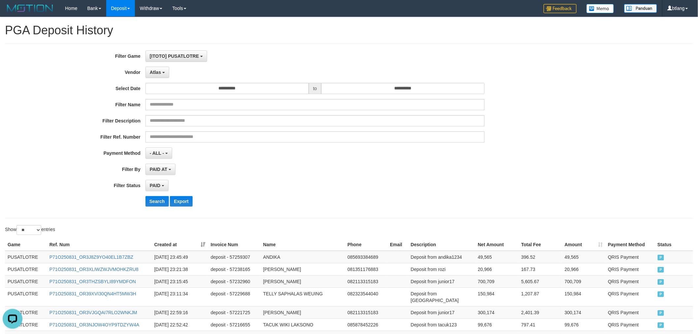
click at [350, 190] on div "PAID SELECT ALL - ALL - SELECT STATUS PENDING/UNPAID PAID CANCELED EXPIRED" at bounding box center [316, 185] width 340 height 11
click at [167, 76] on button "Atlas" at bounding box center [158, 72] width 24 height 11
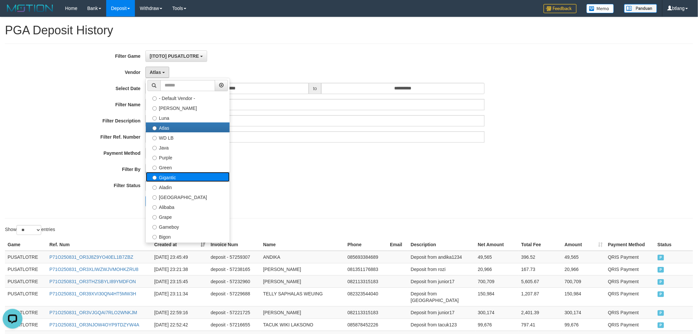
click at [191, 181] on label "Gigantic" at bounding box center [188, 177] width 84 height 10
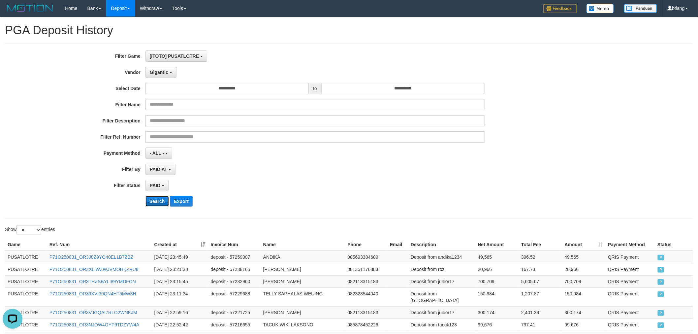
click at [160, 199] on button "Search" at bounding box center [157, 201] width 23 height 11
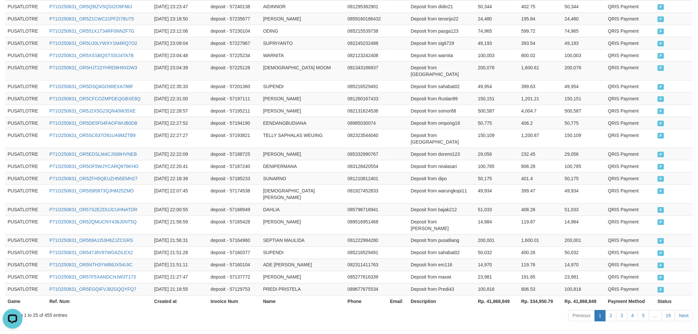
scroll to position [295, 0]
click at [502, 294] on th "Rp. 41,868,849" at bounding box center [497, 300] width 43 height 12
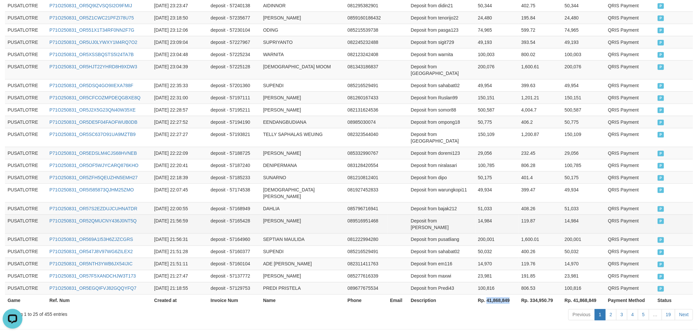
copy th "41,868,849"
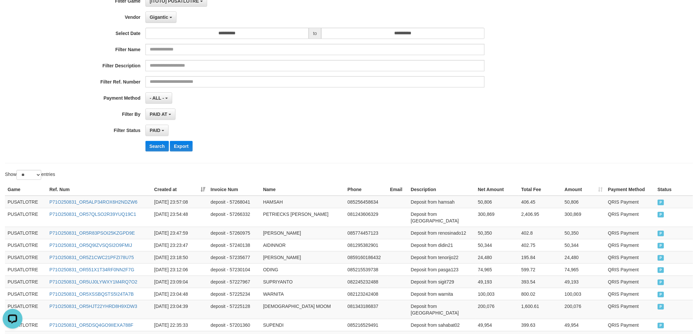
scroll to position [0, 0]
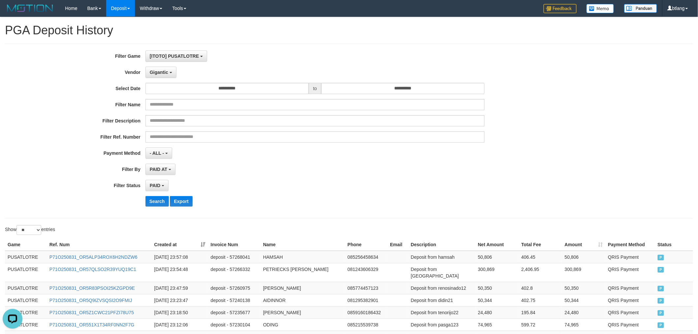
click at [179, 75] on div "Gigantic - Default Vendor - [PERSON_NAME] Atlas WD LB Java Purple Green Giganti…" at bounding box center [316, 72] width 340 height 11
click at [172, 74] on button "Gigantic" at bounding box center [161, 72] width 31 height 11
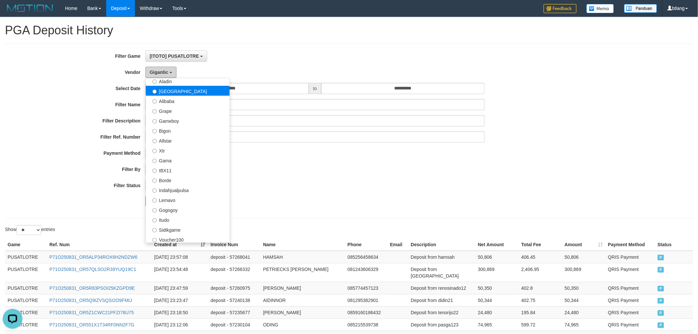
scroll to position [110, 0]
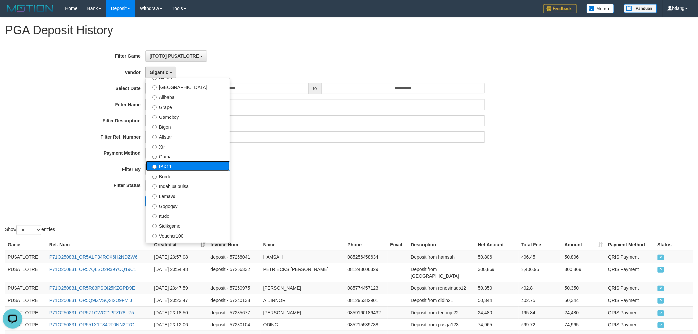
click at [180, 164] on label "IBX11" at bounding box center [188, 166] width 84 height 10
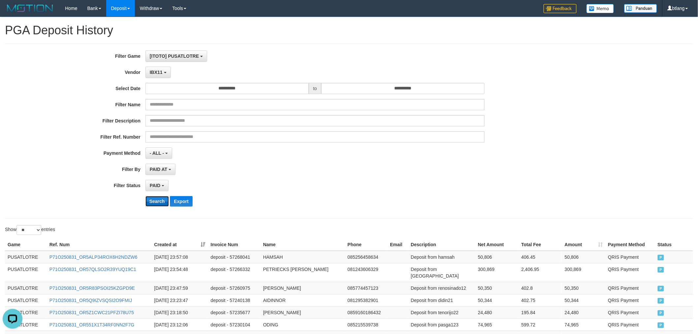
click at [160, 202] on button "Search" at bounding box center [157, 201] width 23 height 11
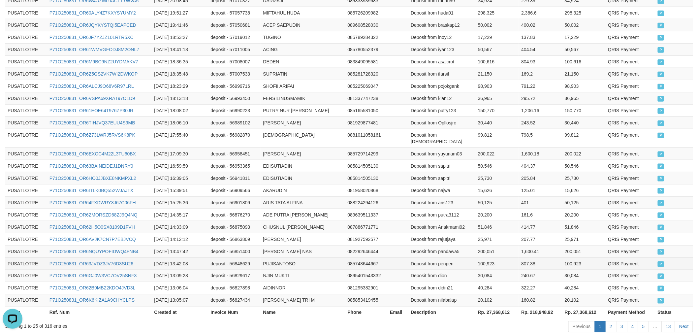
scroll to position [295, 0]
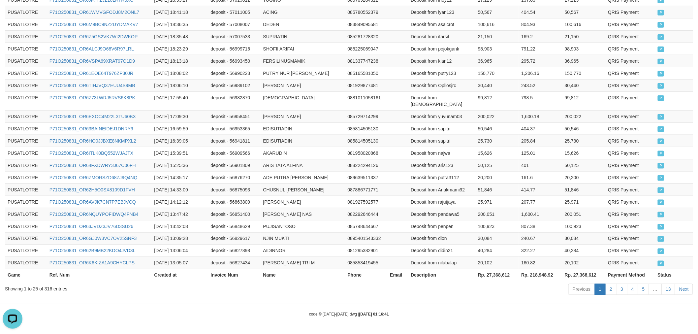
click at [493, 275] on th "Rp. 27,368,612" at bounding box center [497, 275] width 43 height 12
copy th "27,368,612"
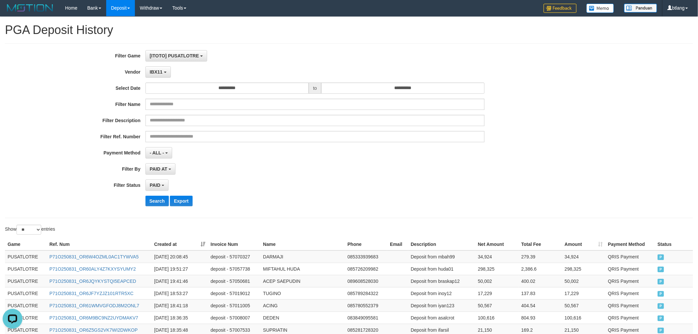
scroll to position [0, 0]
click at [156, 70] on span "IBX11" at bounding box center [156, 72] width 13 height 5
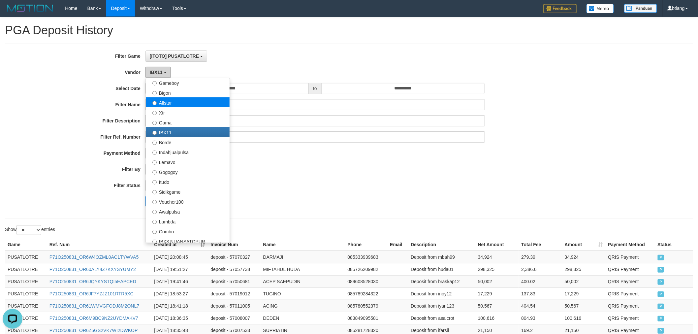
scroll to position [216, 0]
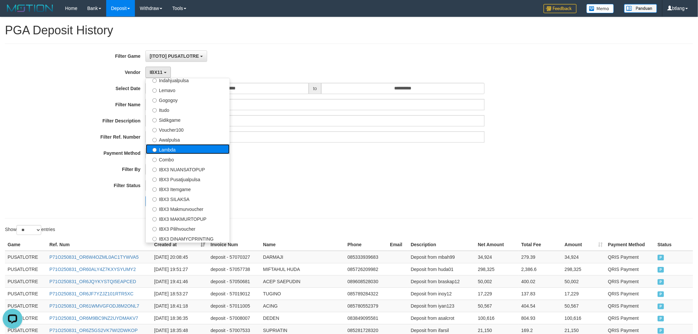
click at [182, 153] on label "Lambda" at bounding box center [188, 149] width 84 height 10
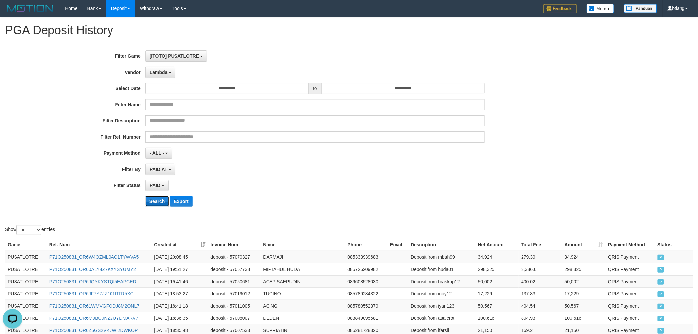
click at [157, 197] on button "Search" at bounding box center [157, 201] width 23 height 11
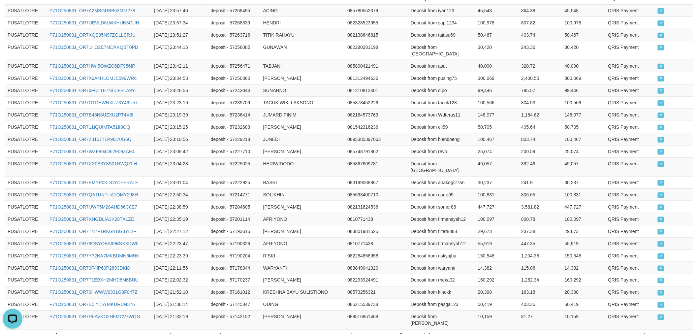
scroll to position [288, 0]
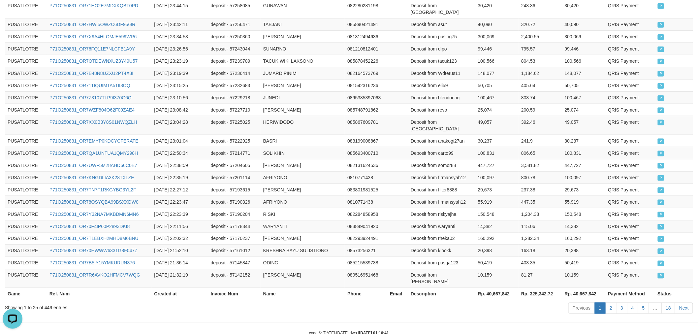
click at [493, 288] on th "Rp. 40,667,842" at bounding box center [498, 294] width 44 height 12
copy th "40,667,842"
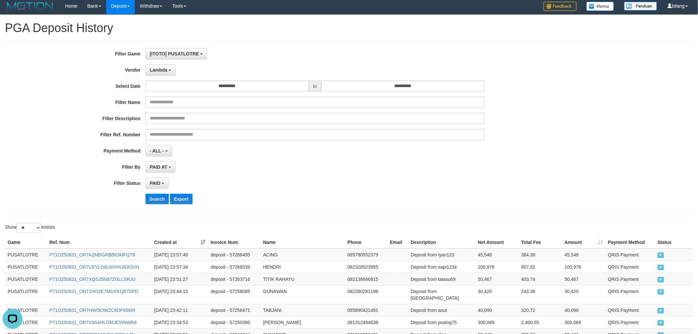
scroll to position [0, 0]
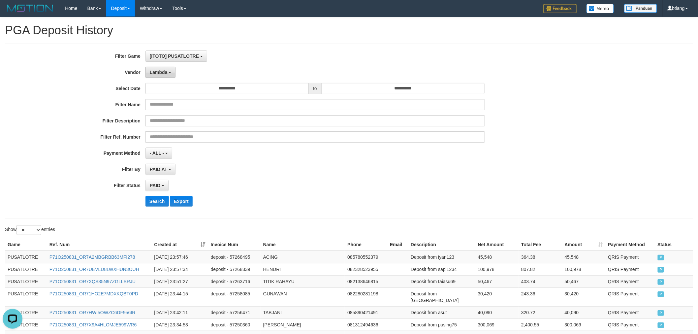
click at [161, 76] on button "Lambda" at bounding box center [161, 72] width 30 height 11
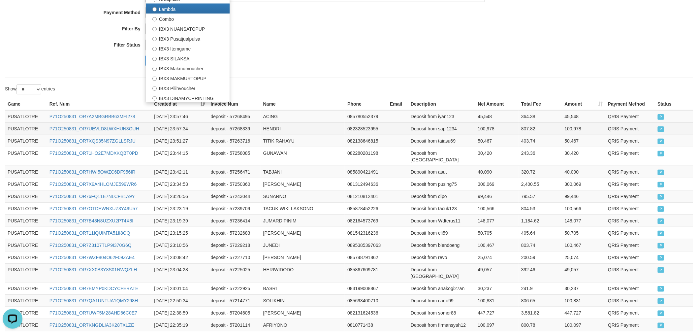
scroll to position [147, 0]
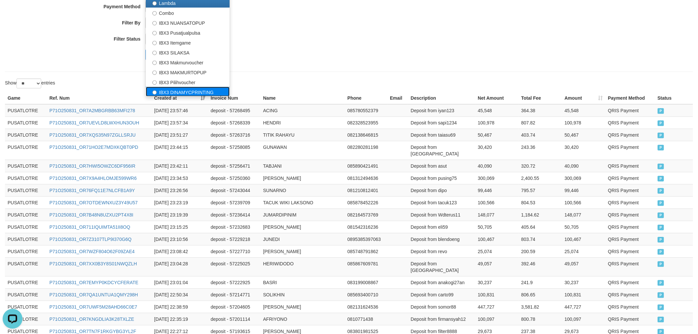
click at [186, 92] on label "IBX3 DINAMYCPRINTING" at bounding box center [188, 92] width 84 height 10
select select "**********"
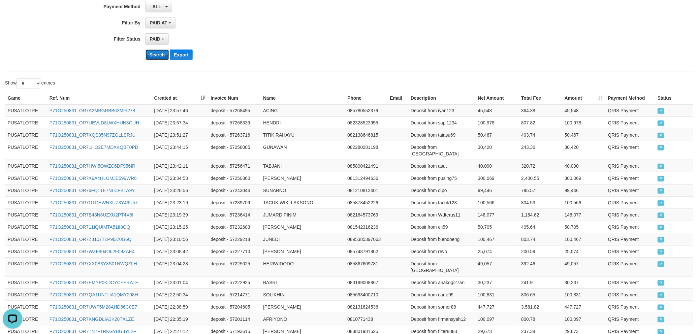
click at [156, 58] on button "Search" at bounding box center [157, 55] width 23 height 11
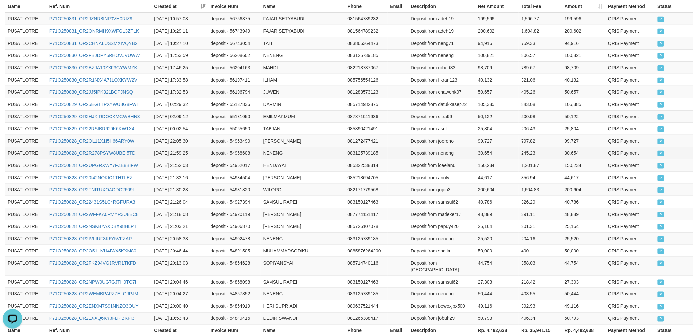
scroll to position [288, 0]
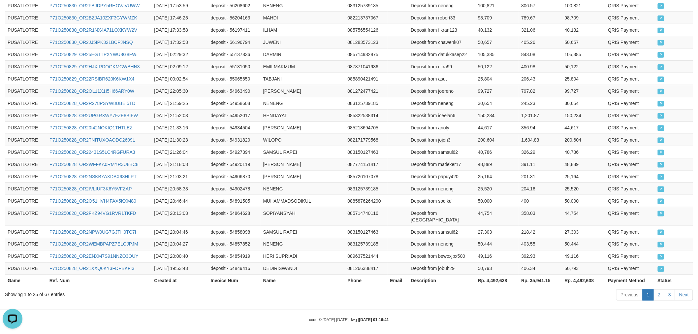
click at [500, 275] on th "Rp. 4,492,638" at bounding box center [497, 281] width 43 height 12
copy th "4,492,638"
